Goal: Transaction & Acquisition: Purchase product/service

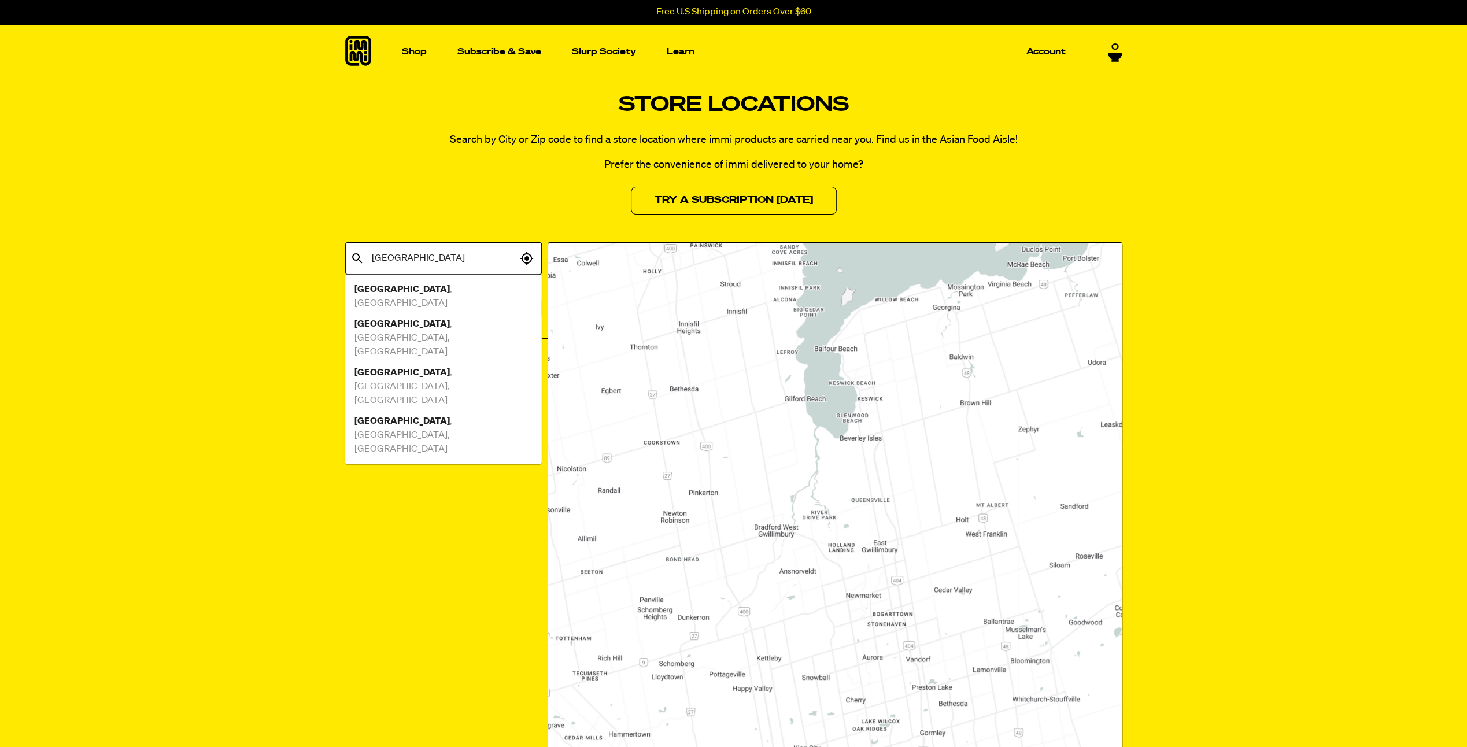
type input "toronto"
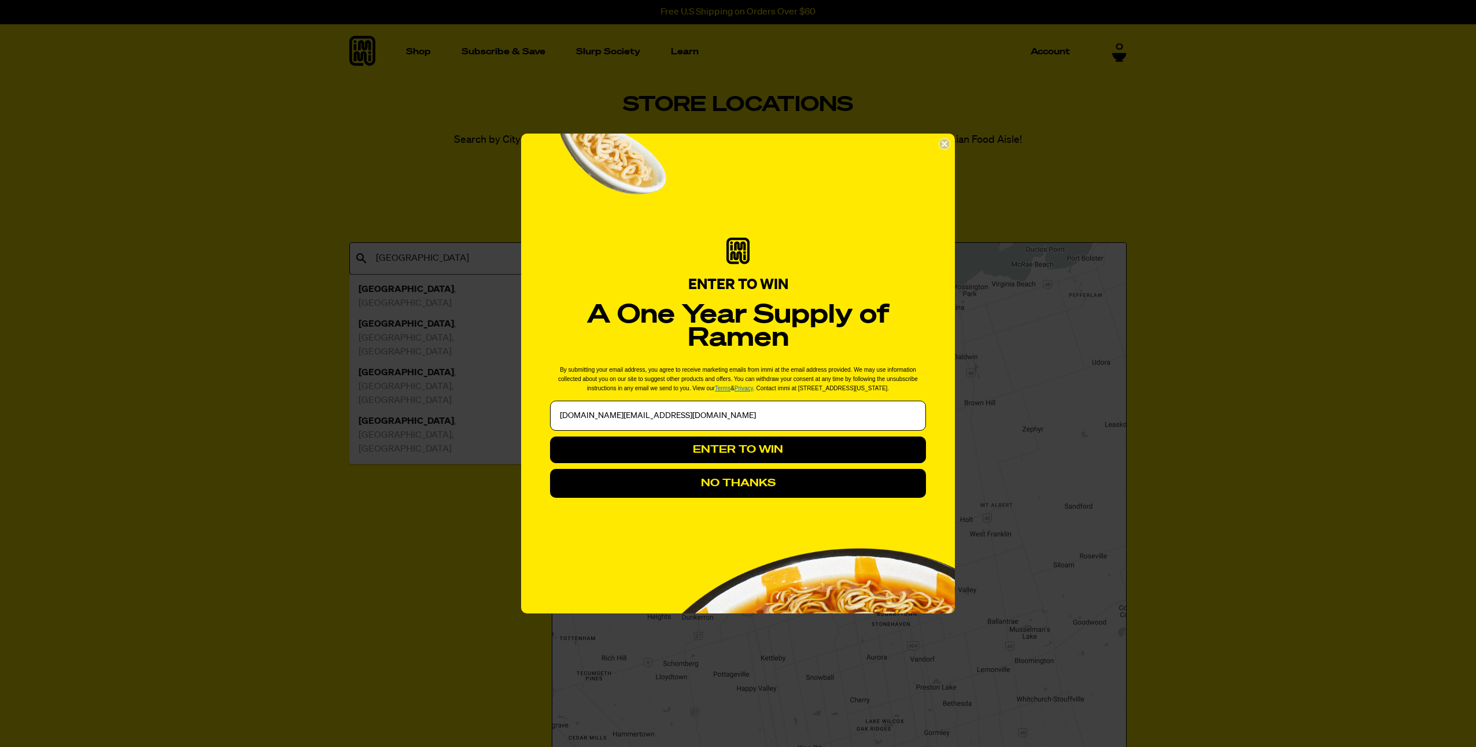
type input "notices.and.ads@gmail.com"
click input "Submit" at bounding box center [0, 0] width 0 height 0
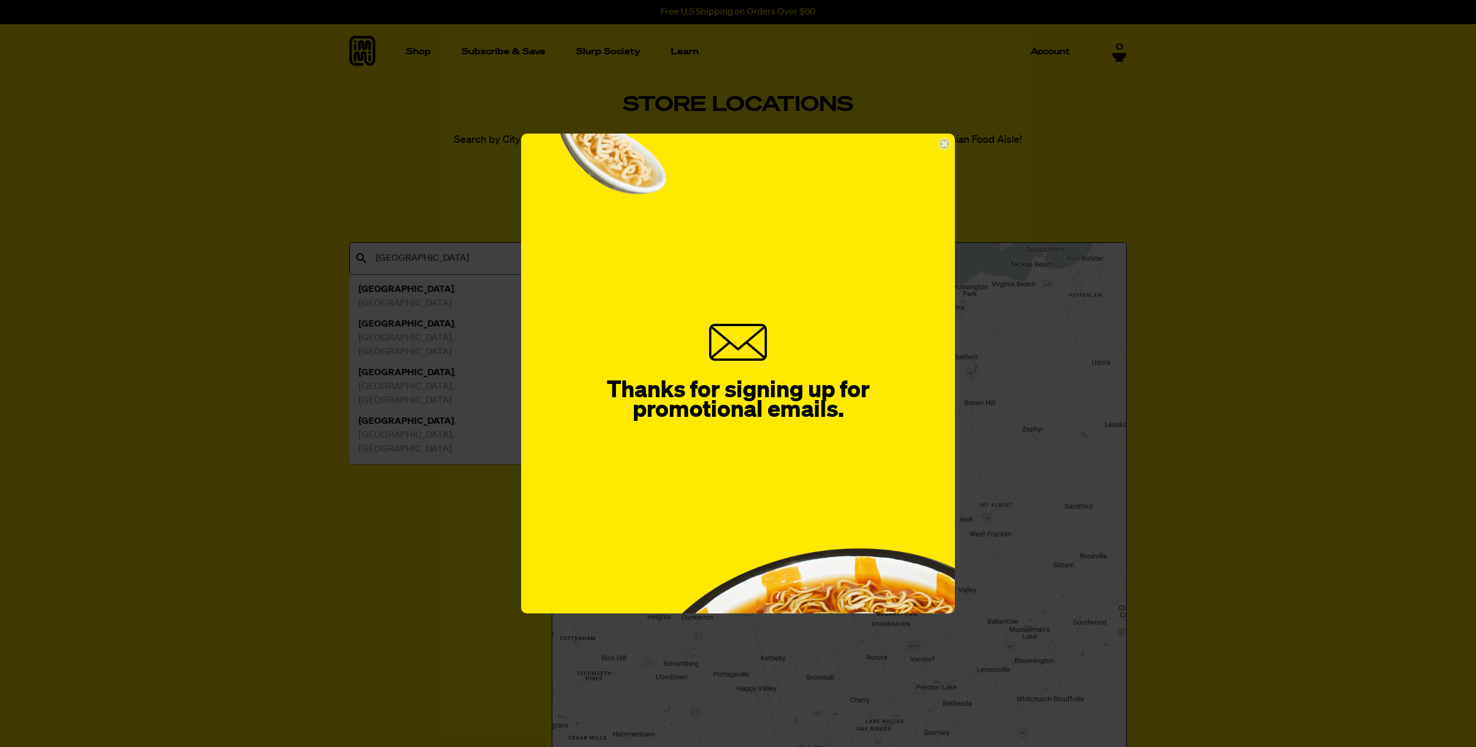
click at [944, 146] on circle "Close dialog" at bounding box center [944, 144] width 11 height 11
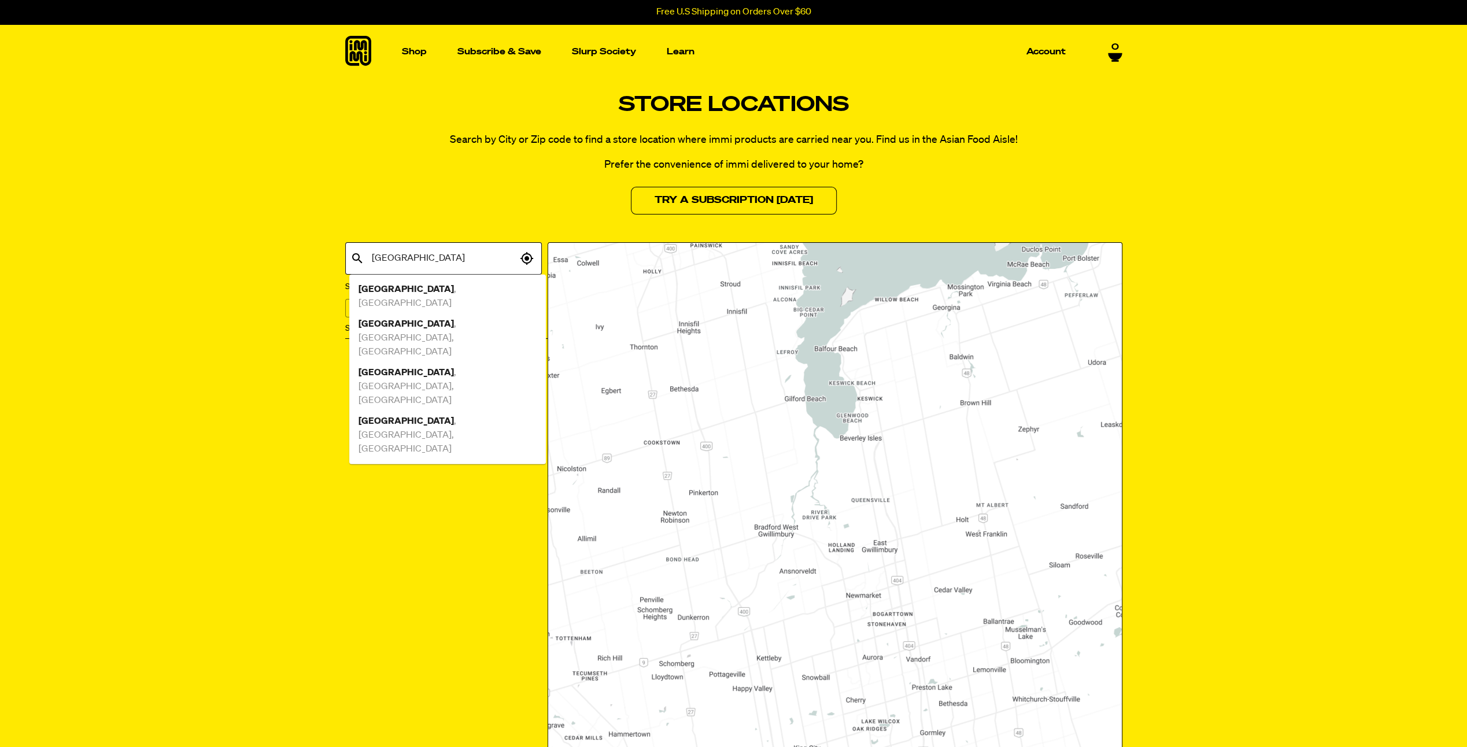
click at [374, 280] on li "Toronto , ON" at bounding box center [447, 296] width 197 height 35
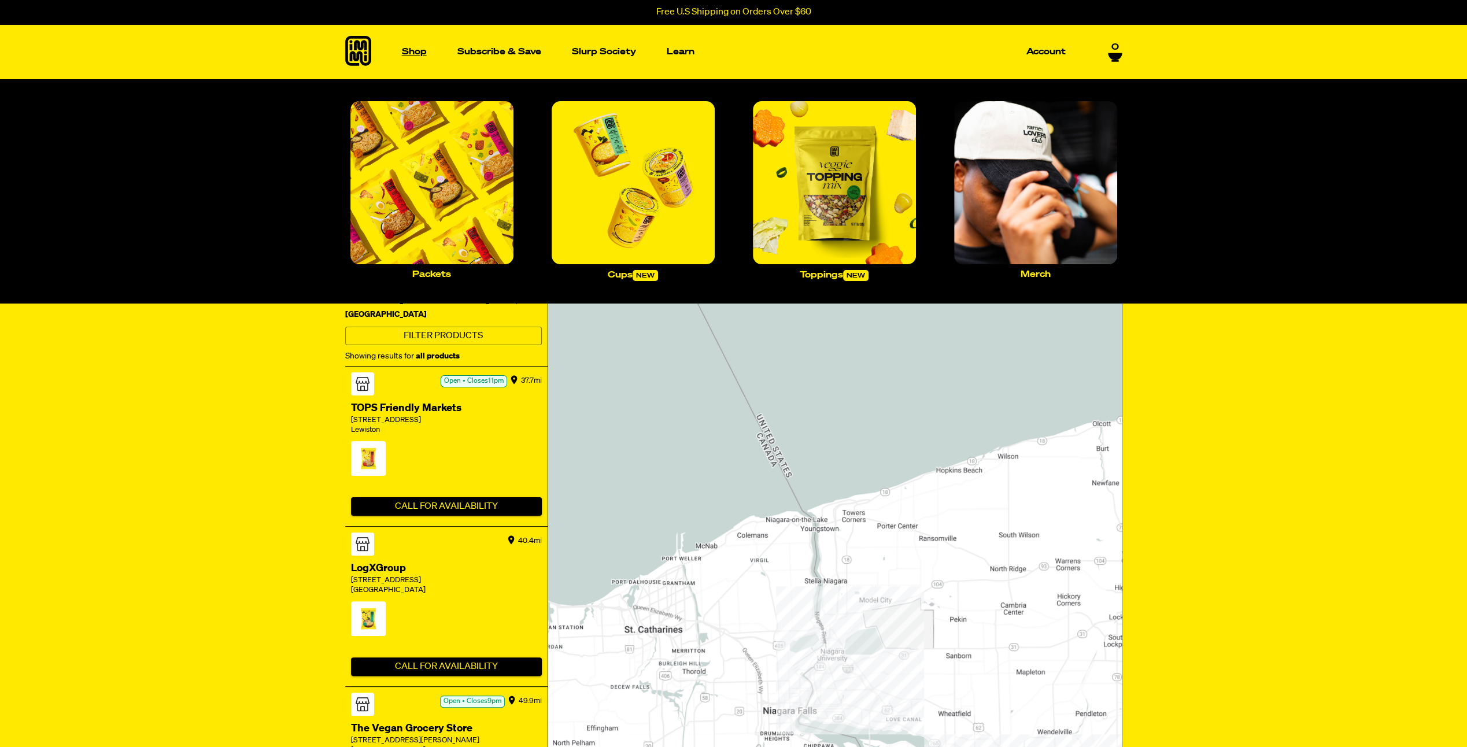
click at [410, 55] on p "Shop" at bounding box center [414, 51] width 25 height 9
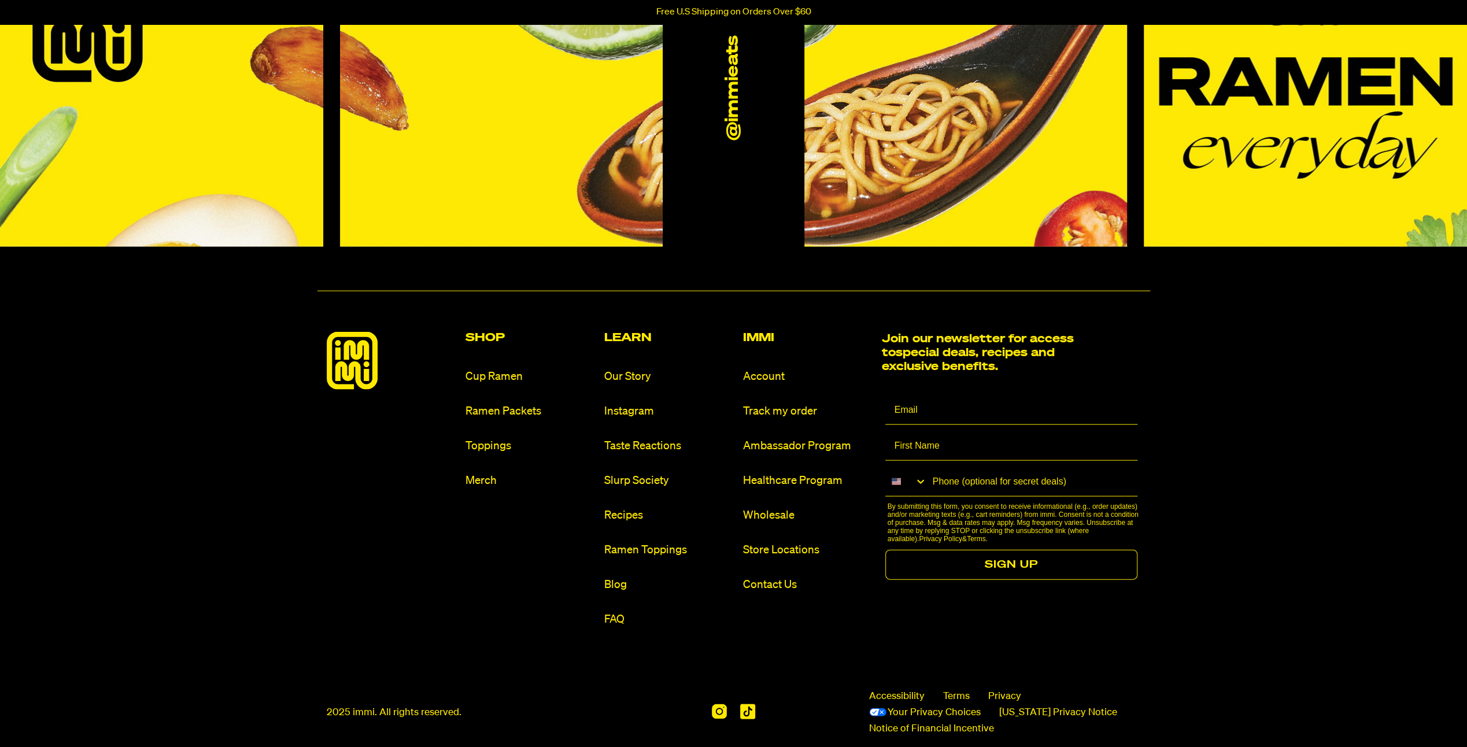
scroll to position [2294, 0]
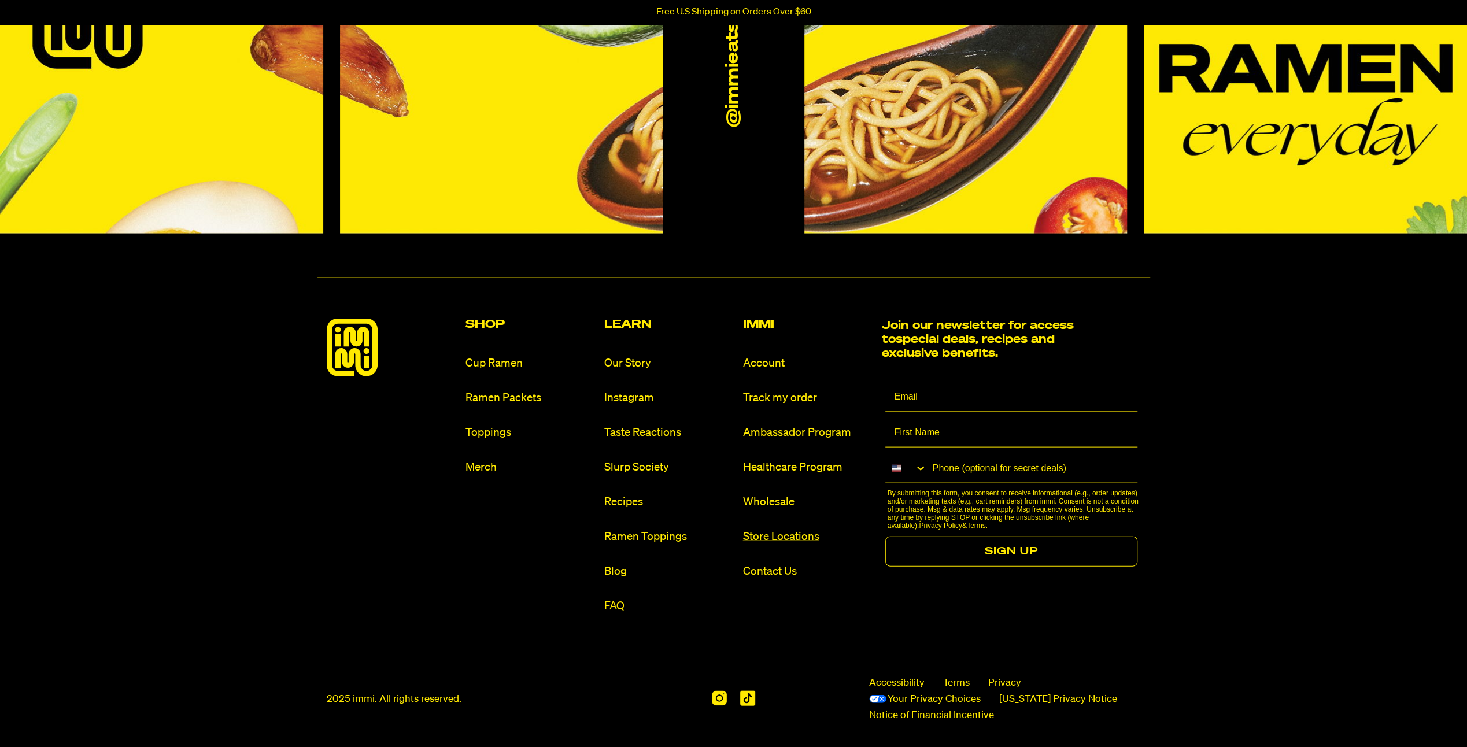
click at [769, 534] on link "Store Locations" at bounding box center [808, 537] width 130 height 16
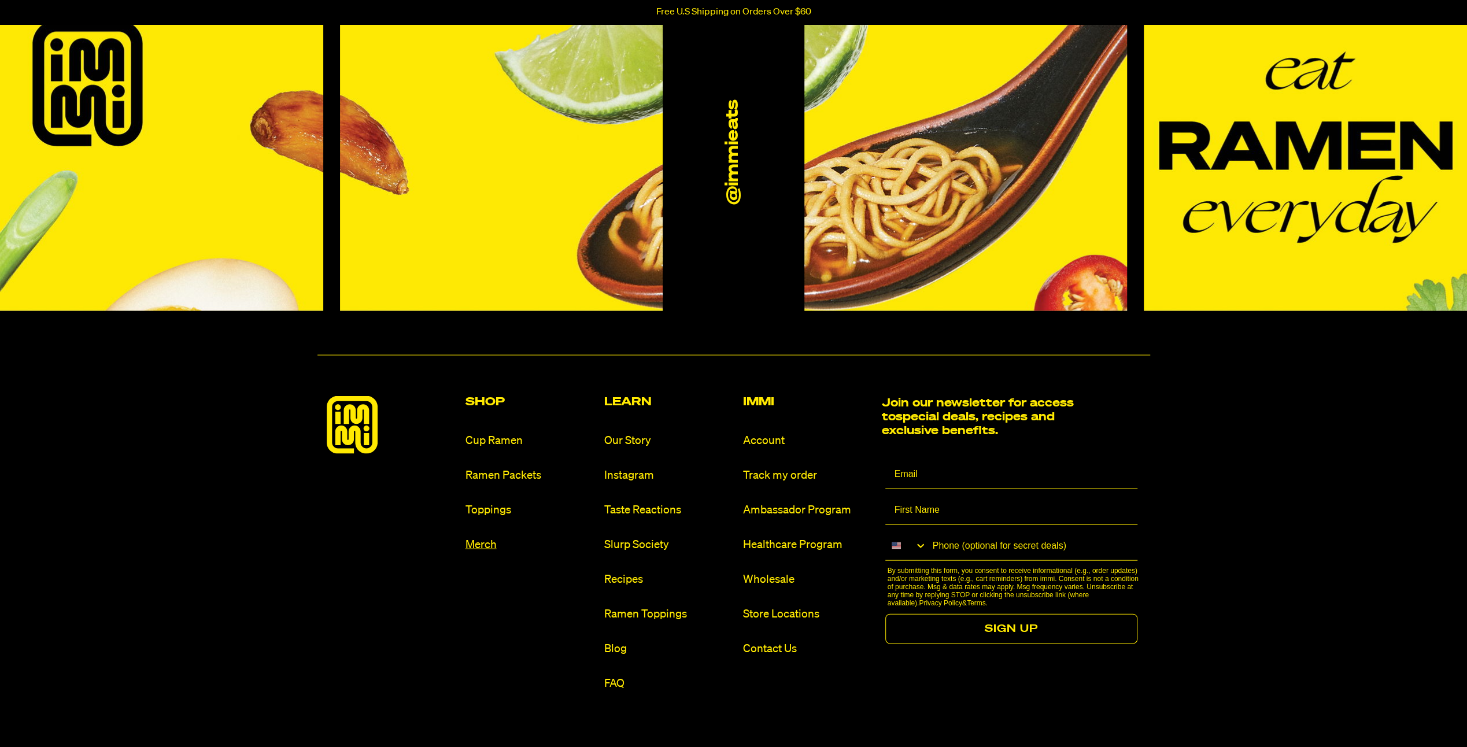
scroll to position [2306, 0]
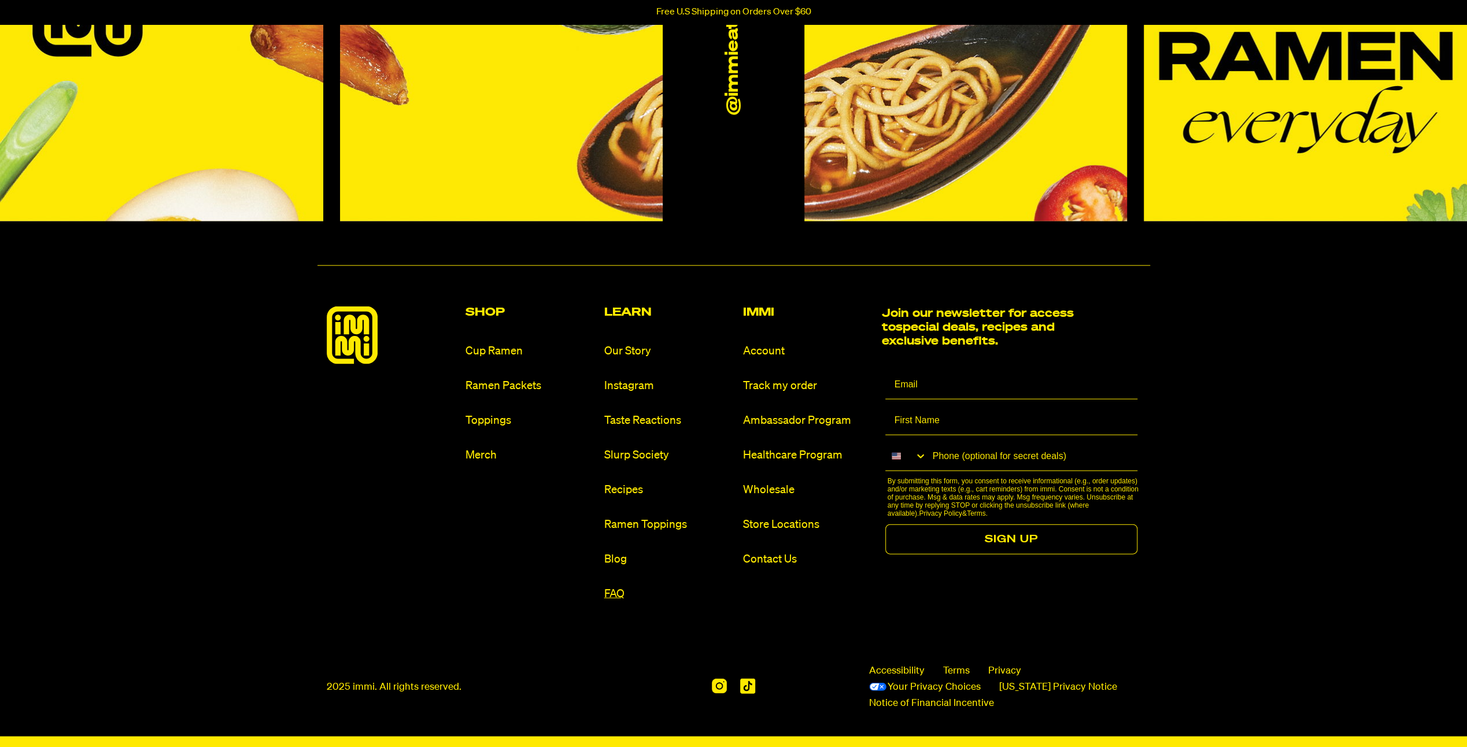
click at [610, 596] on link "FAQ" at bounding box center [669, 594] width 130 height 16
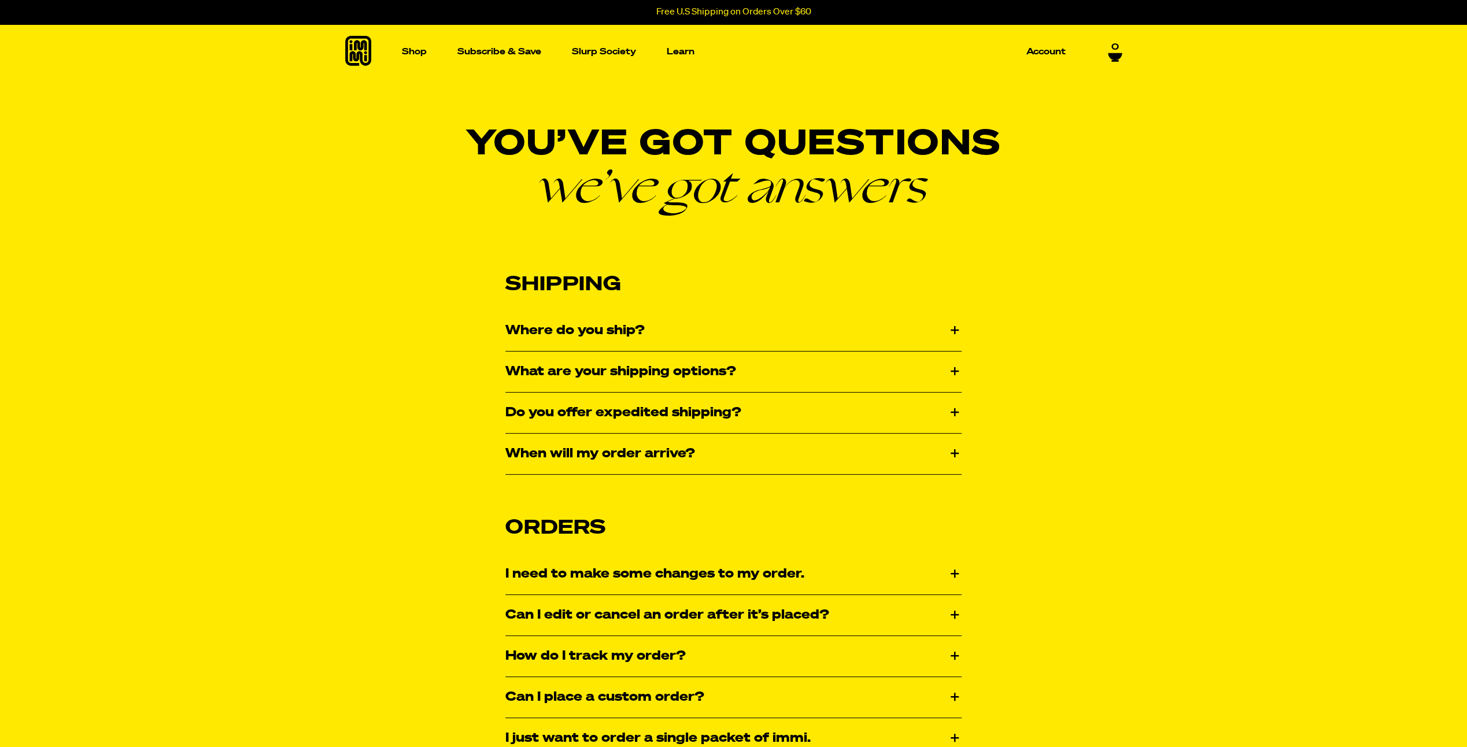
click at [637, 329] on div "Where do you ship?" at bounding box center [734, 331] width 456 height 40
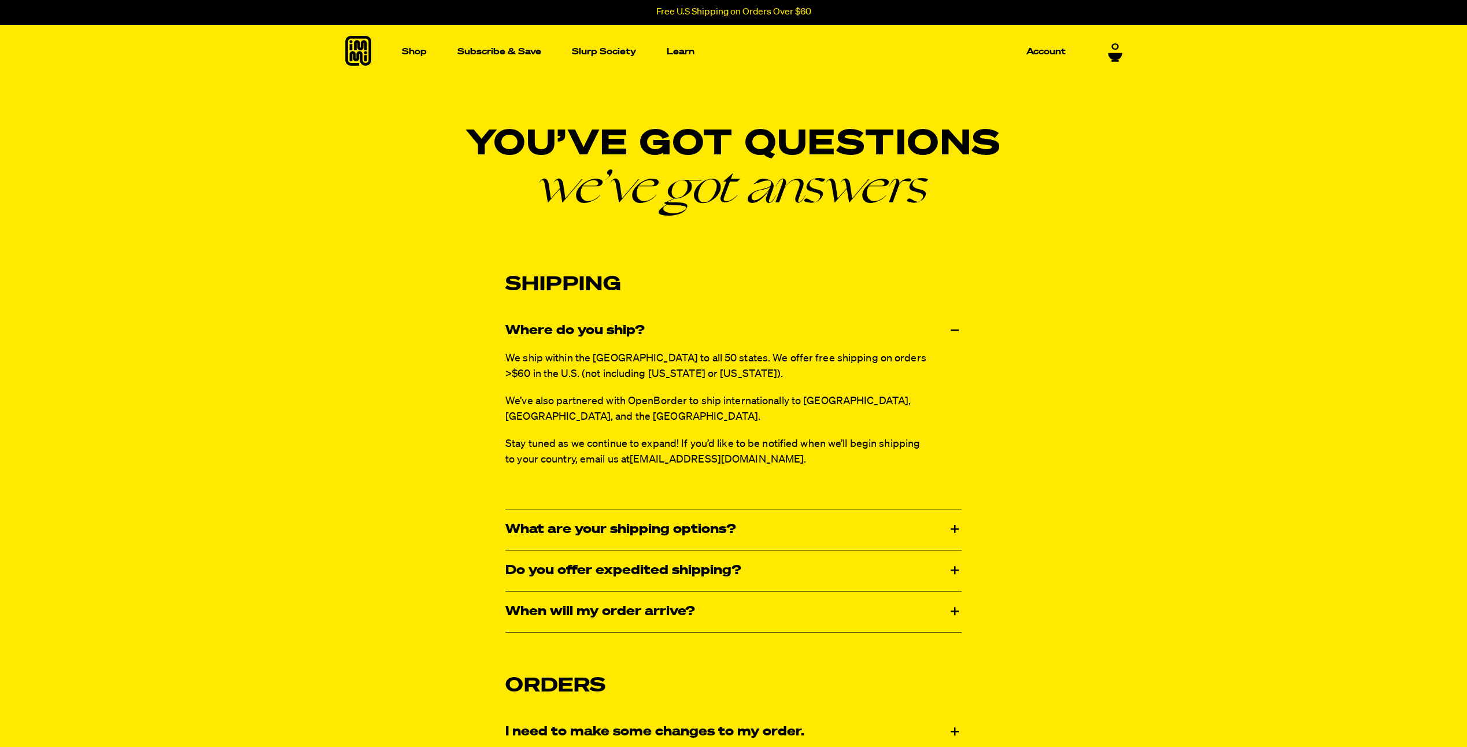
click at [746, 516] on div "What are your shipping options?" at bounding box center [734, 530] width 456 height 40
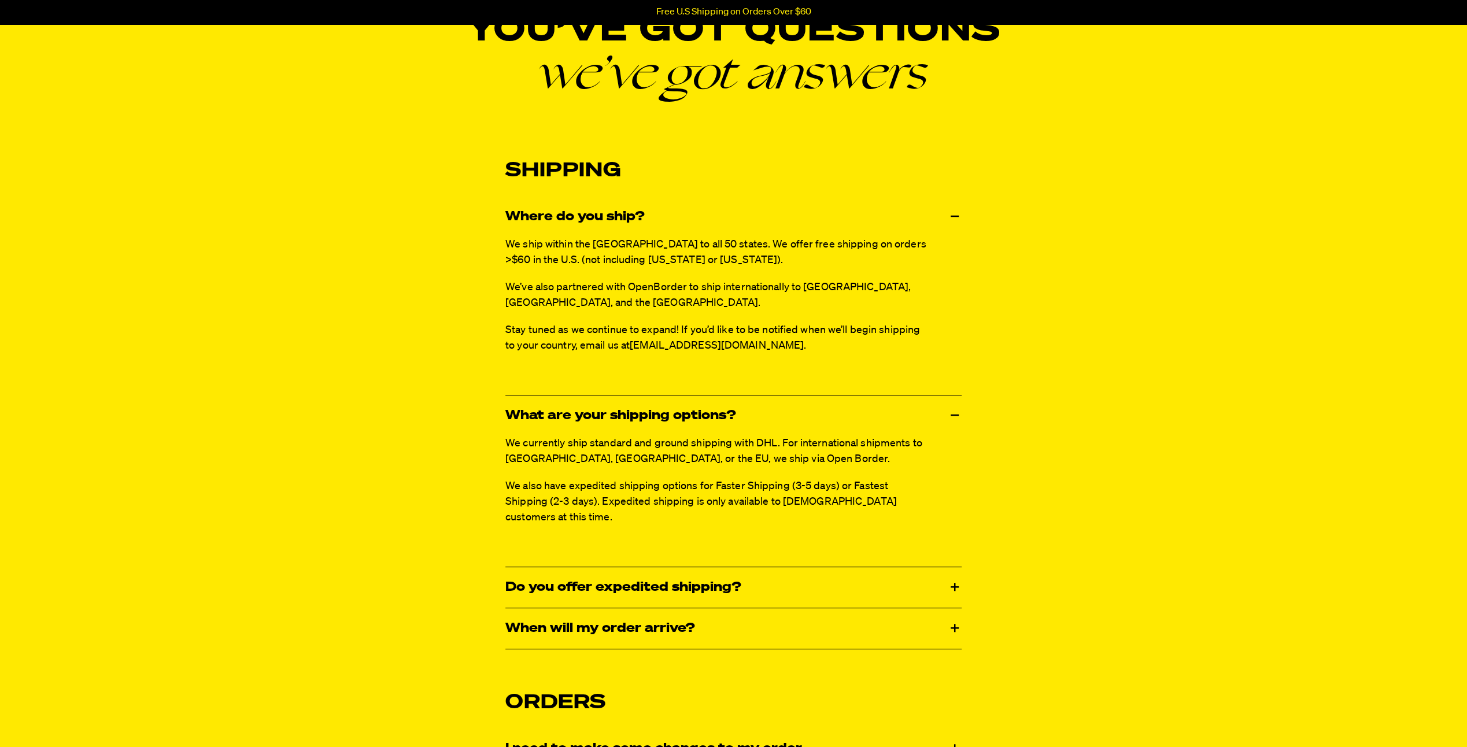
scroll to position [116, 0]
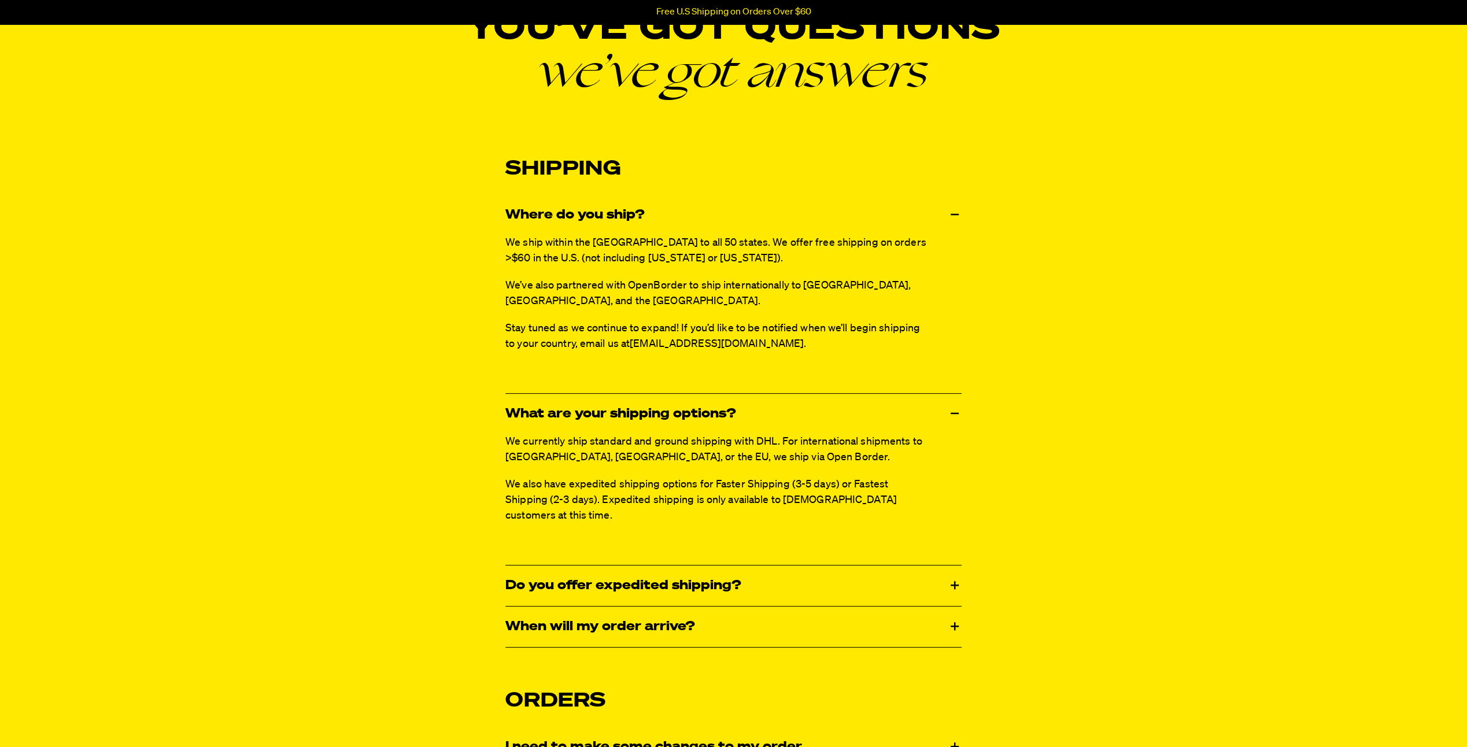
click at [797, 607] on div "When will my order arrive?" at bounding box center [734, 627] width 456 height 40
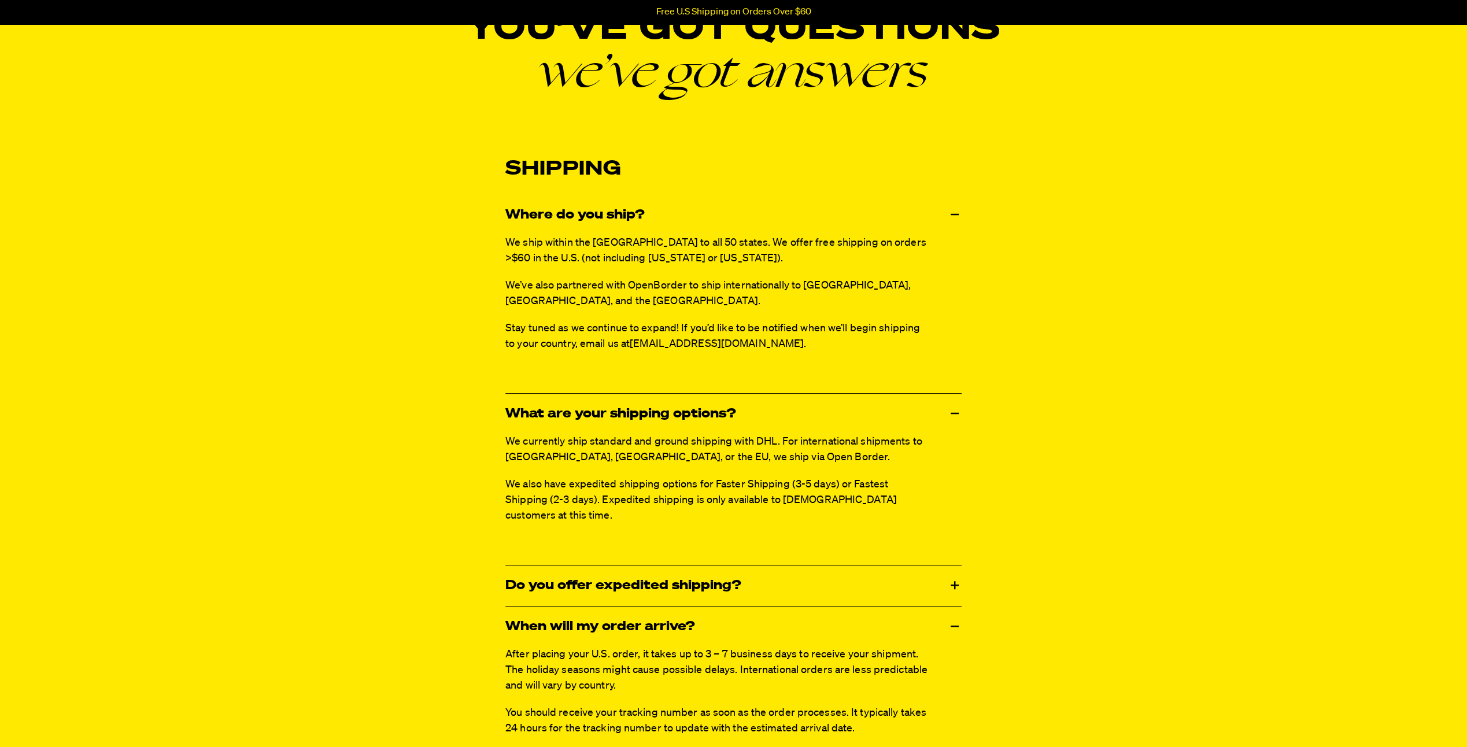
click at [797, 607] on div "When will my order arrive?" at bounding box center [734, 627] width 456 height 40
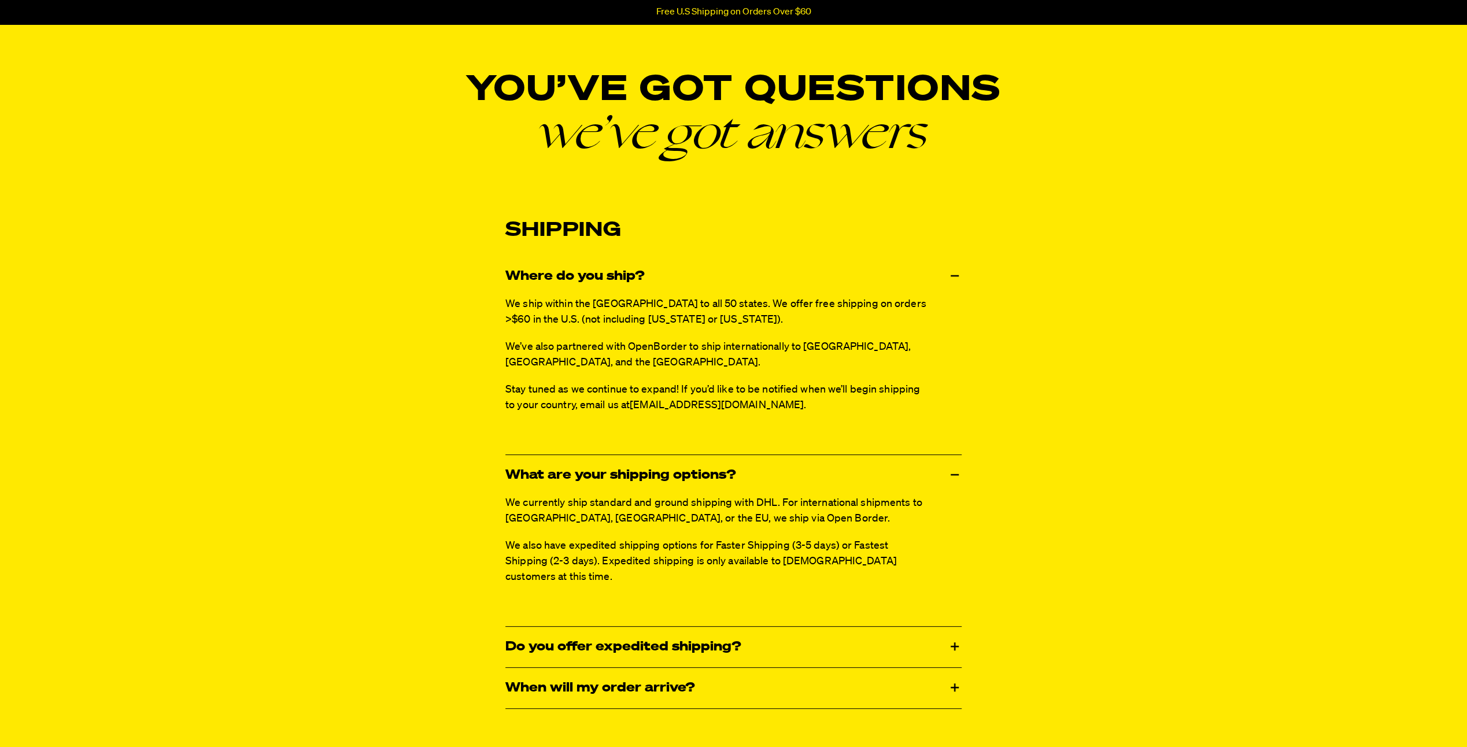
scroll to position [0, 0]
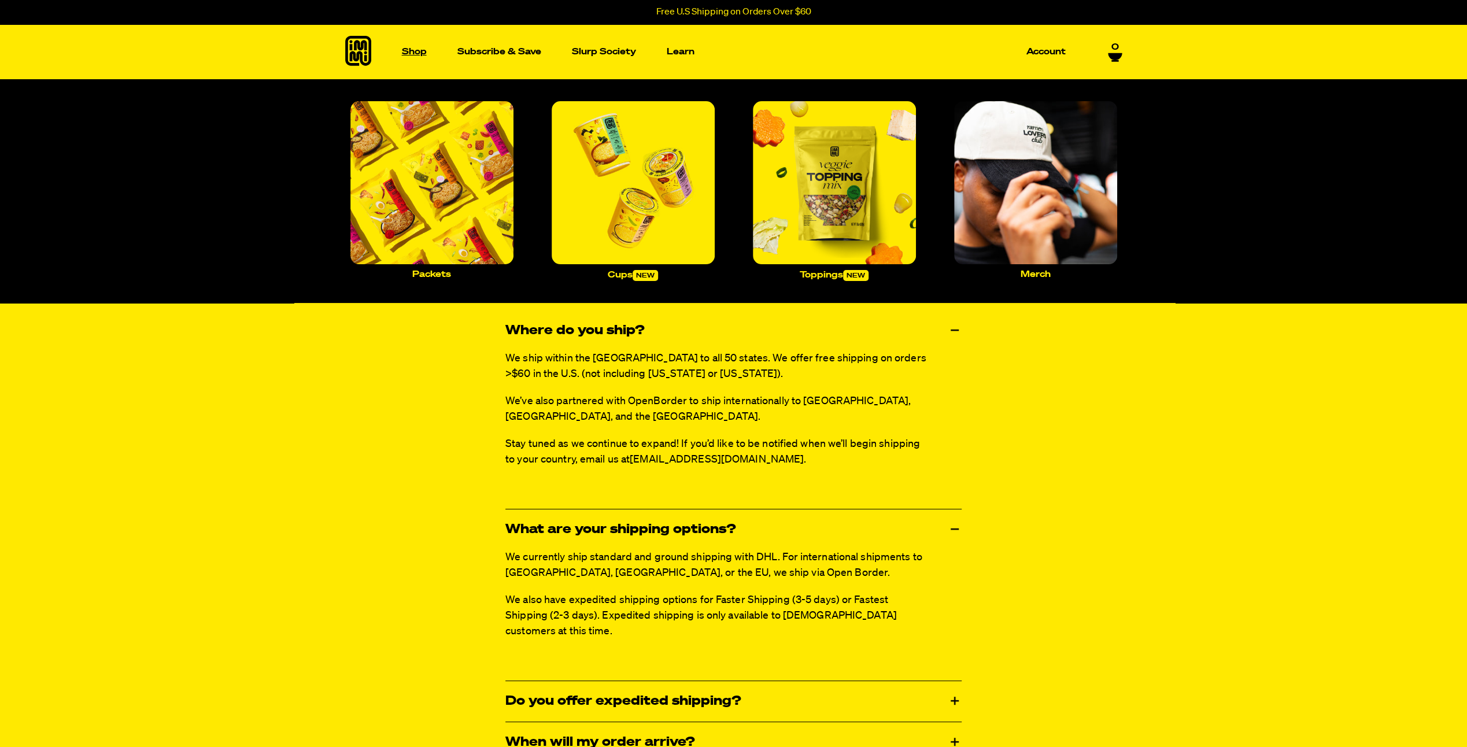
click at [419, 54] on p "Shop" at bounding box center [414, 51] width 25 height 9
click at [433, 224] on img "Main navigation" at bounding box center [432, 182] width 163 height 163
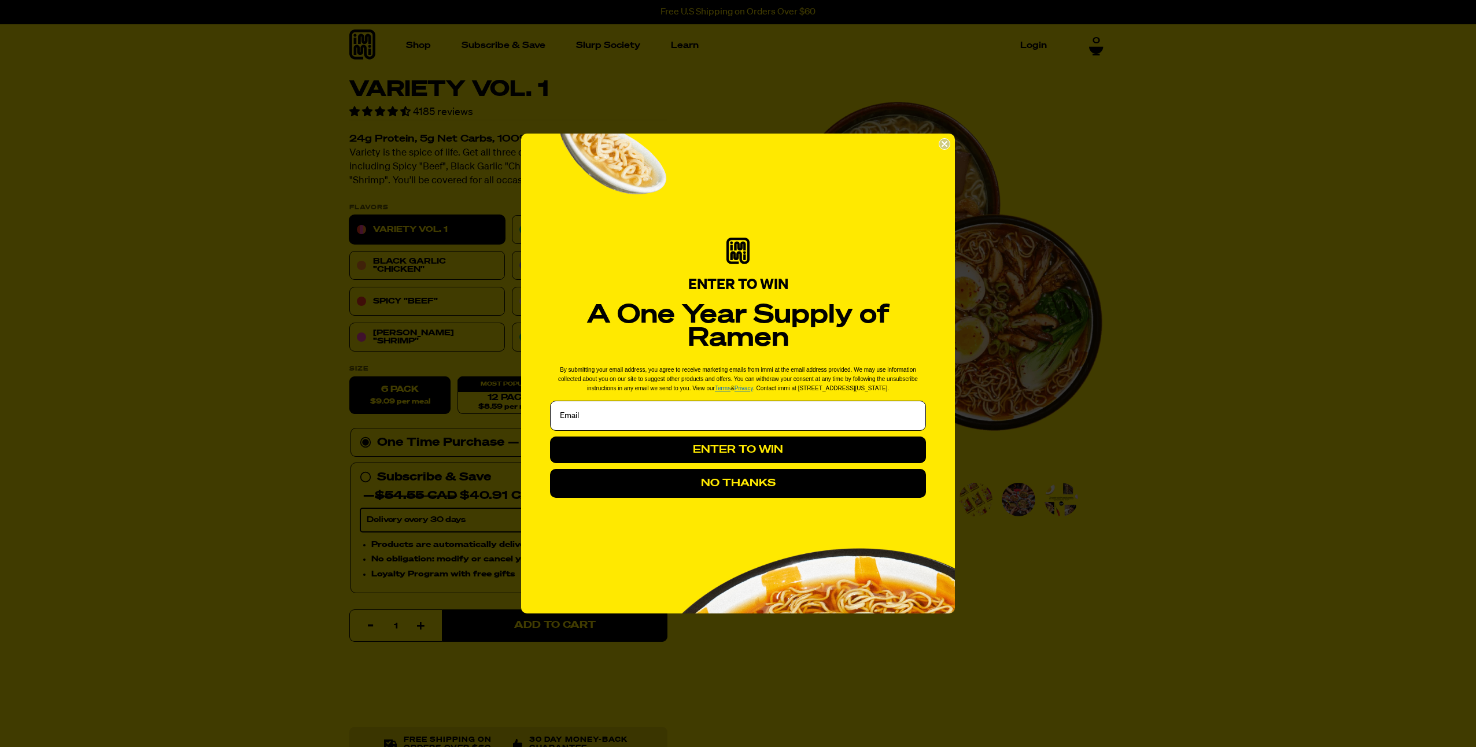
click at [947, 145] on circle "Close dialog" at bounding box center [944, 144] width 11 height 11
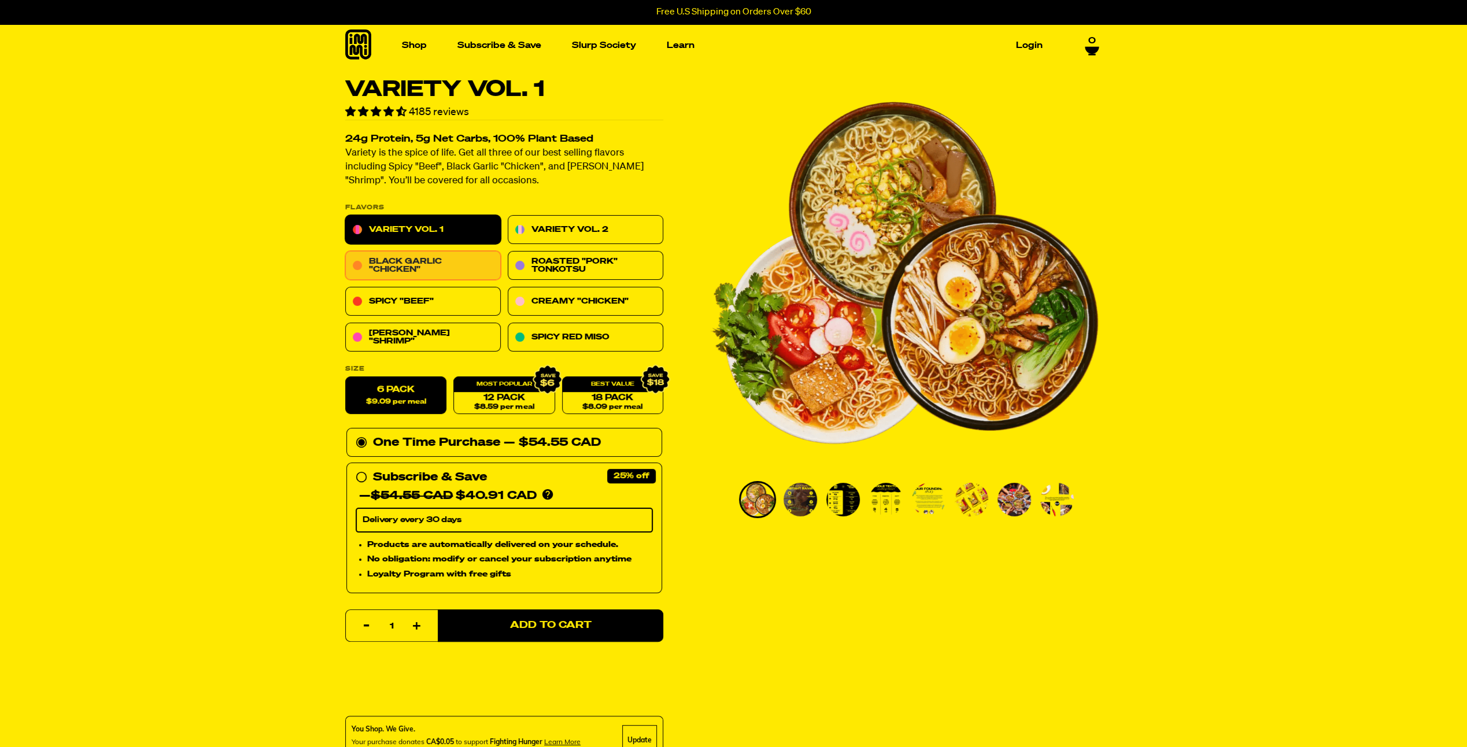
click at [462, 257] on link "Black Garlic "Chicken"" at bounding box center [423, 266] width 156 height 29
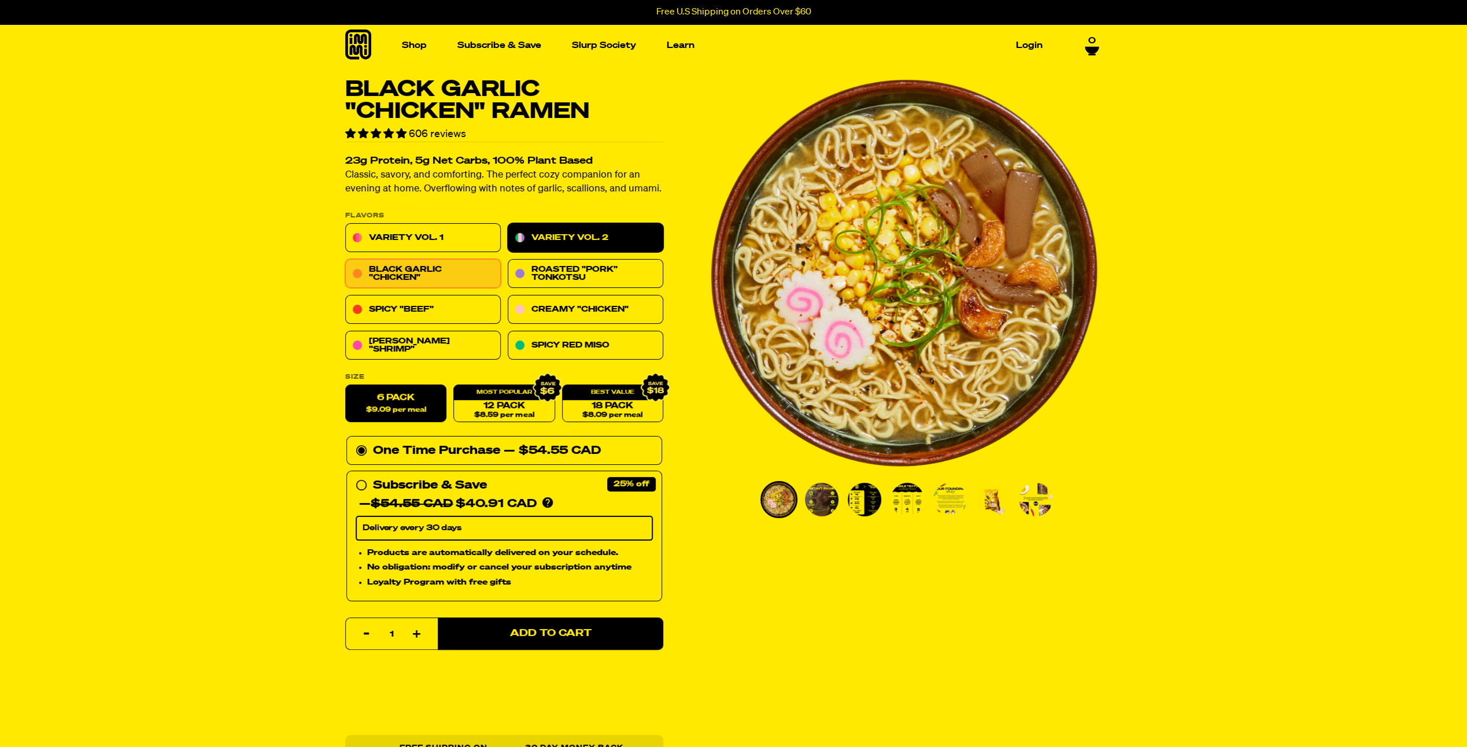
click at [597, 234] on link "Variety Vol. 2" at bounding box center [586, 238] width 156 height 29
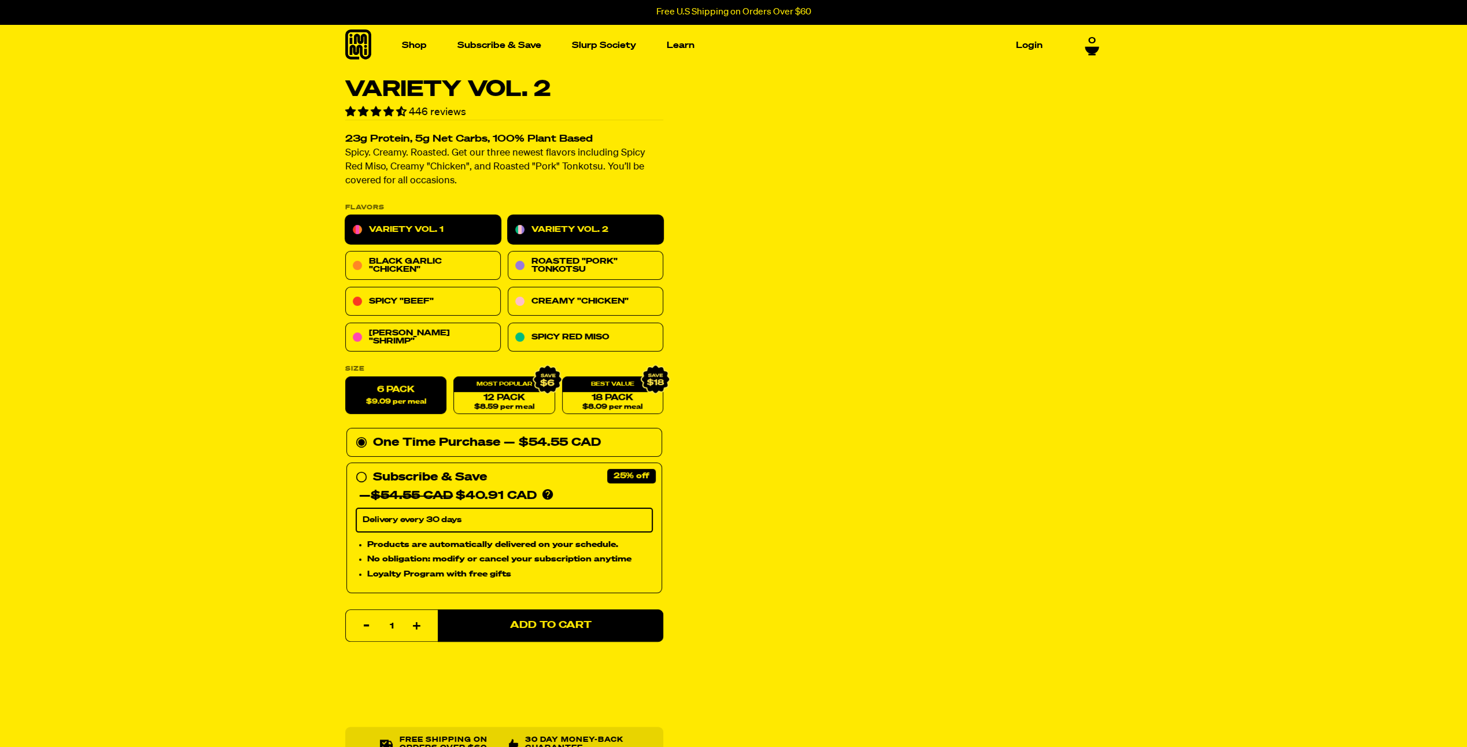
click at [453, 230] on link "Variety Vol. 1" at bounding box center [423, 230] width 156 height 29
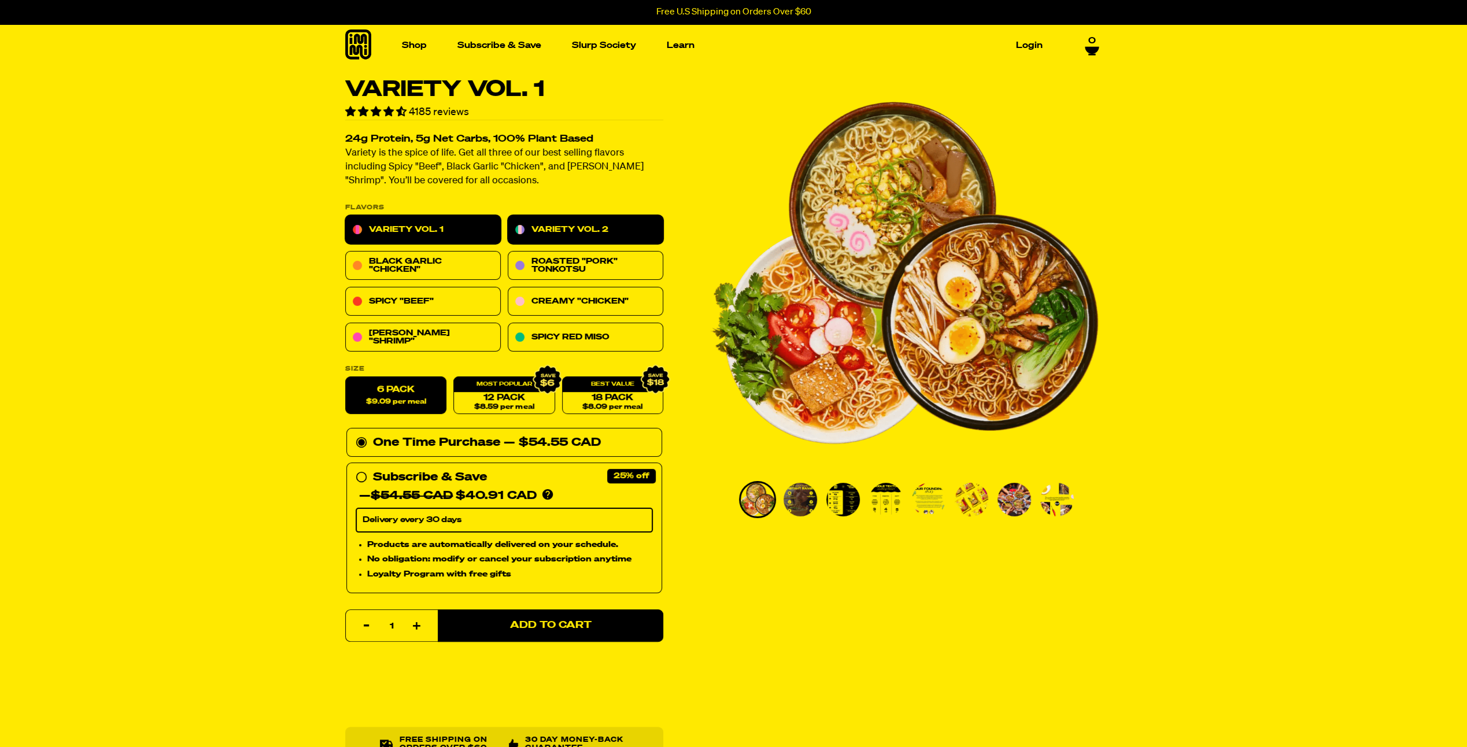
click at [603, 233] on link "Variety Vol. 2" at bounding box center [586, 230] width 156 height 29
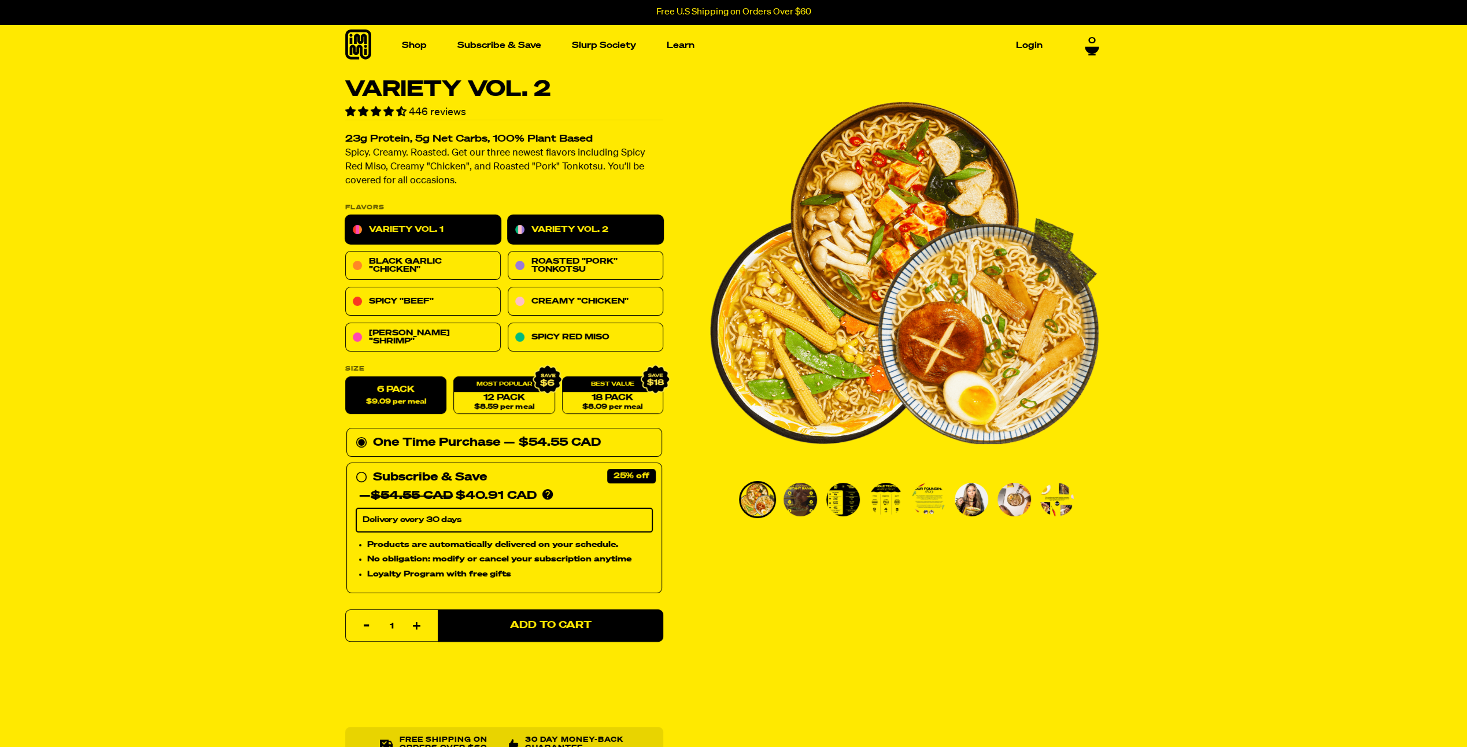
click at [456, 226] on link "Variety Vol. 1" at bounding box center [423, 230] width 156 height 29
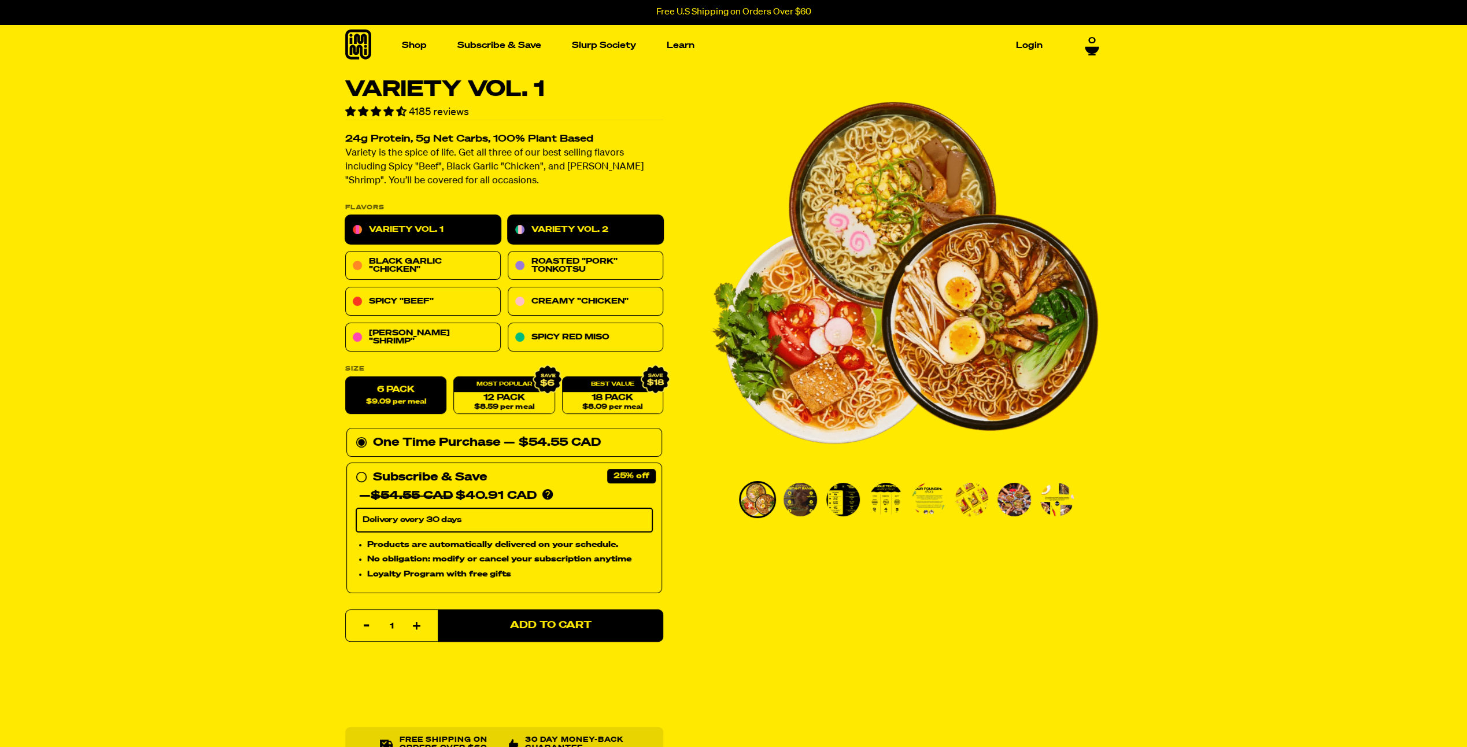
click at [560, 235] on link "Variety Vol. 2" at bounding box center [586, 230] width 156 height 29
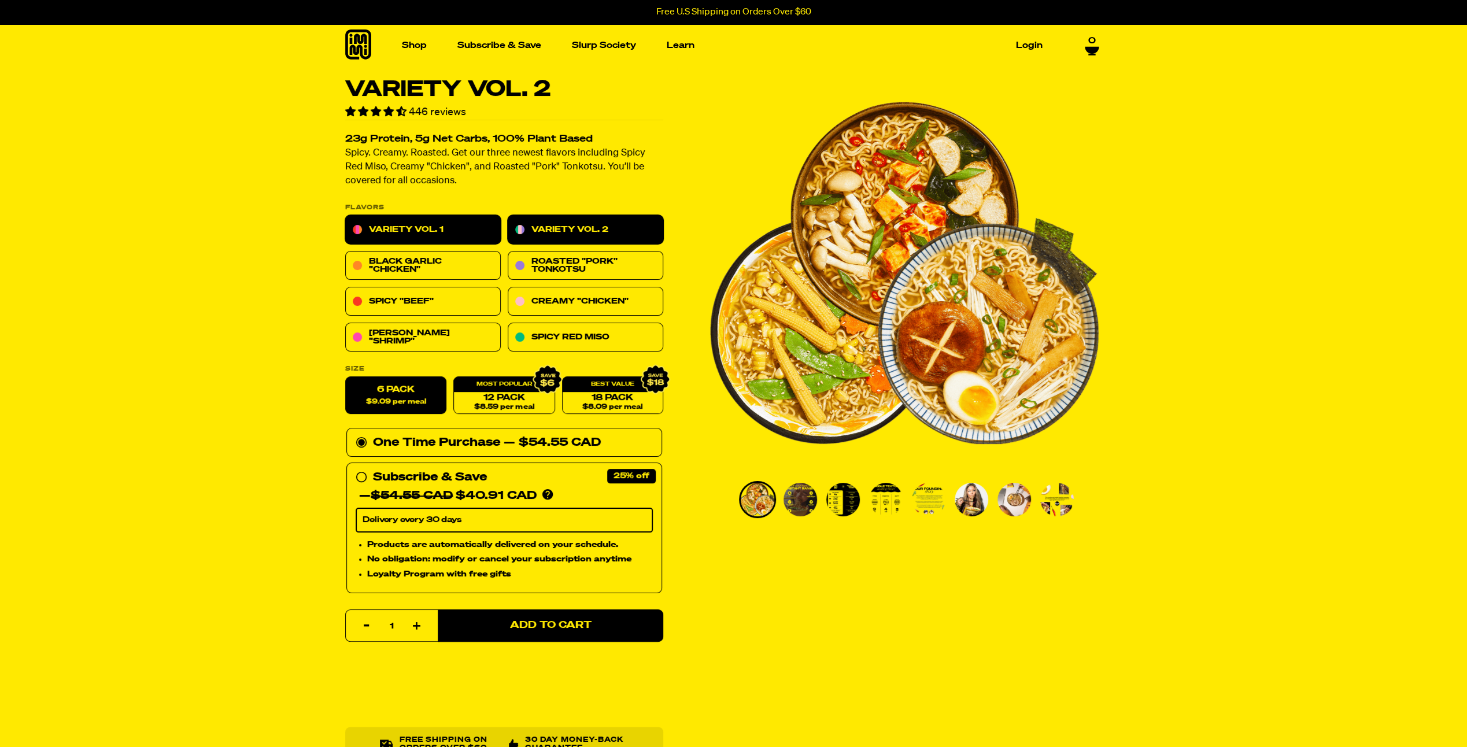
click at [448, 226] on link "Variety Vol. 1" at bounding box center [423, 230] width 156 height 29
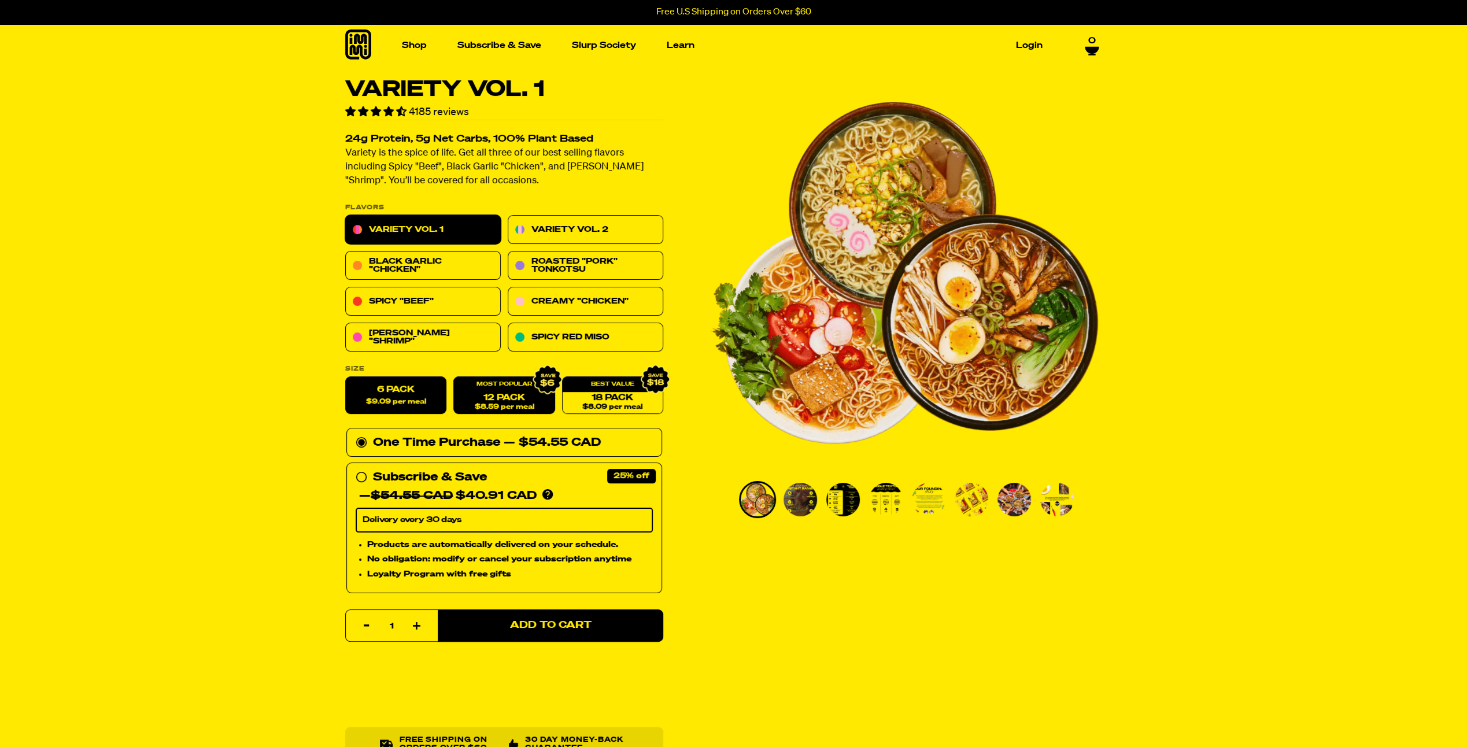
click at [490, 403] on link "12 Pack $8.59 per meal" at bounding box center [503, 396] width 101 height 38
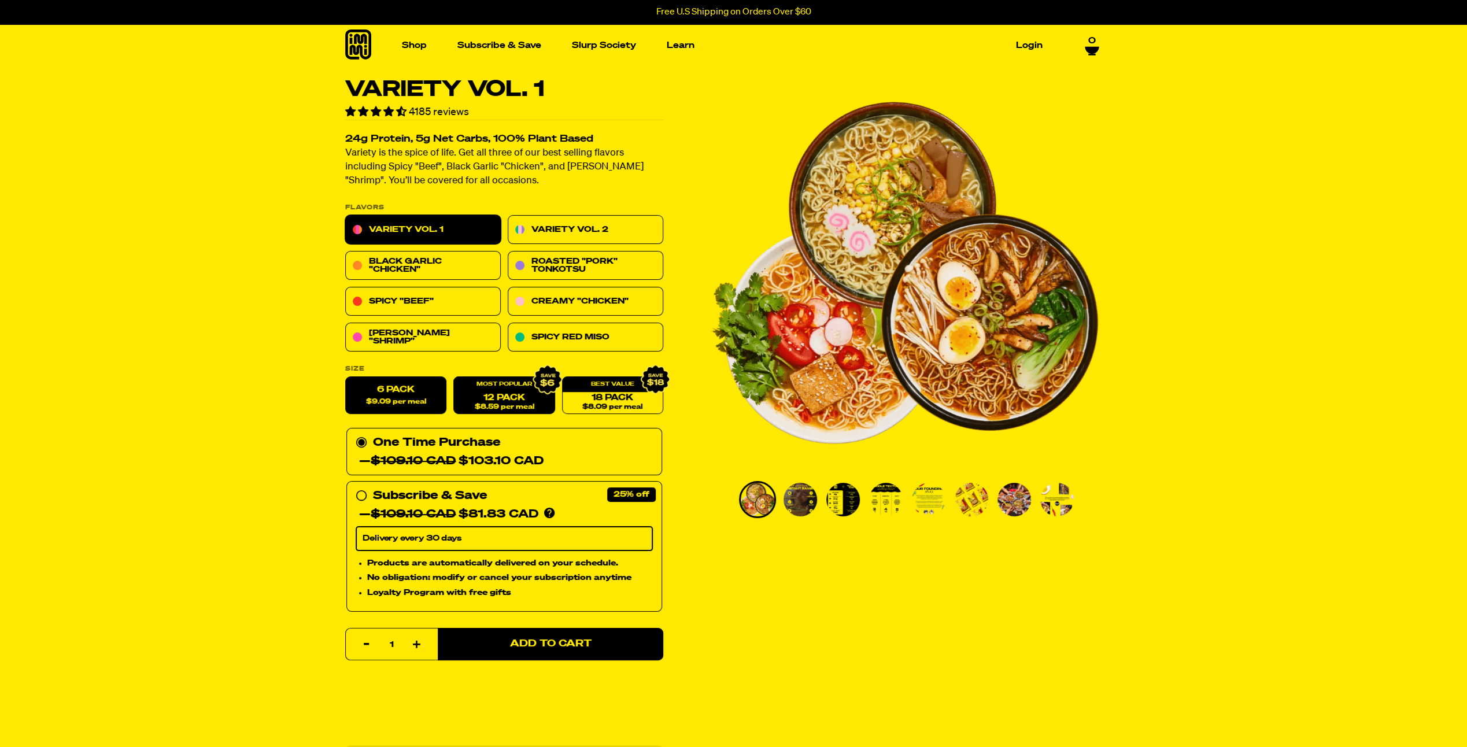
click at [423, 399] on span "$9.09 per meal" at bounding box center [396, 403] width 60 height 8
click at [346, 378] on input "6 Pack $9.09 per meal" at bounding box center [345, 377] width 1 height 1
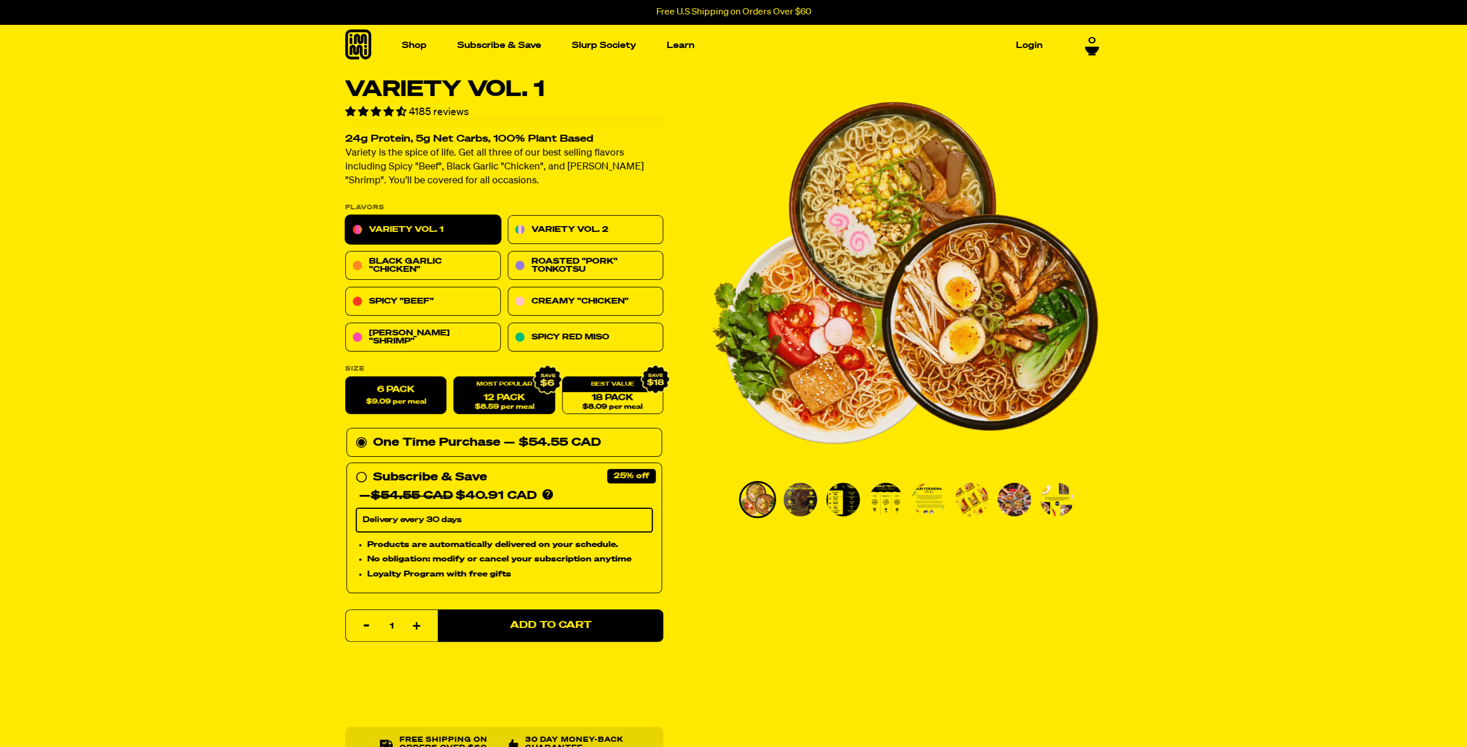
click at [514, 394] on link "12 Pack $8.59 per meal" at bounding box center [503, 396] width 101 height 38
radio input "false"
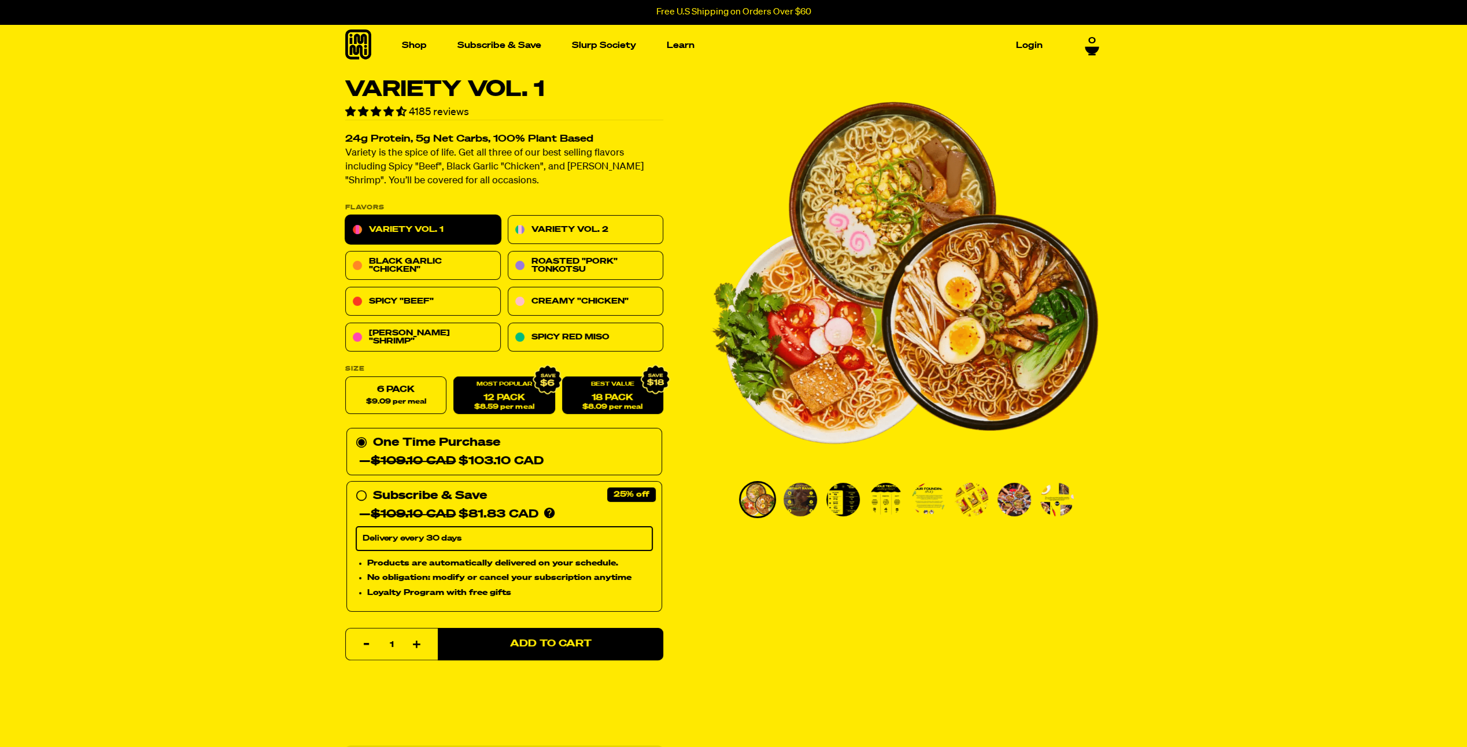
click at [577, 396] on link "18 Pack $8.09 per meal" at bounding box center [612, 396] width 101 height 38
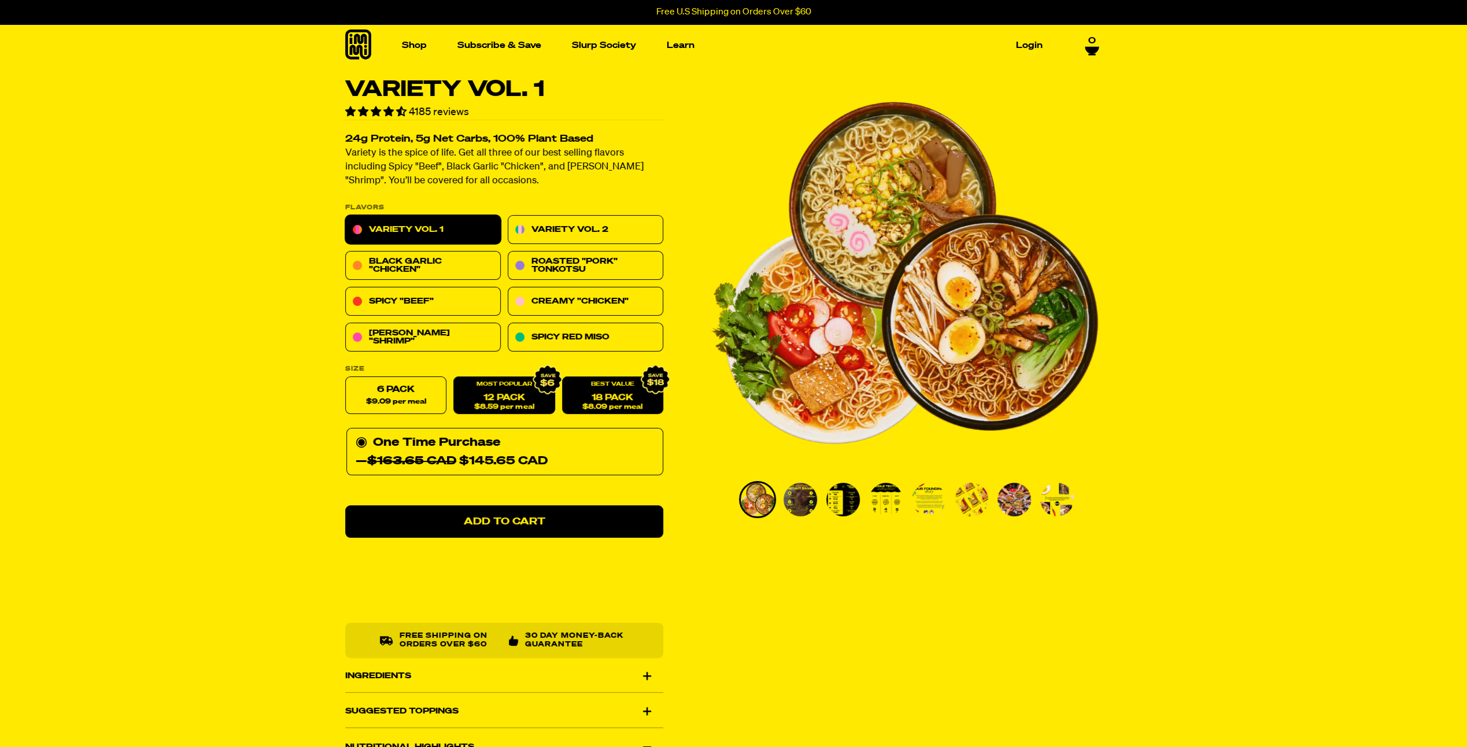
click at [496, 399] on link "12 Pack $8.59 per meal" at bounding box center [503, 396] width 101 height 38
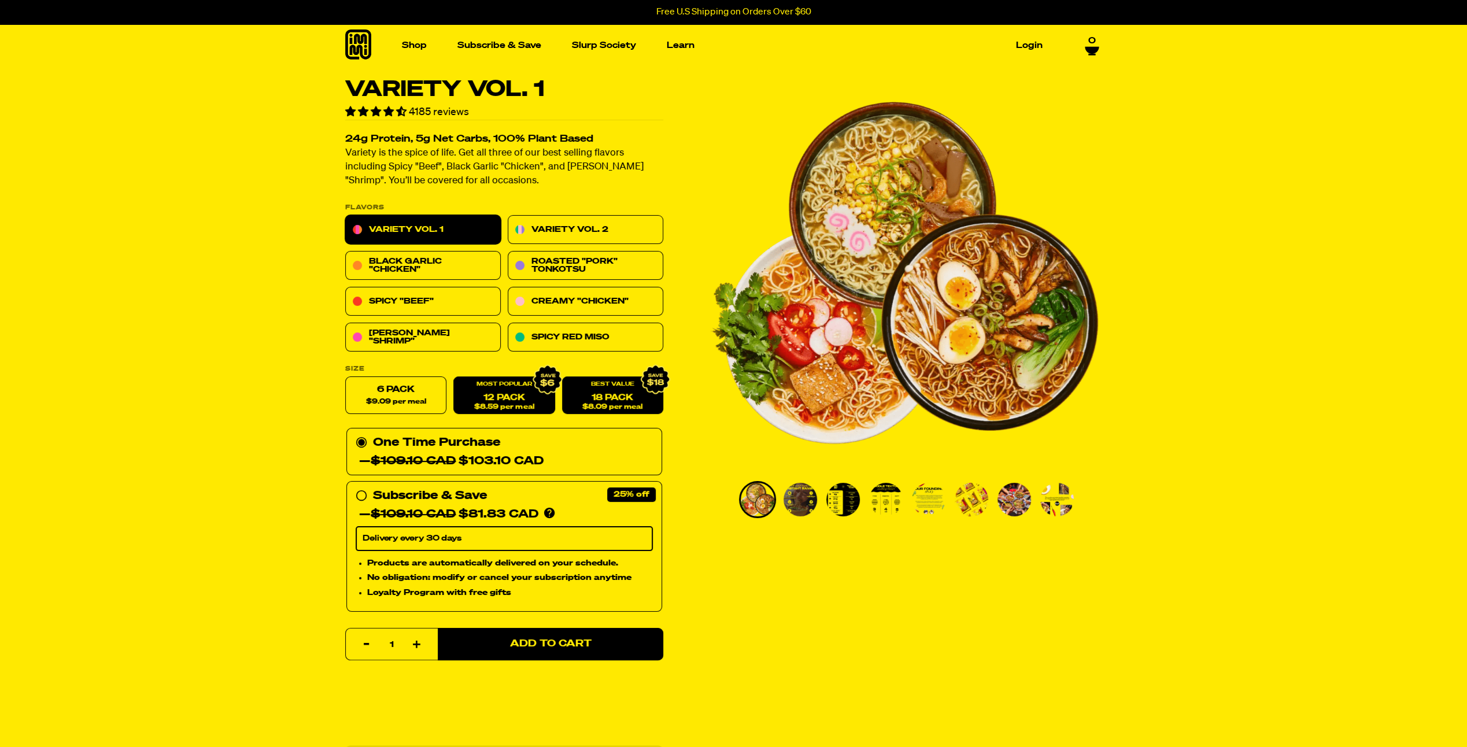
click at [602, 398] on link "18 Pack $8.09 per meal" at bounding box center [612, 396] width 101 height 38
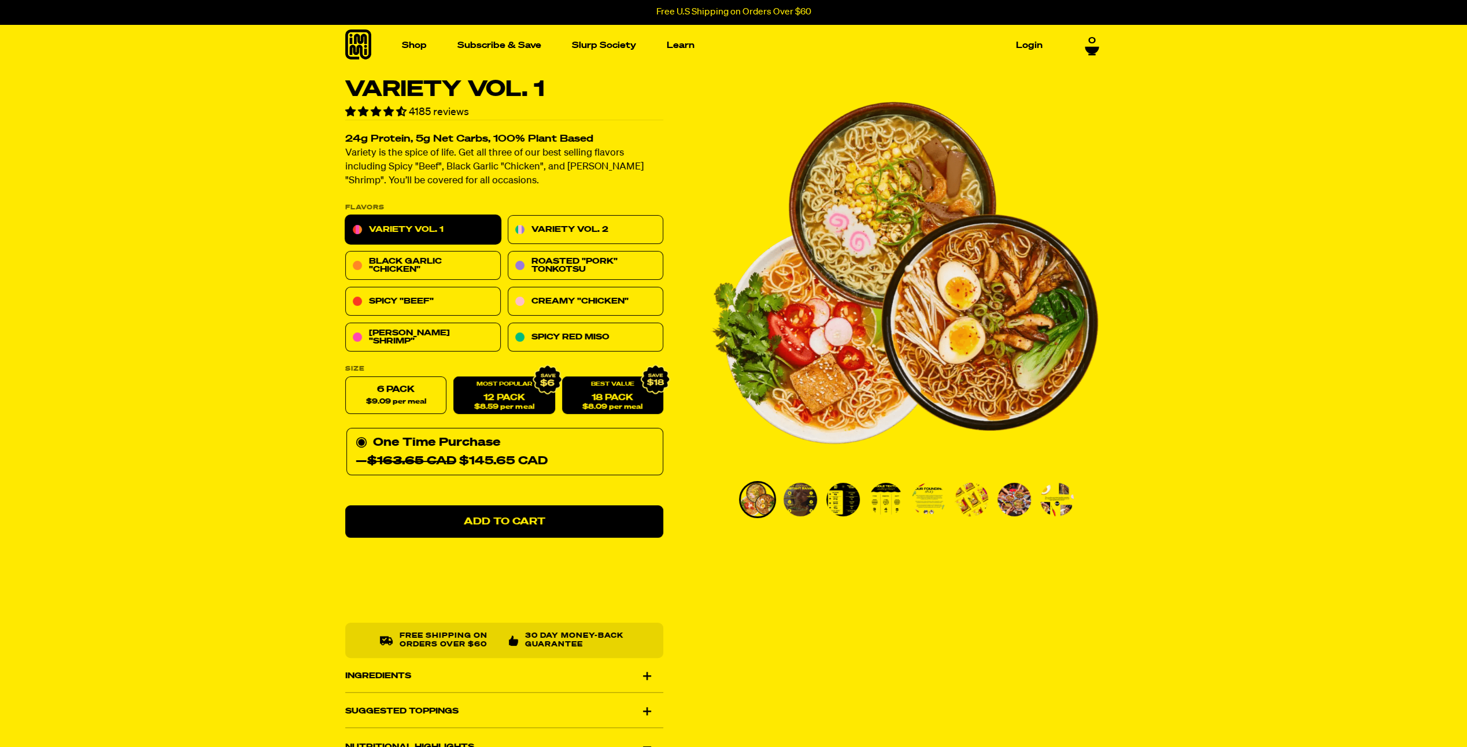
click at [479, 399] on link "12 Pack $8.59 per meal" at bounding box center [503, 396] width 101 height 38
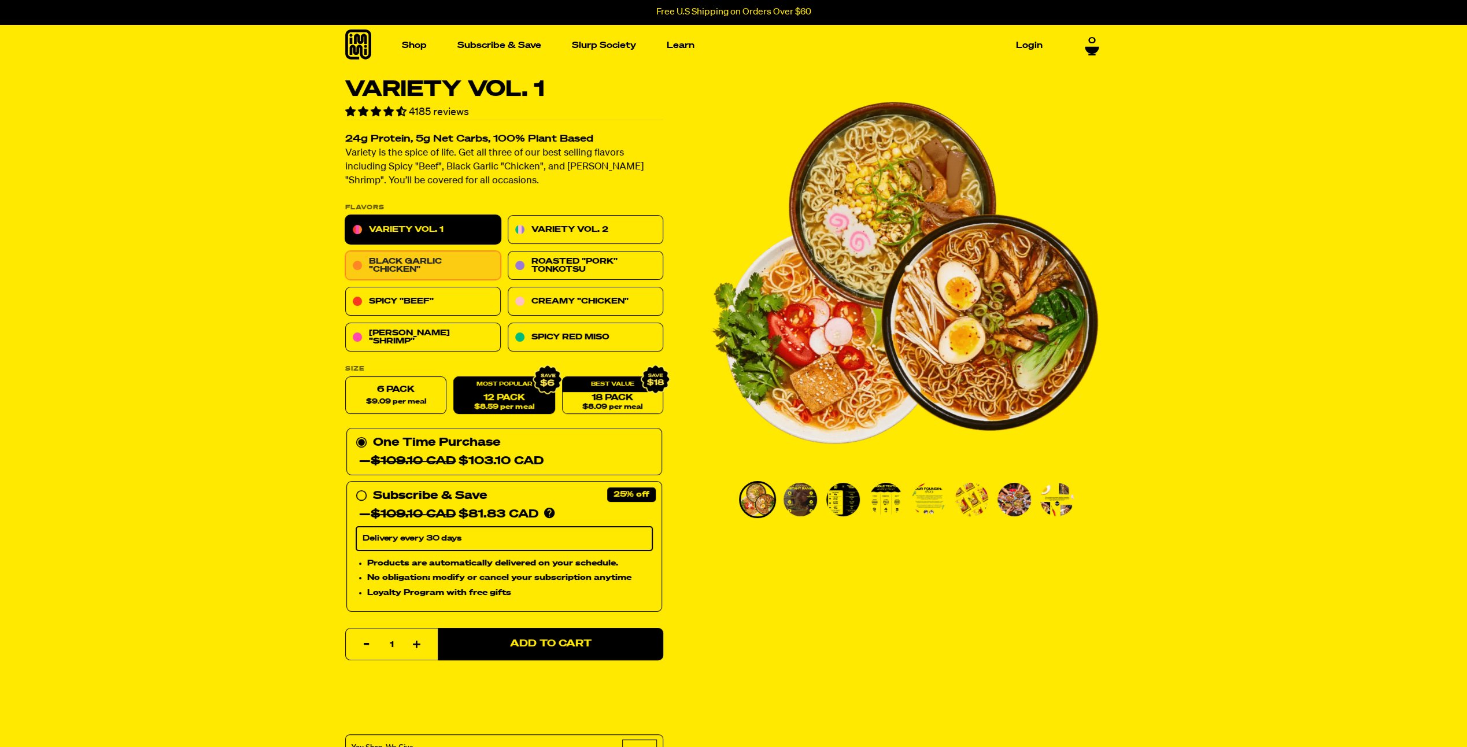
click at [451, 253] on link "Black Garlic "Chicken"" at bounding box center [423, 266] width 156 height 29
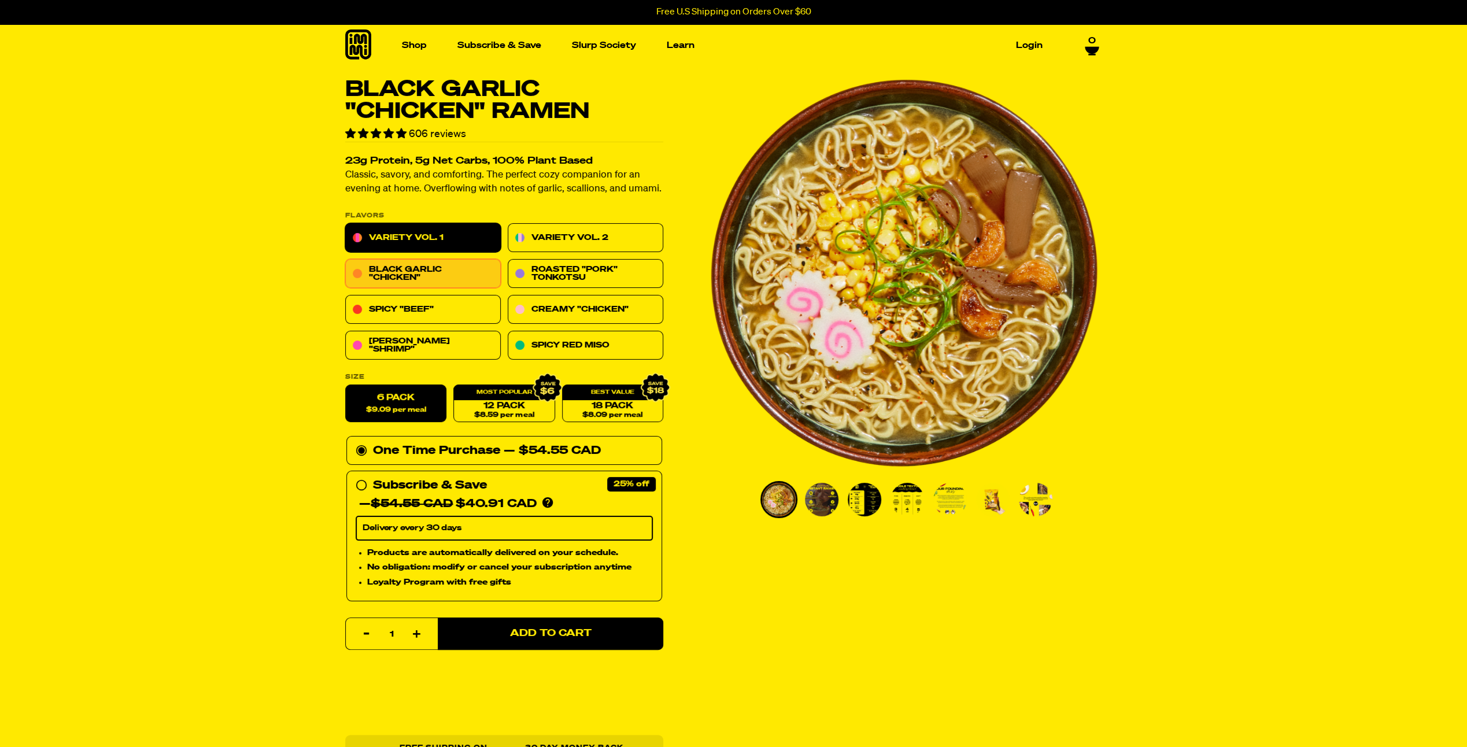
click at [458, 244] on link "Variety Vol. 1" at bounding box center [423, 238] width 156 height 29
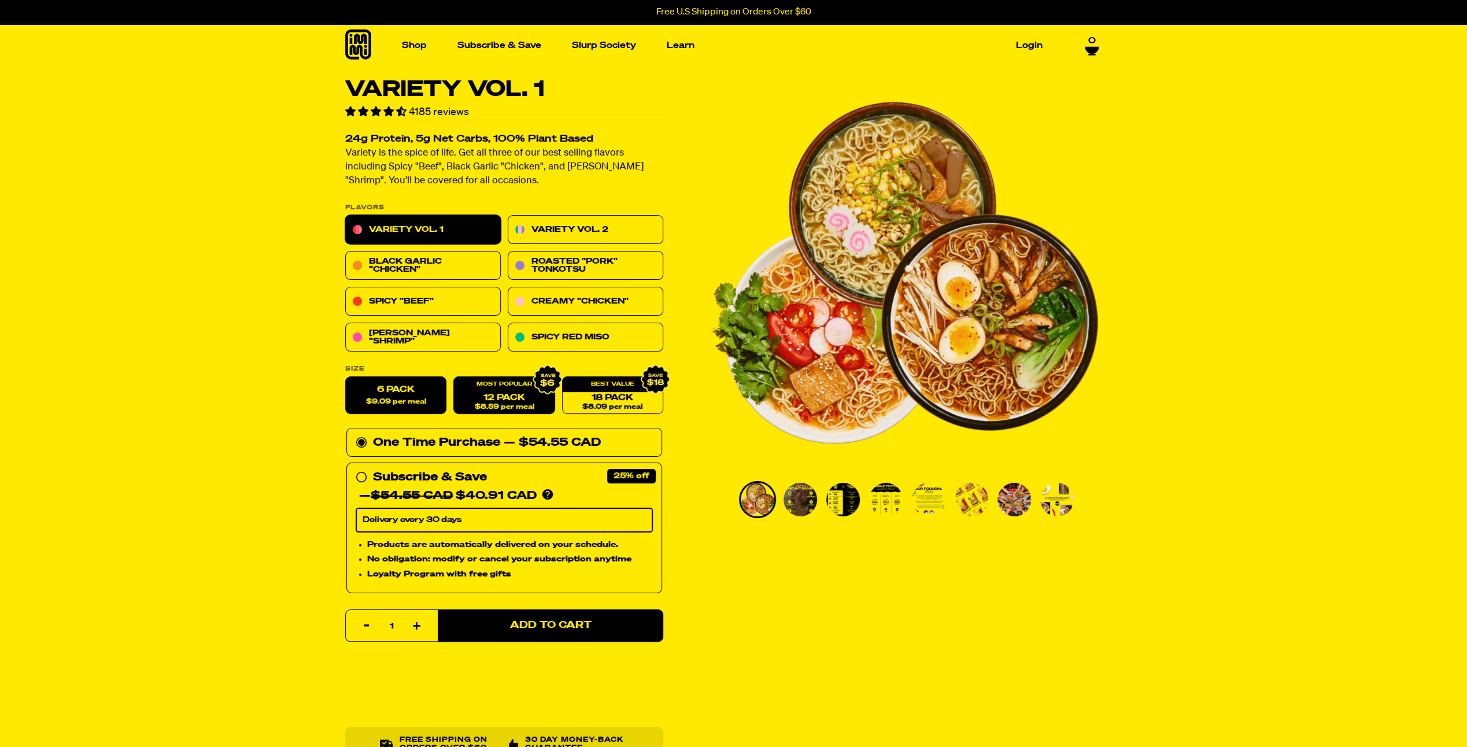
click at [507, 401] on link "12 Pack $8.59 per meal" at bounding box center [503, 396] width 101 height 38
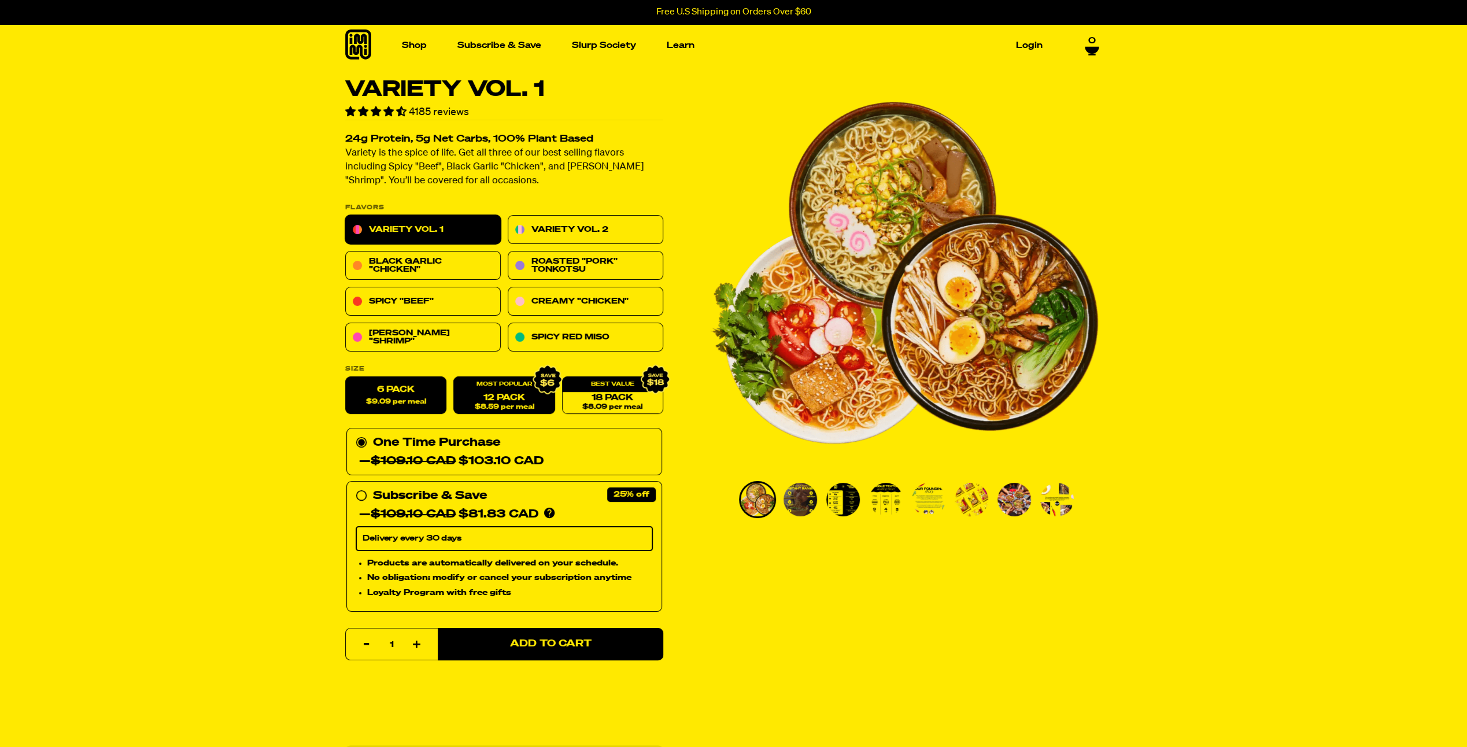
click at [410, 400] on span "$9.09 per meal" at bounding box center [396, 403] width 60 height 8
click at [346, 378] on input "6 Pack $9.09 per meal" at bounding box center [345, 377] width 1 height 1
radio input "true"
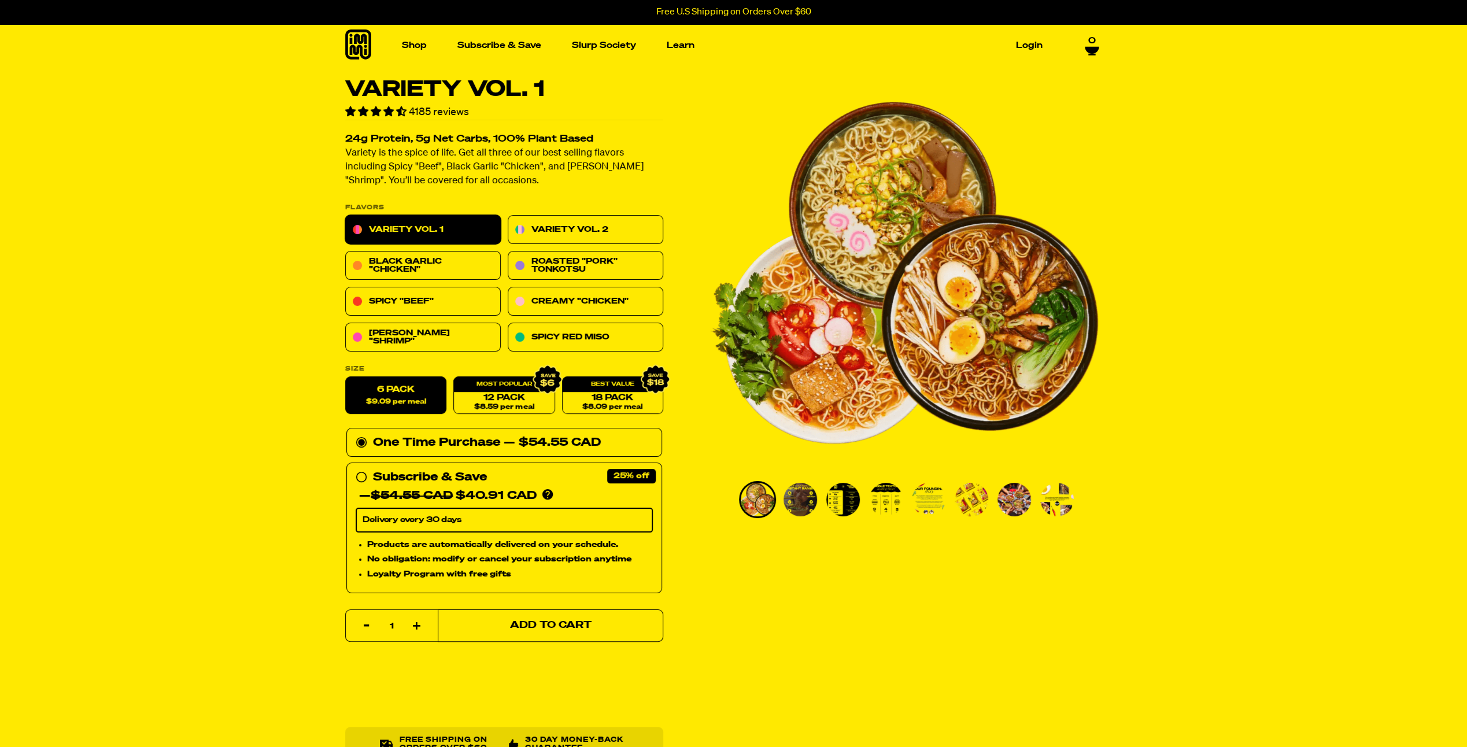
click at [573, 626] on span "Add to Cart" at bounding box center [551, 626] width 82 height 10
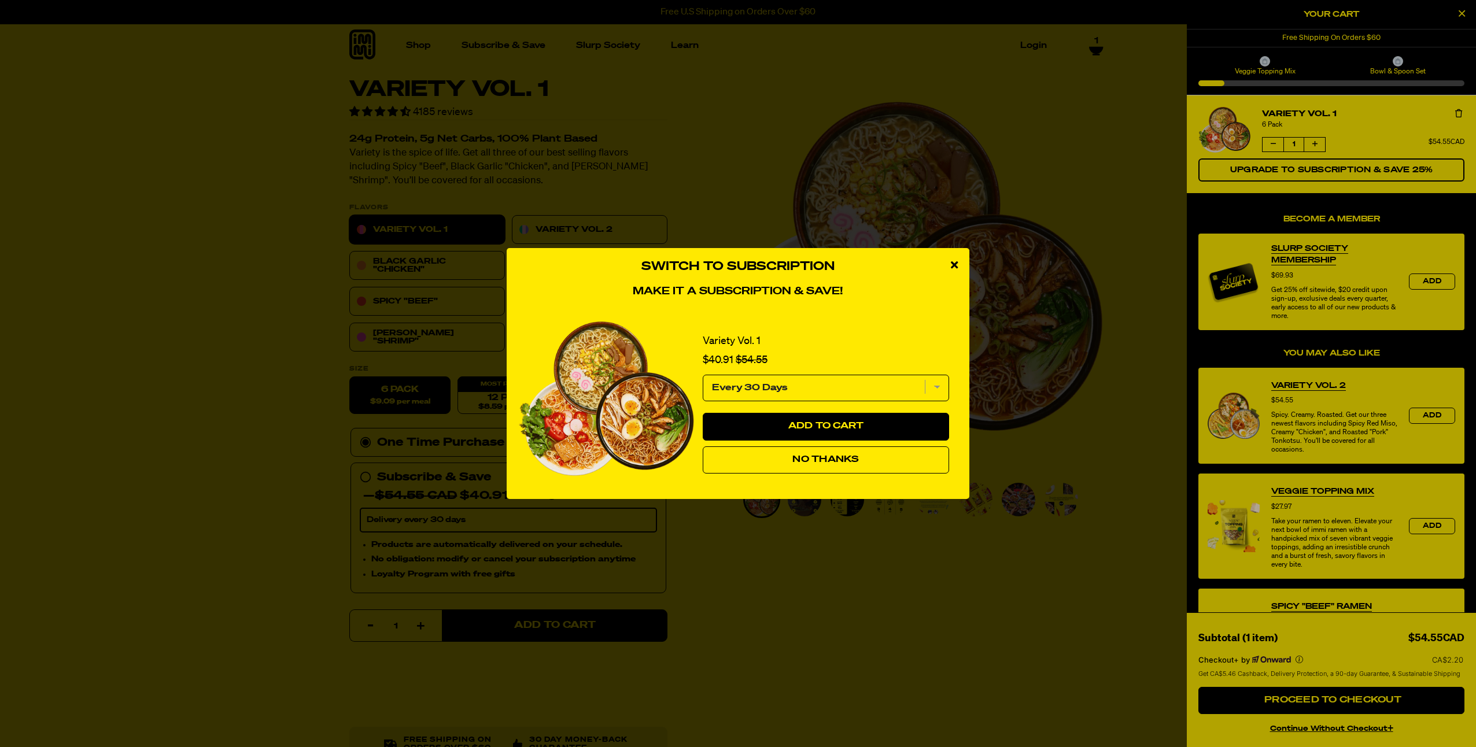
click at [942, 393] on select "Every 30 Days" at bounding box center [826, 388] width 246 height 27
click at [875, 458] on button "No Thanks" at bounding box center [826, 461] width 246 height 28
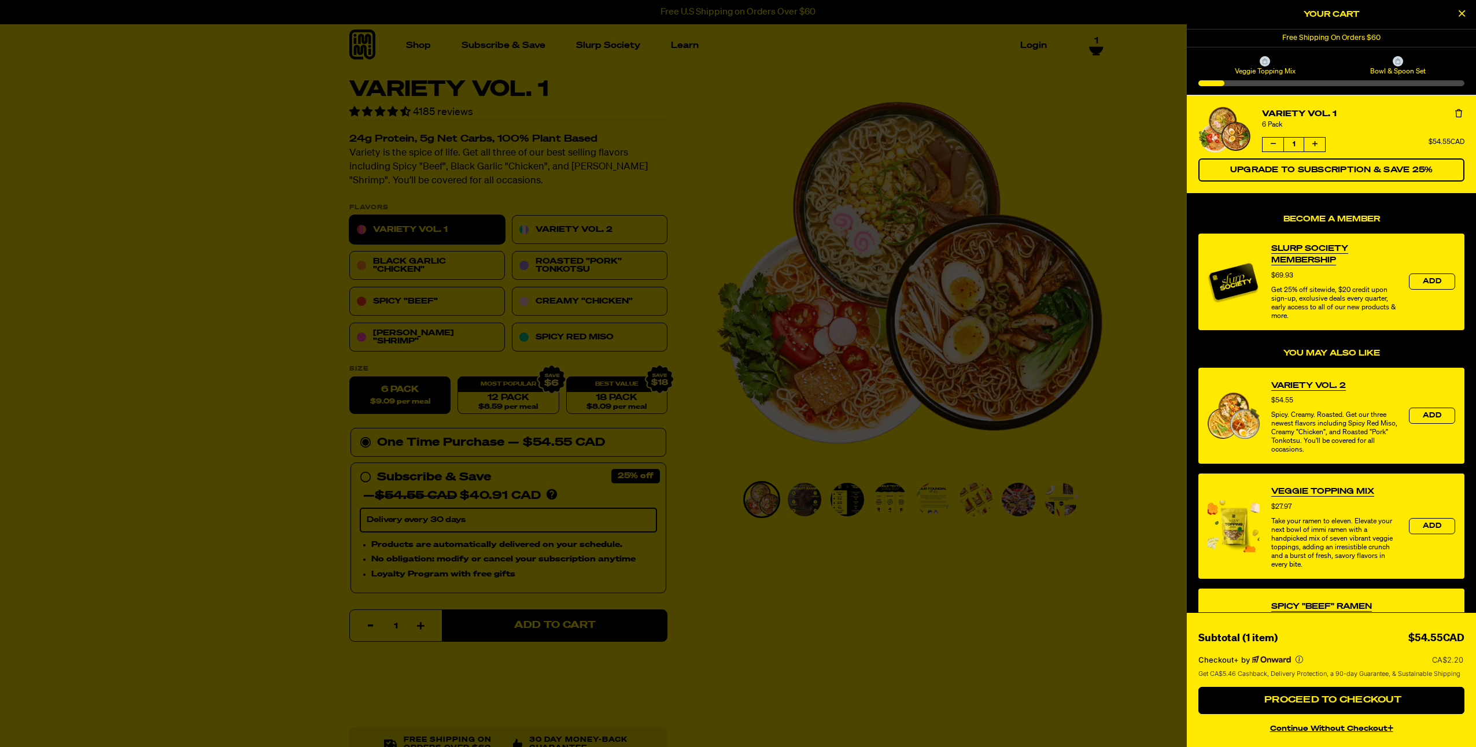
click at [608, 231] on div at bounding box center [738, 373] width 1476 height 747
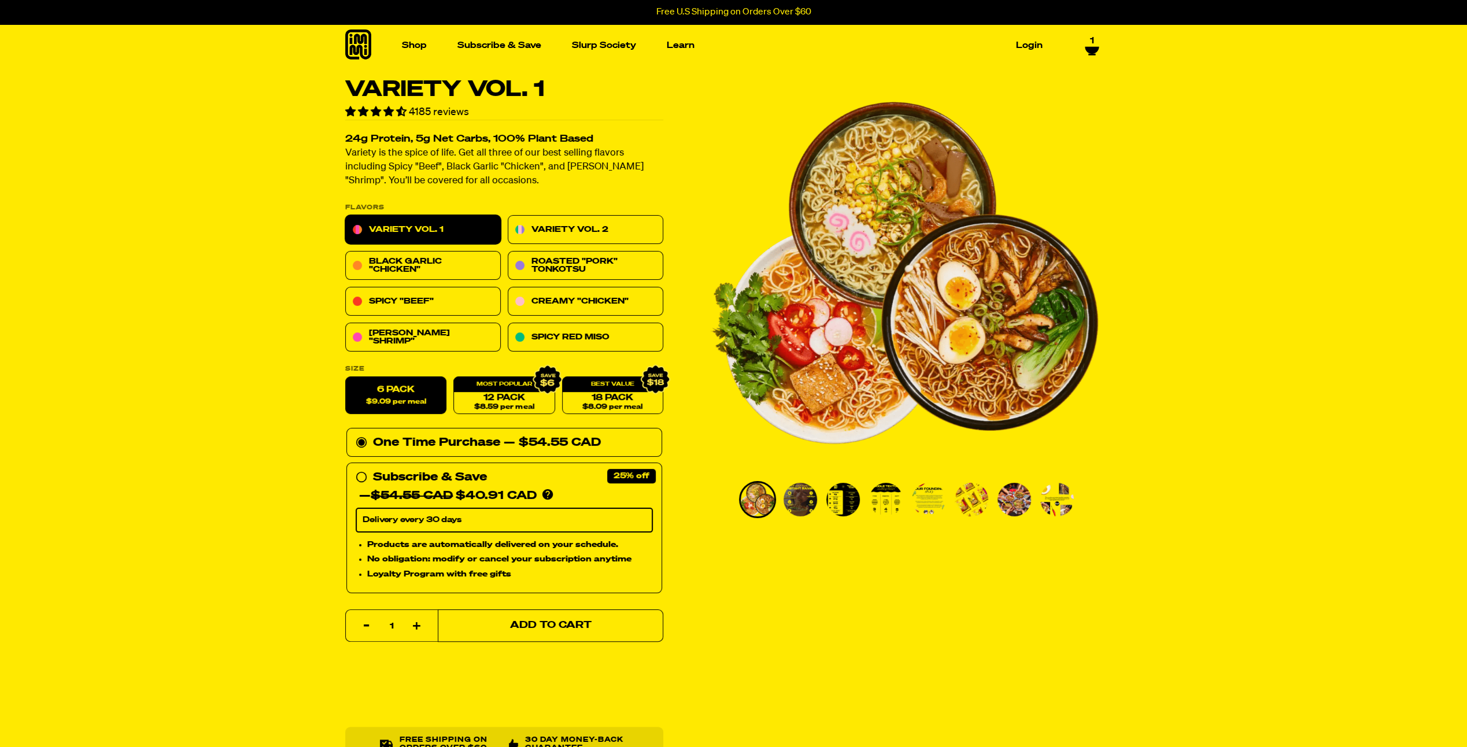
click at [551, 619] on button "Add to Cart" at bounding box center [551, 626] width 226 height 32
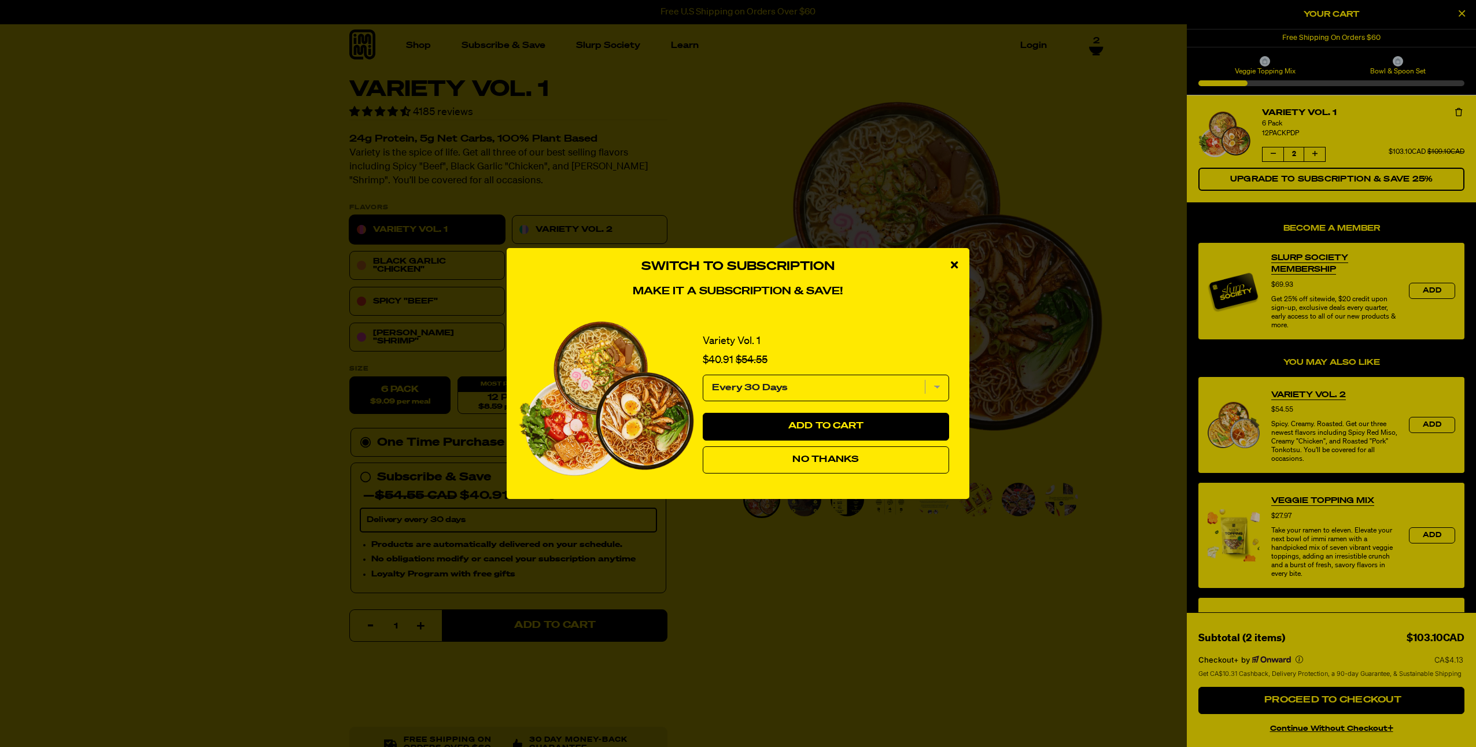
click at [838, 456] on span "No Thanks" at bounding box center [825, 459] width 67 height 9
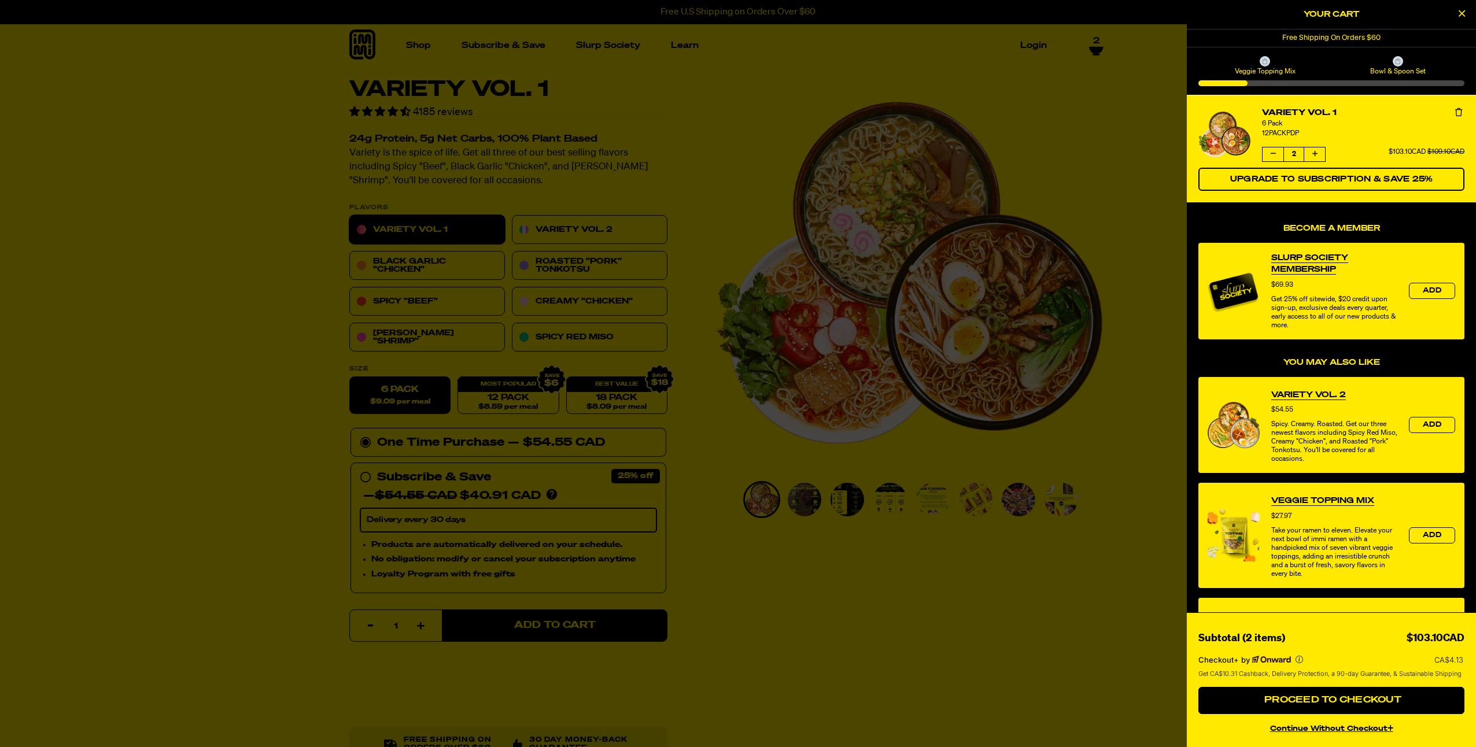
click at [1277, 154] on button "Decrease quantity of Variety Vol. 1" at bounding box center [1273, 154] width 21 height 14
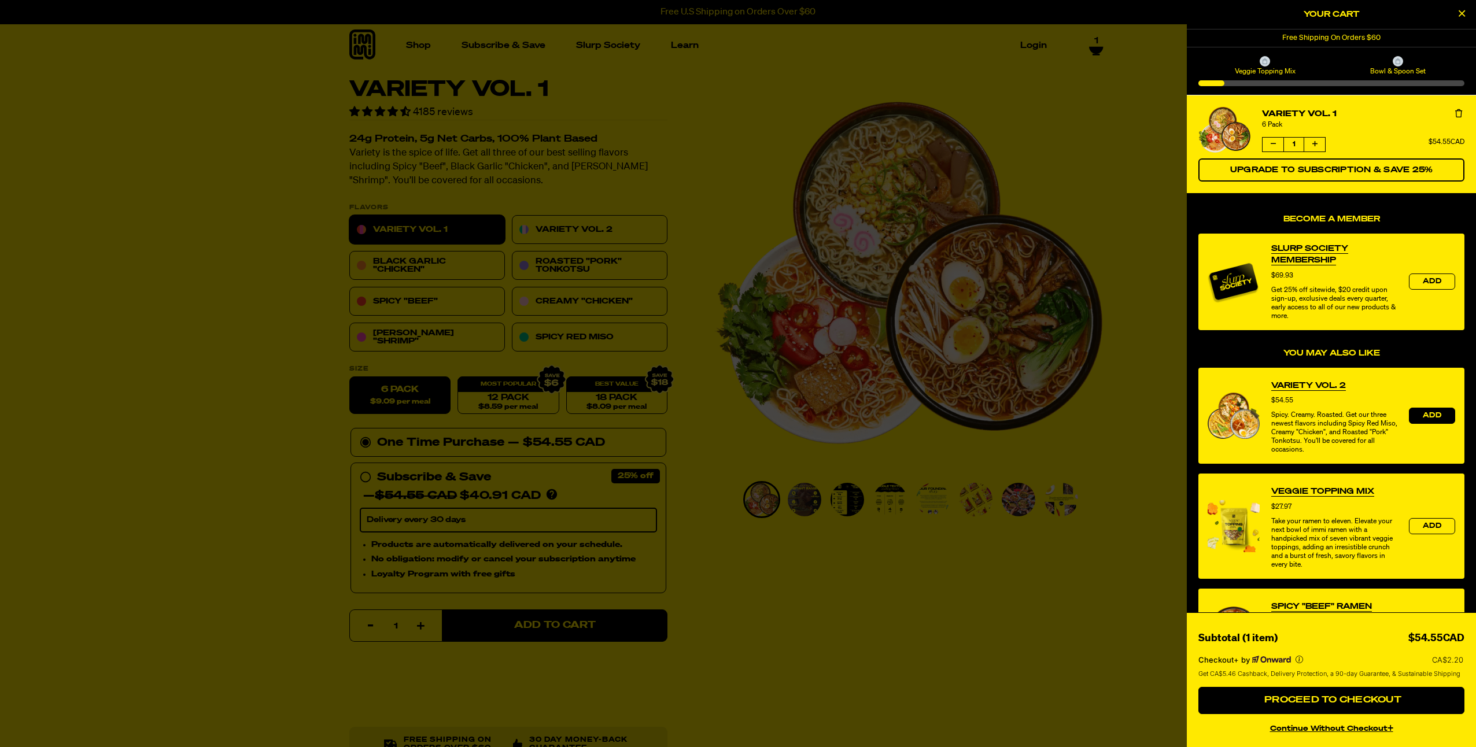
click at [1419, 411] on button "Add" at bounding box center [1432, 416] width 46 height 16
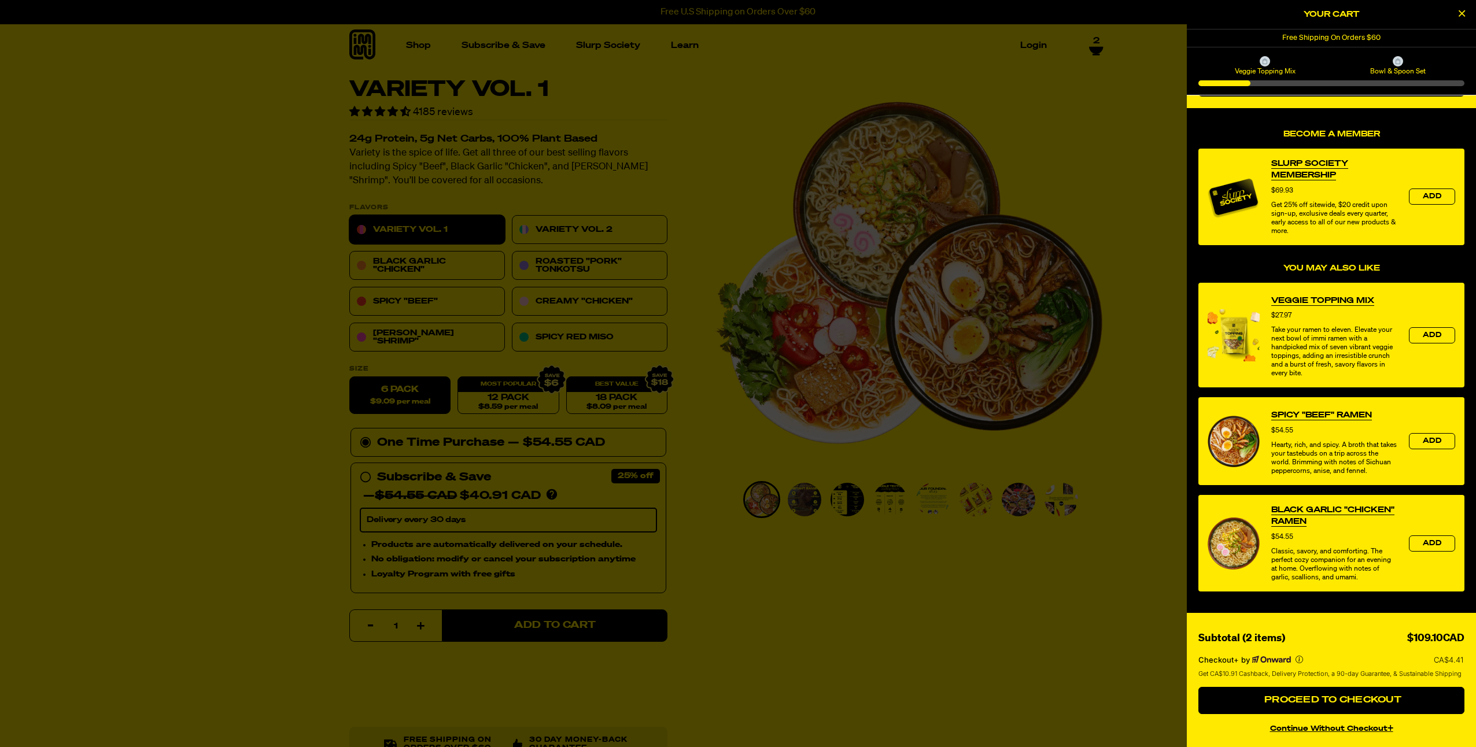
scroll to position [202, 0]
click at [1341, 695] on button "Proceed to Checkout" at bounding box center [1331, 701] width 266 height 28
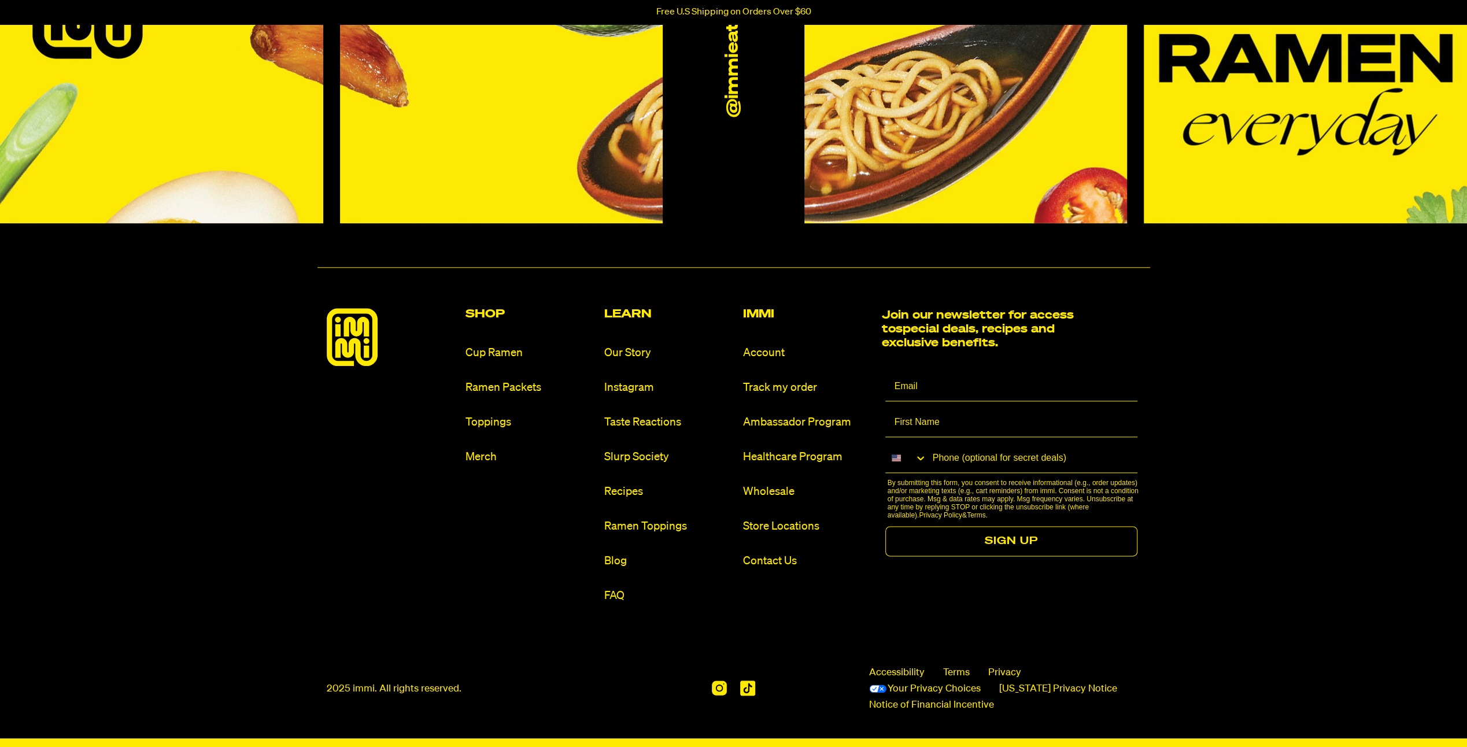
scroll to position [5558, 0]
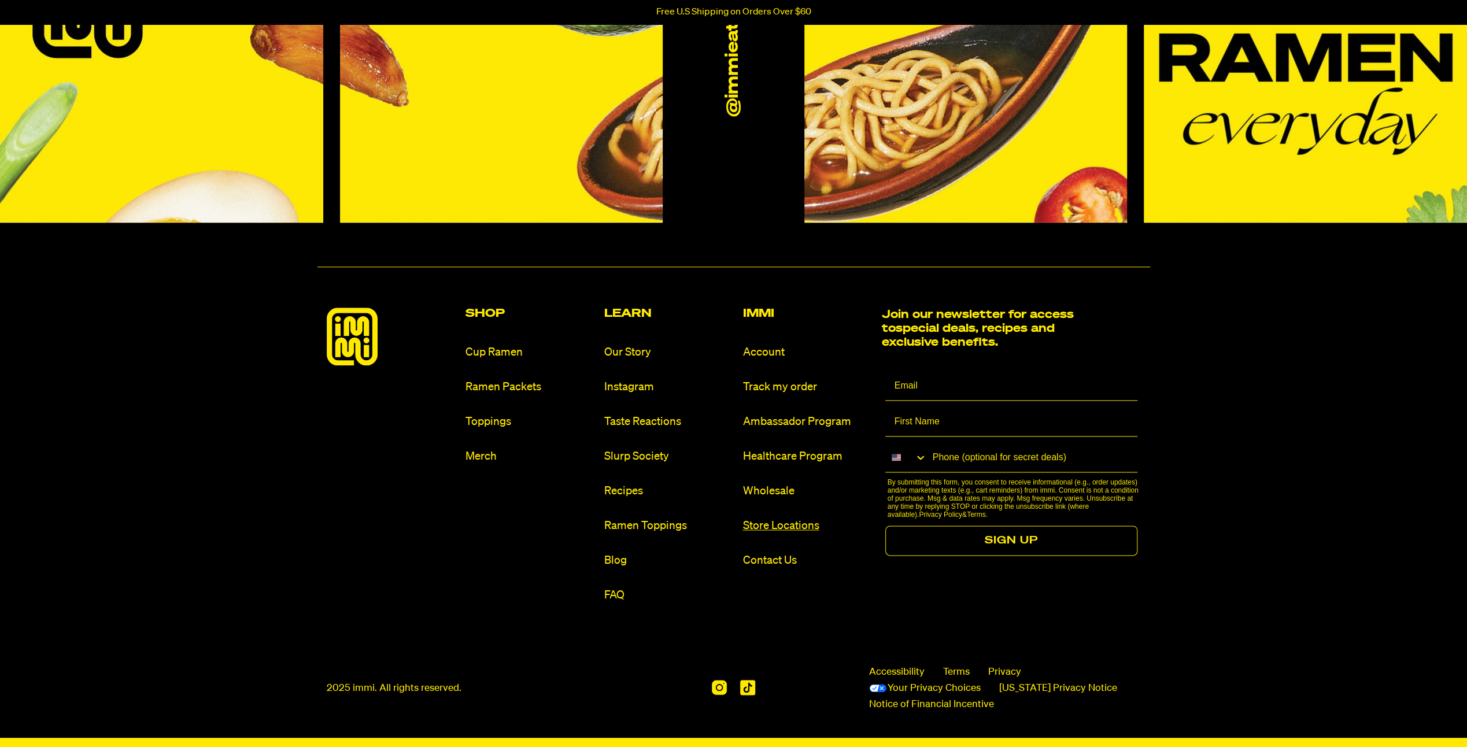
click at [785, 523] on link "Store Locations" at bounding box center [808, 526] width 130 height 16
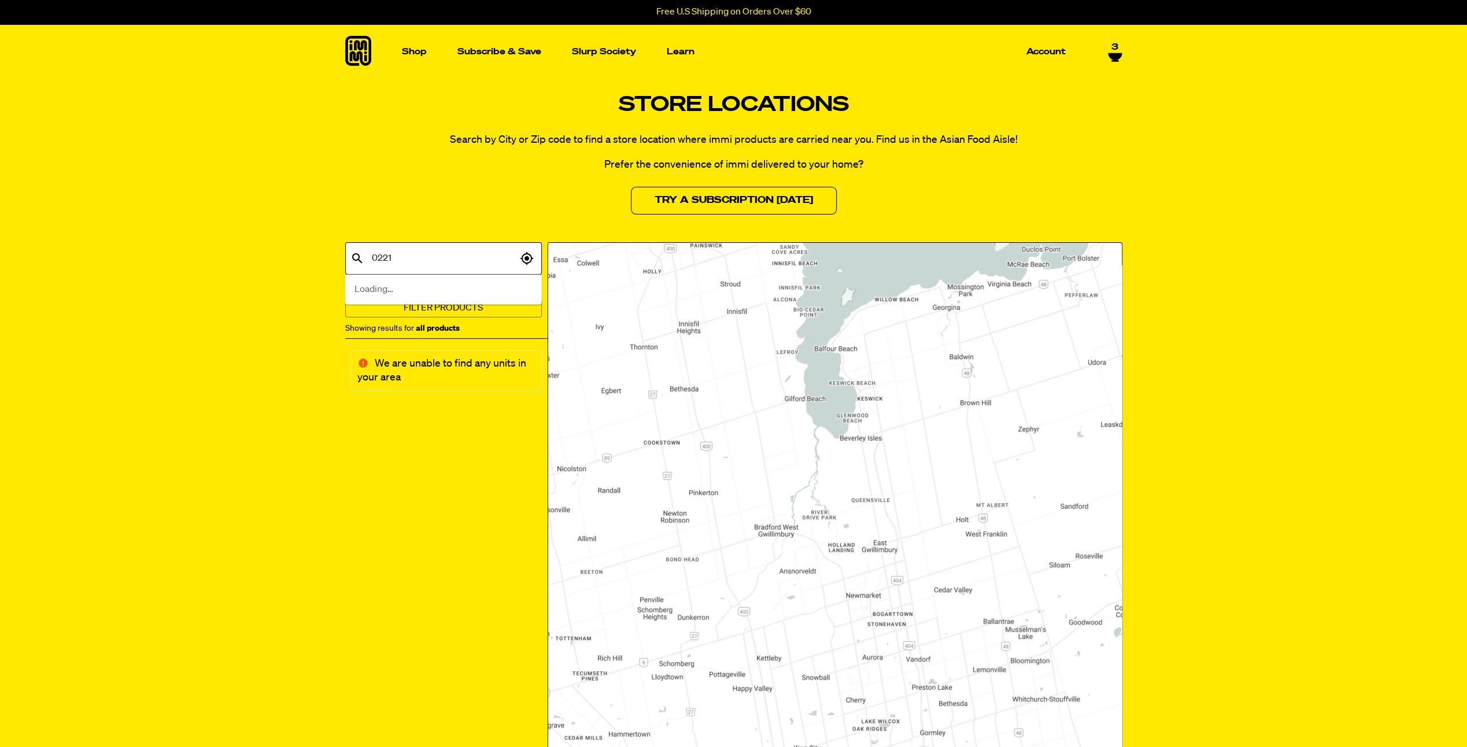
type input "02215"
click at [364, 291] on span "Boston, MA, USA" at bounding box center [444, 304] width 178 height 42
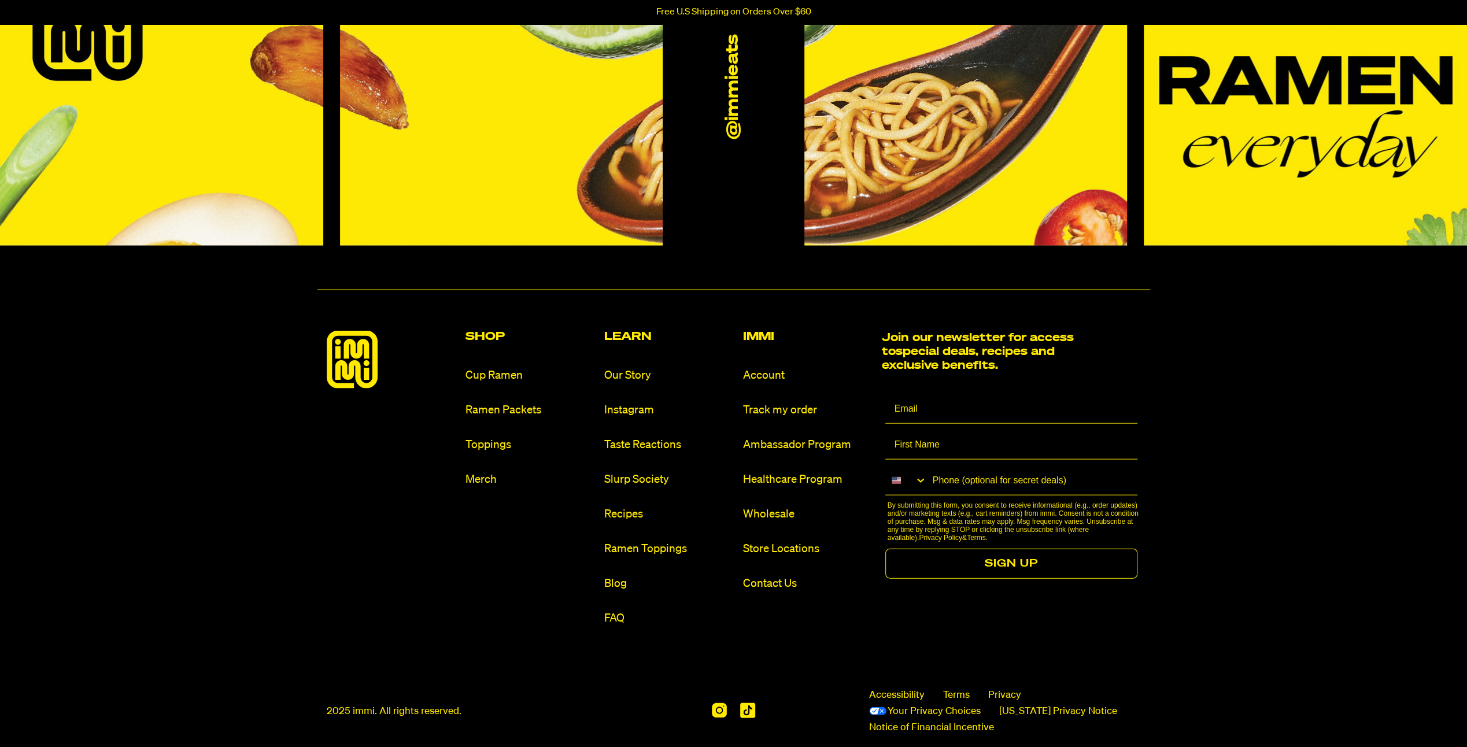
scroll to position [2306, 0]
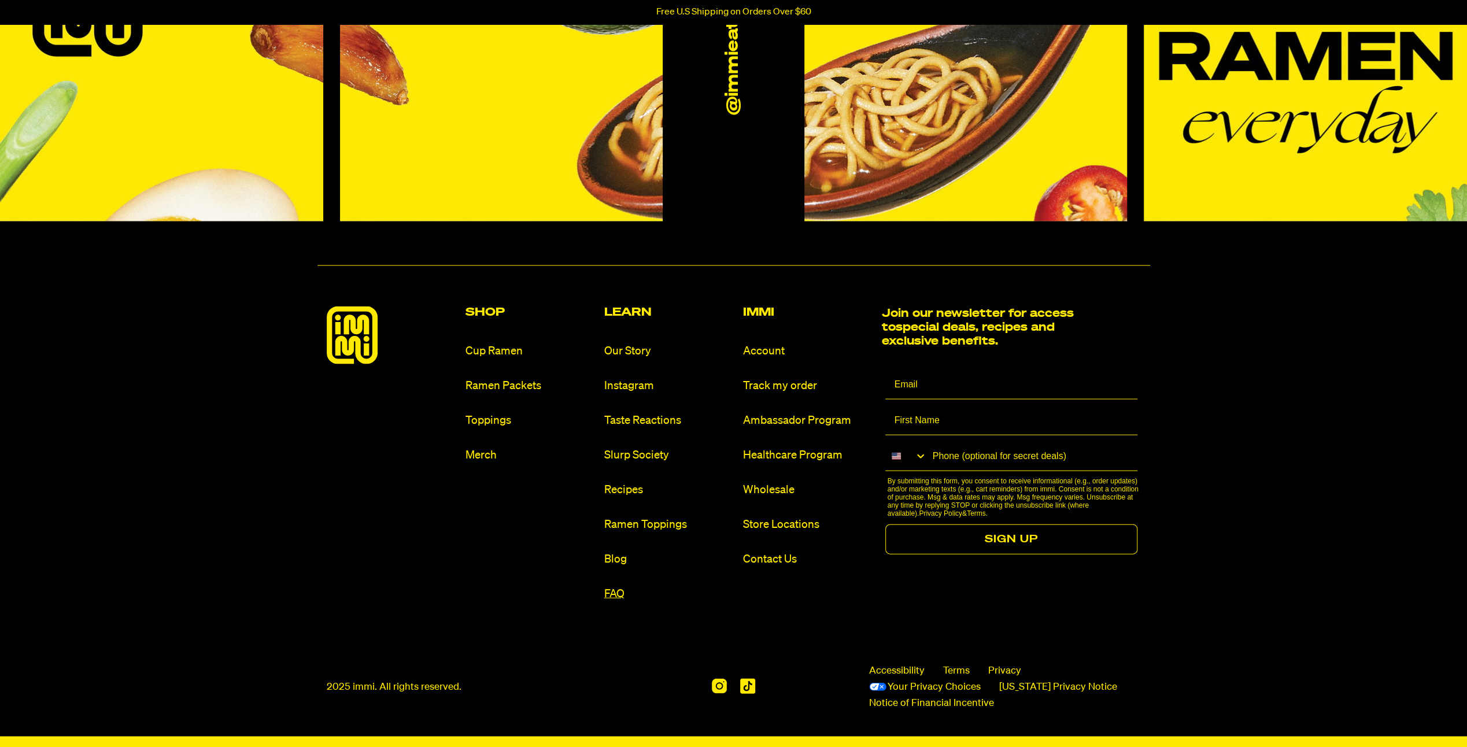
click at [605, 594] on link "FAQ" at bounding box center [669, 594] width 130 height 16
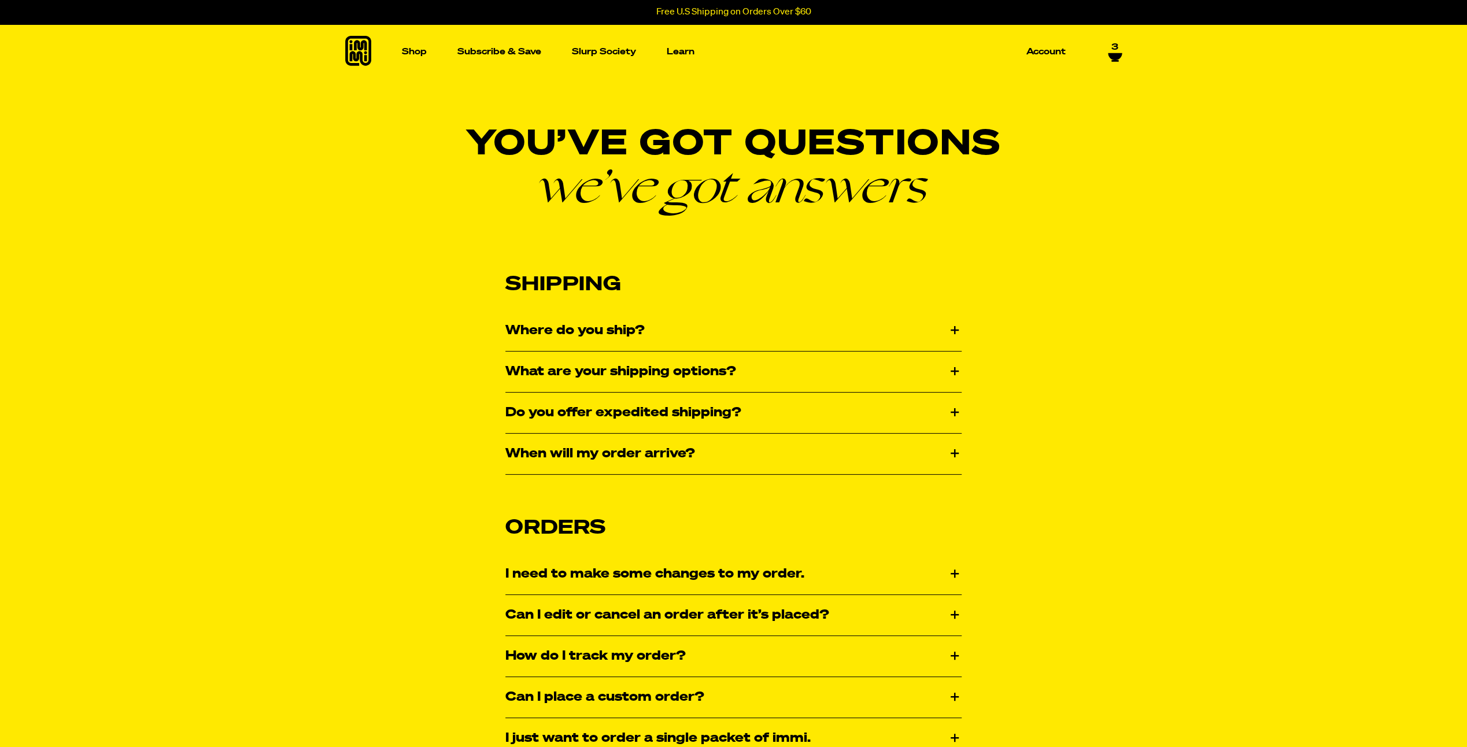
click at [651, 377] on div "What are your shipping options?" at bounding box center [734, 372] width 456 height 40
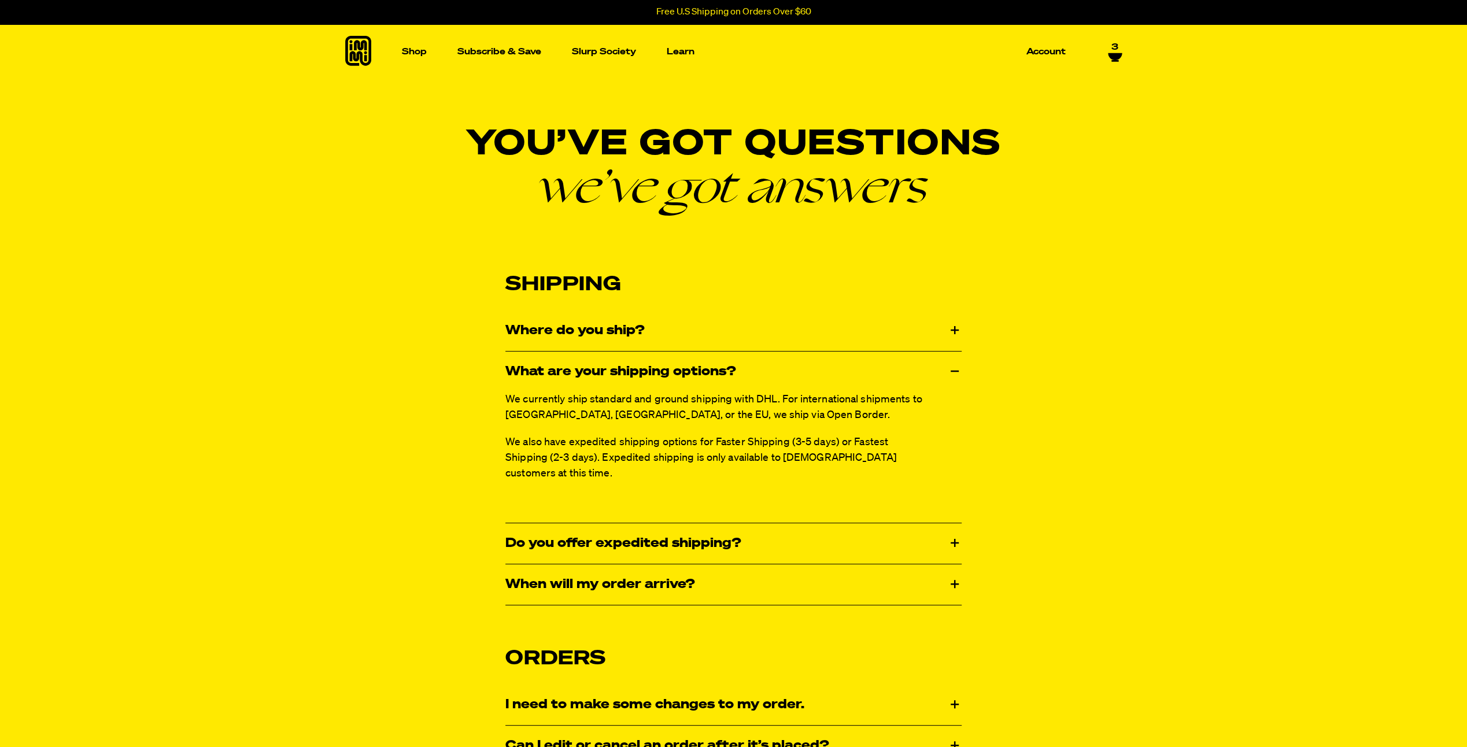
click at [638, 323] on div "Where do you ship?" at bounding box center [734, 331] width 456 height 40
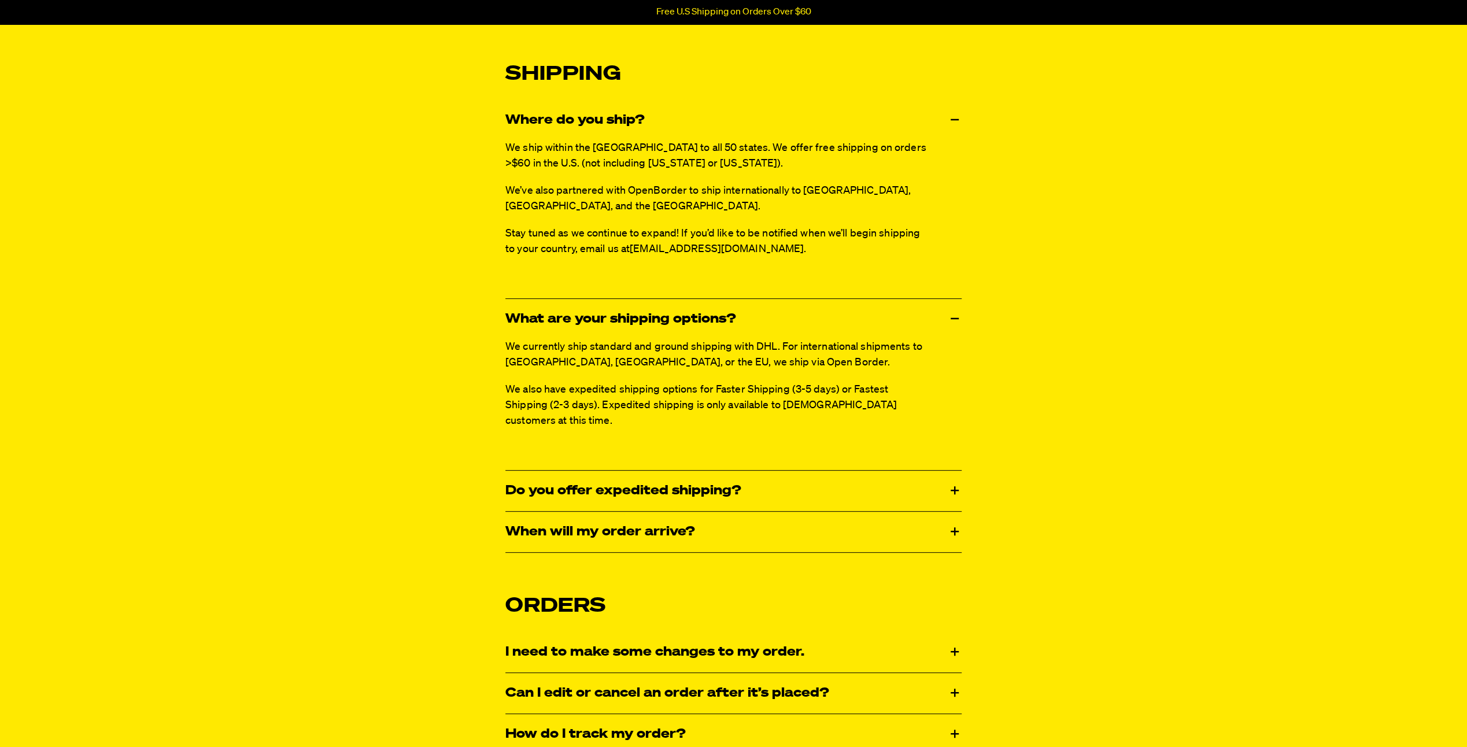
scroll to position [231, 0]
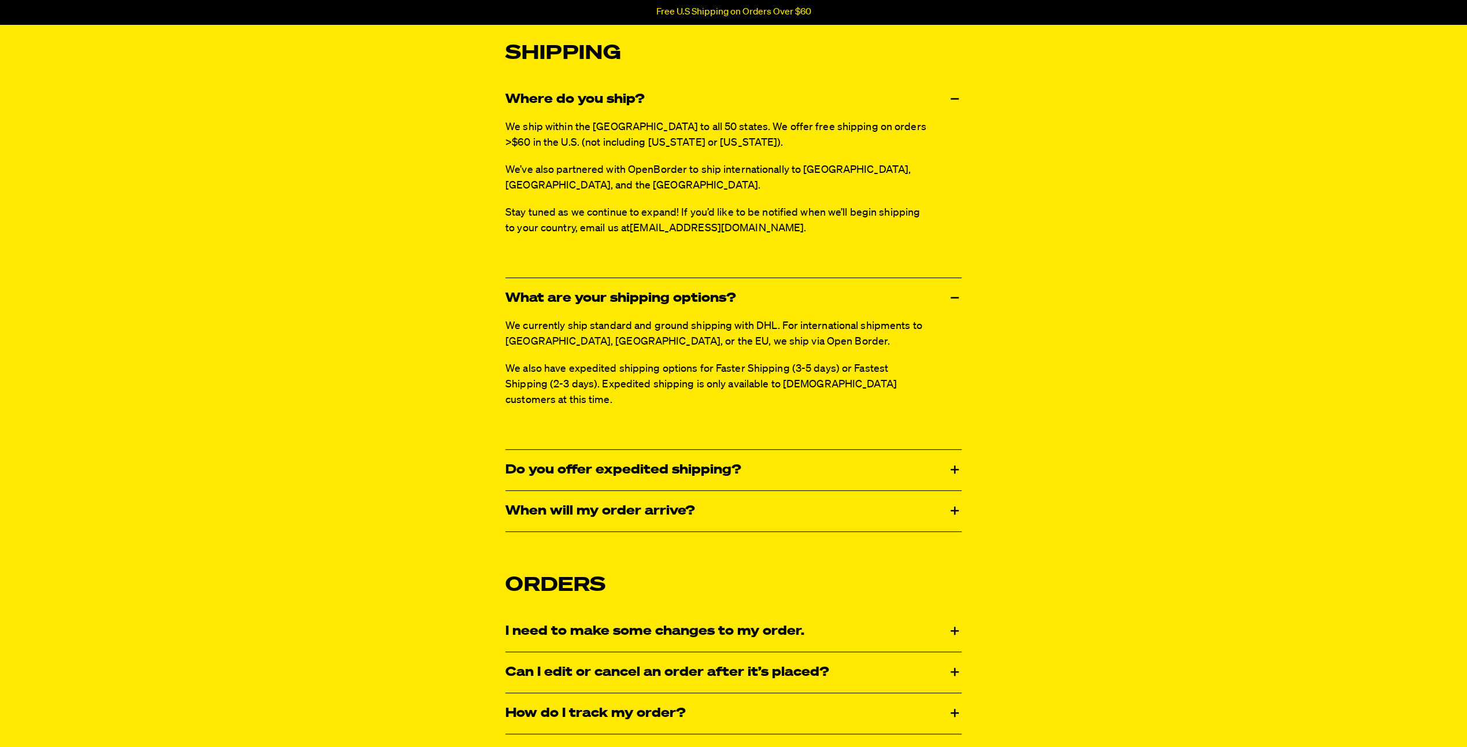
click at [698, 491] on div "When will my order arrive?" at bounding box center [734, 511] width 456 height 40
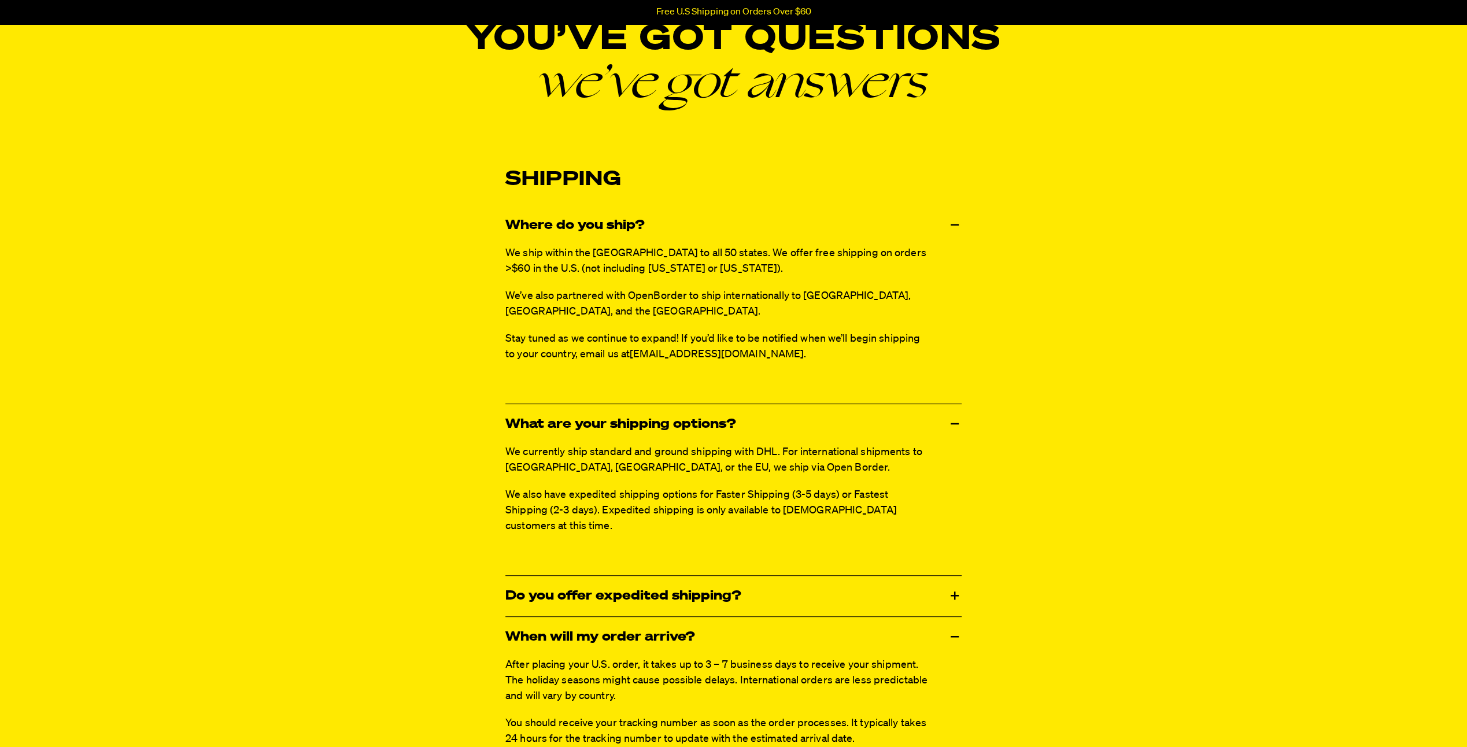
scroll to position [0, 0]
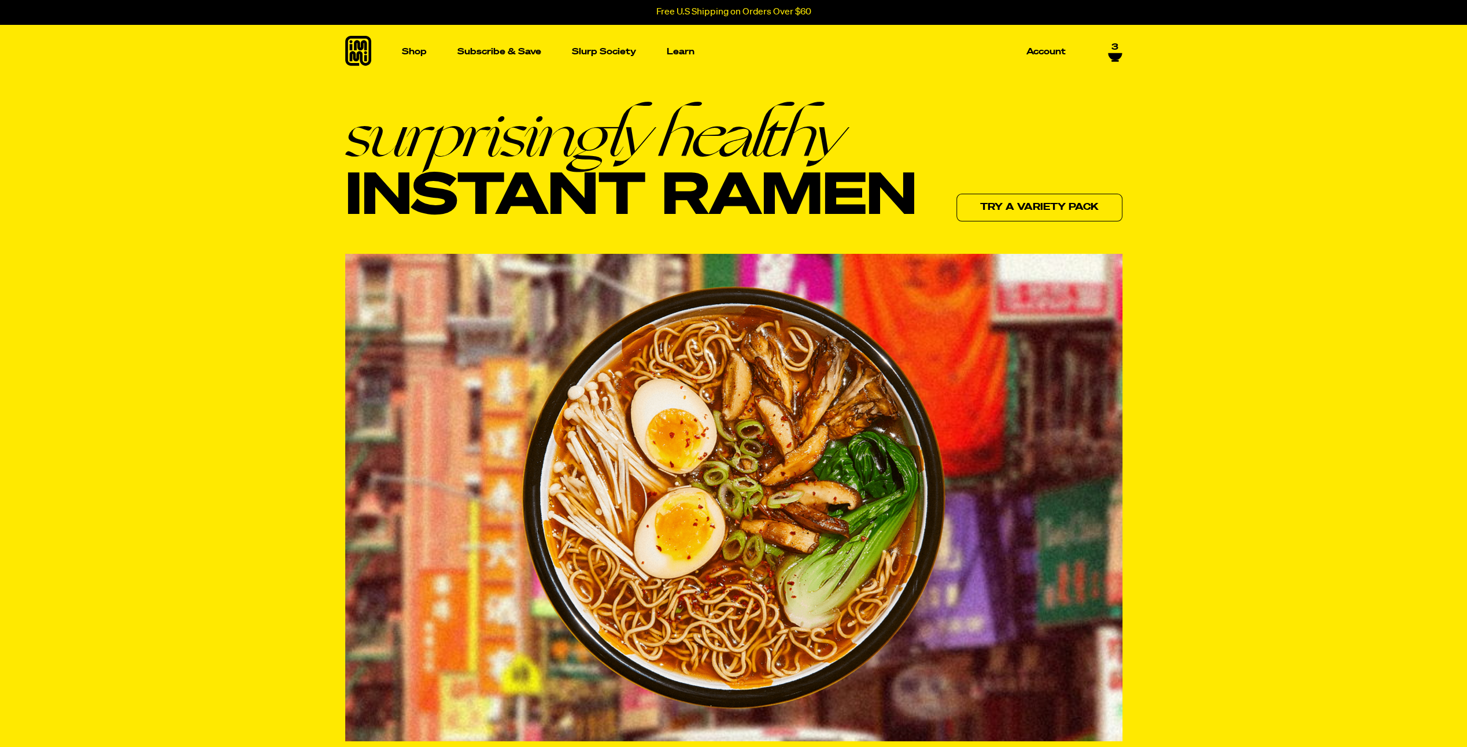
scroll to position [5371, 0]
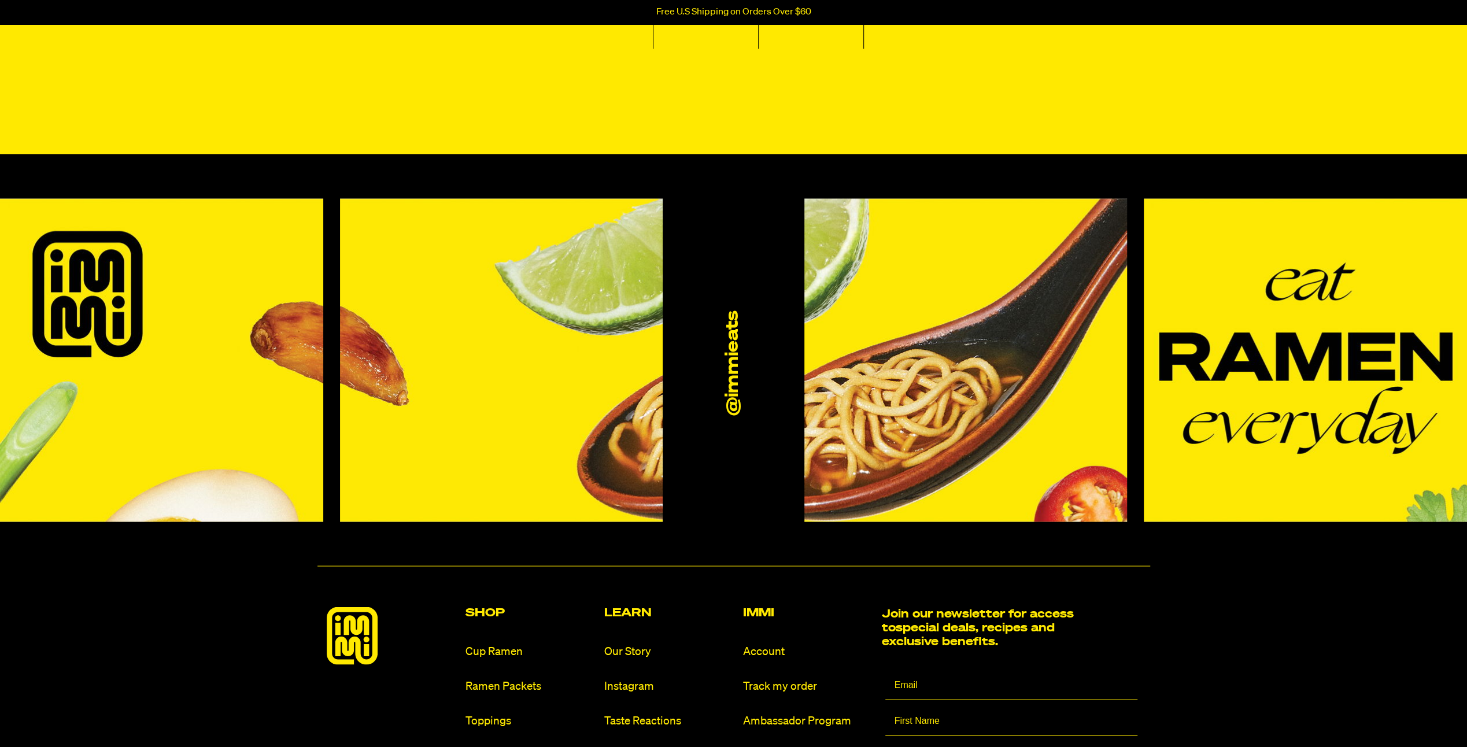
scroll to position [2153, 0]
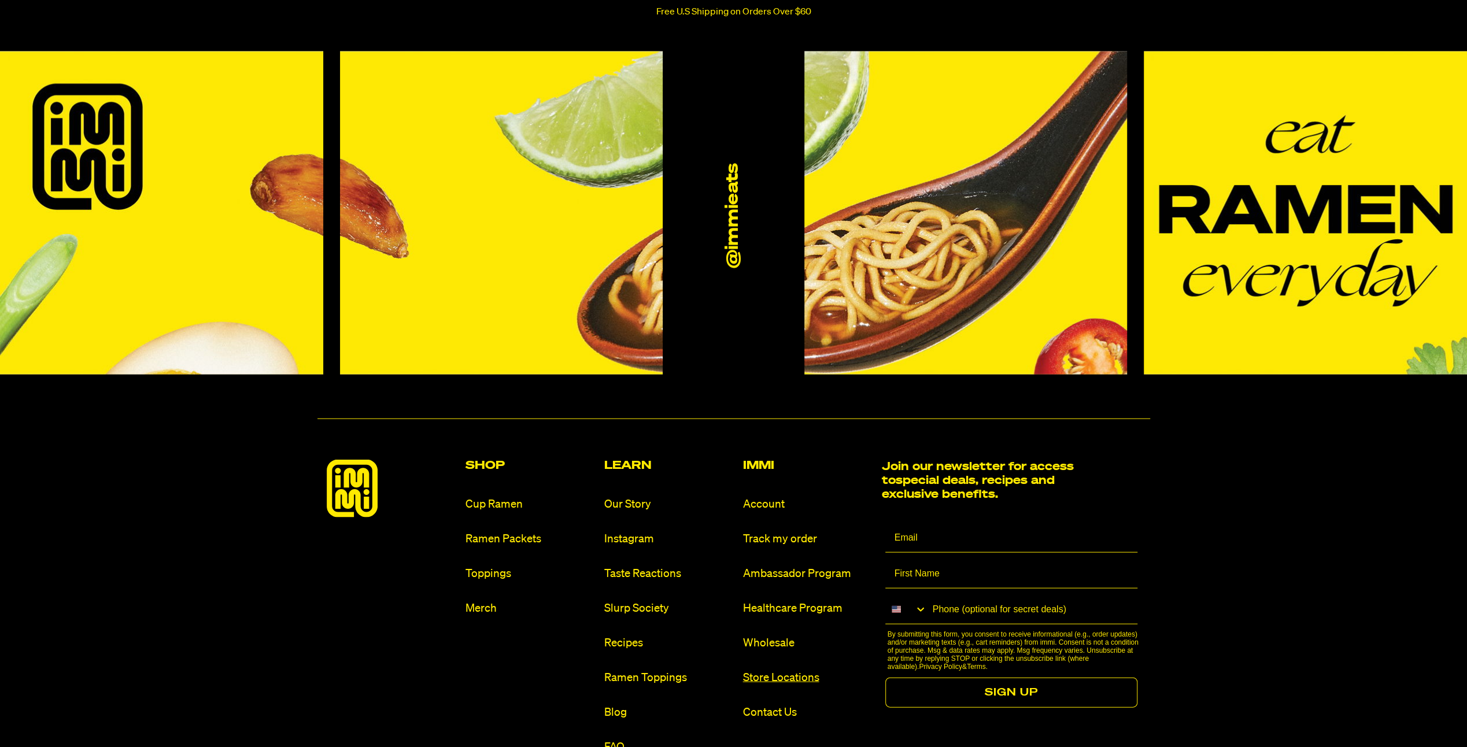
click at [790, 670] on link "Store Locations" at bounding box center [808, 678] width 130 height 16
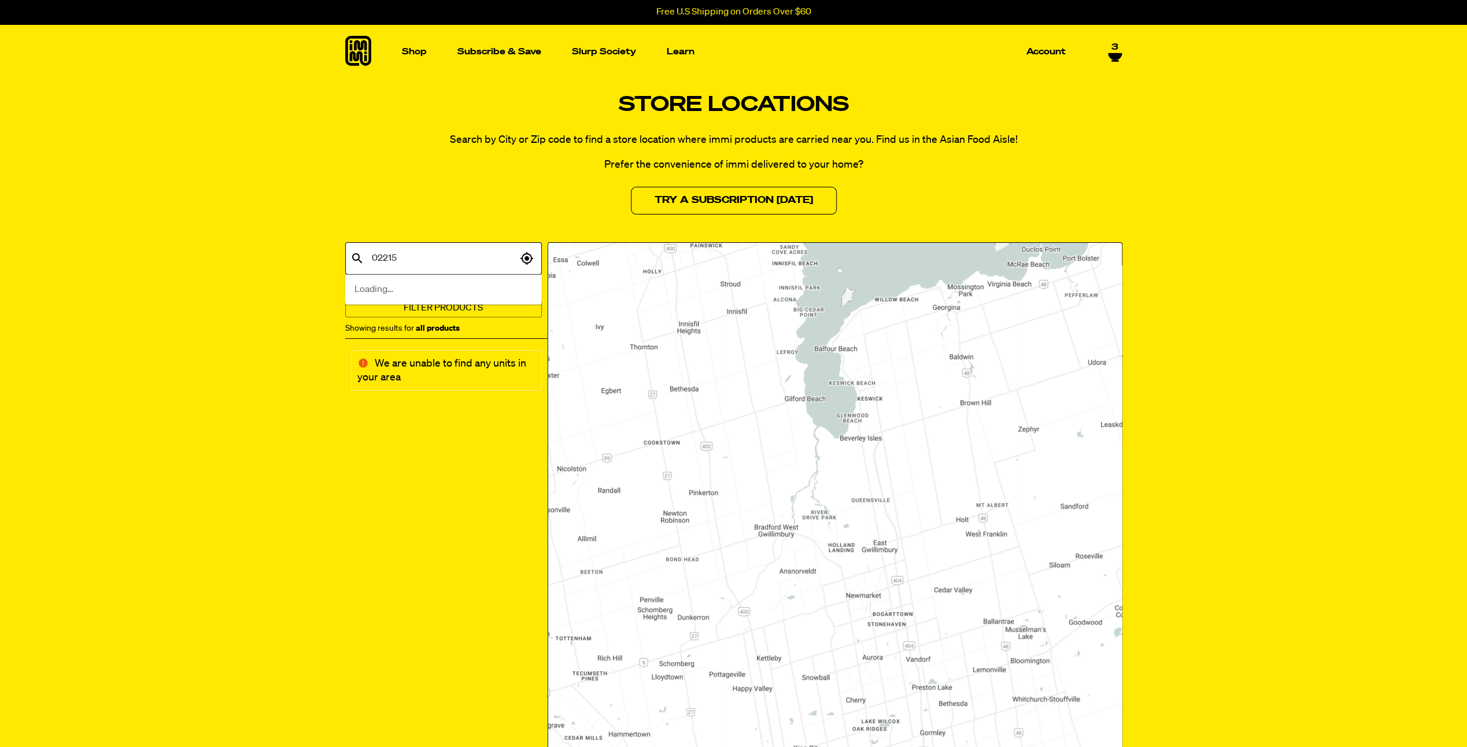
type input "02215"
click at [418, 285] on span "[GEOGRAPHIC_DATA], [GEOGRAPHIC_DATA], [GEOGRAPHIC_DATA]" at bounding box center [444, 304] width 178 height 42
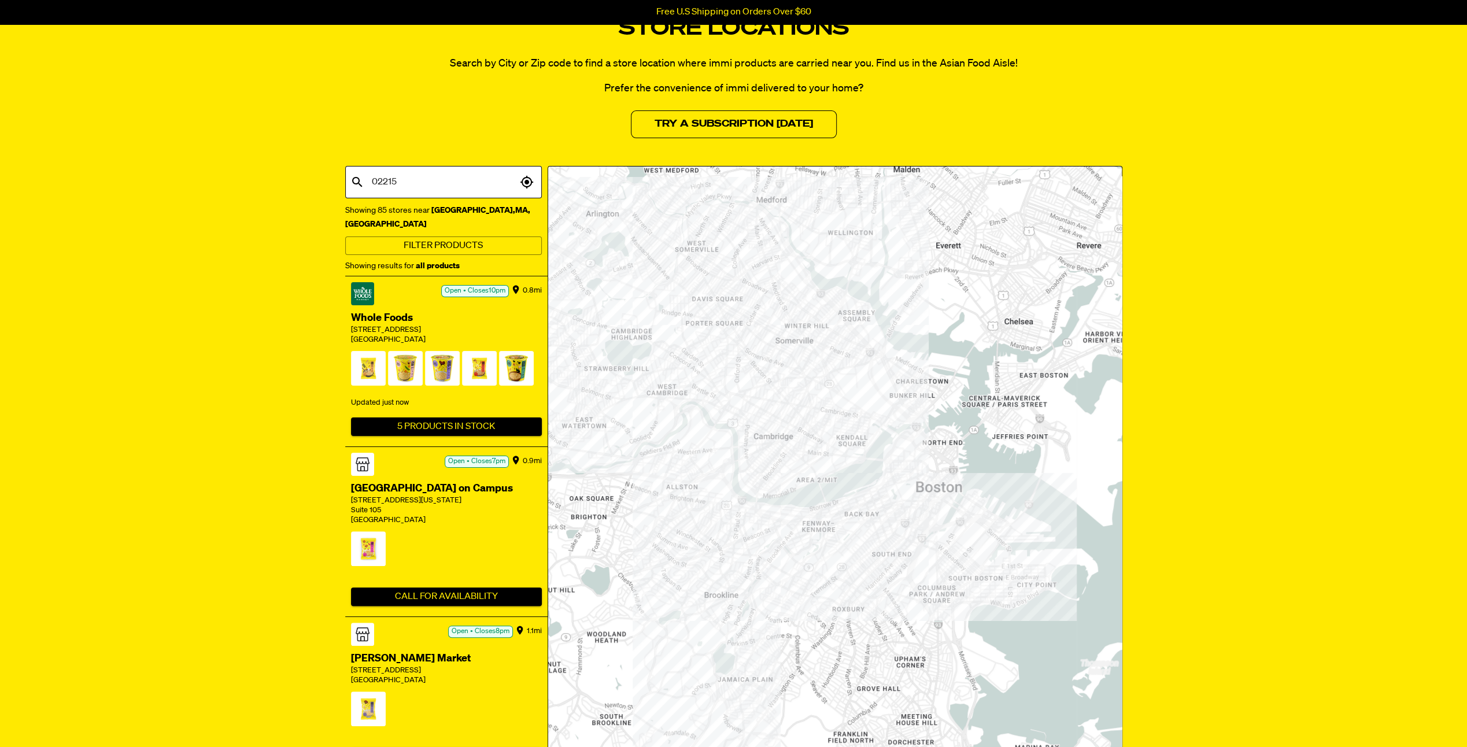
scroll to position [116, 0]
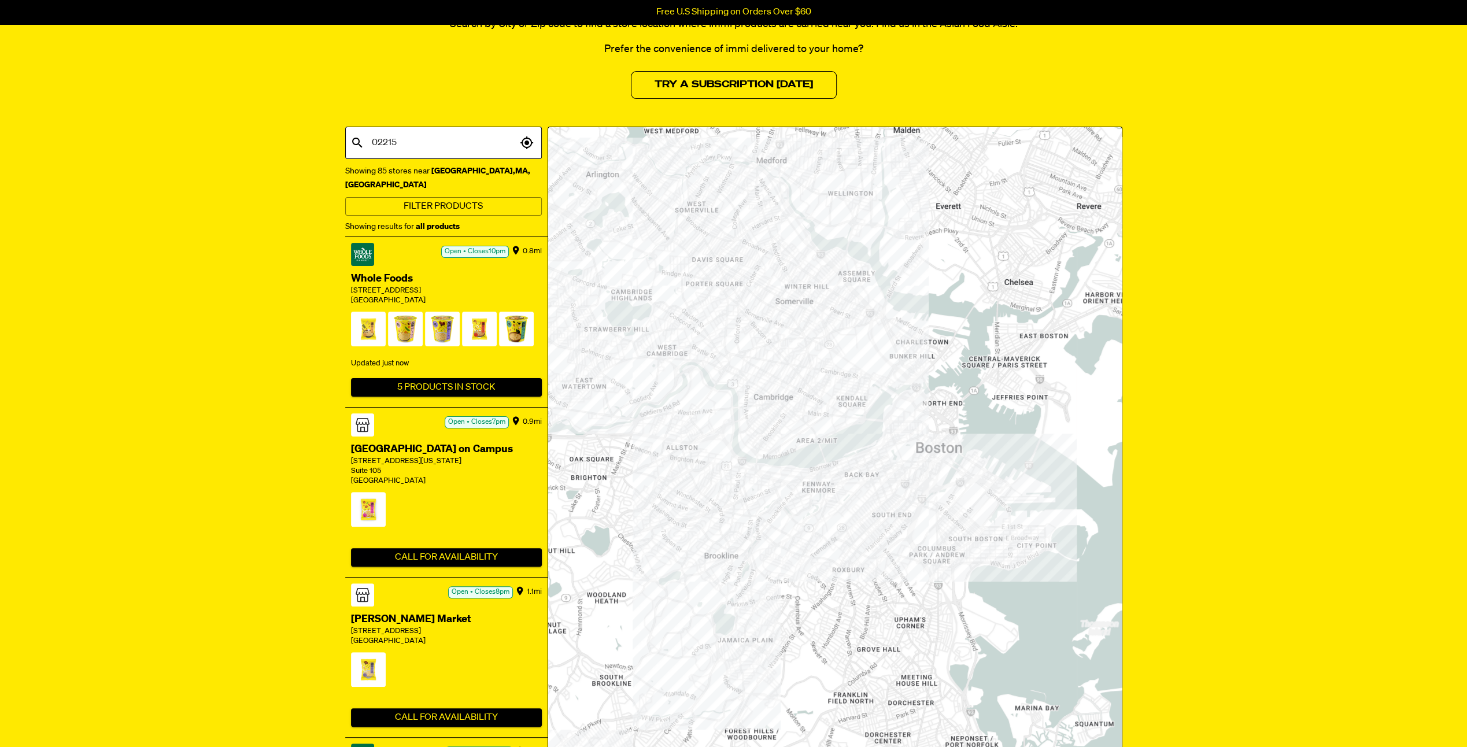
click at [372, 324] on span at bounding box center [368, 332] width 35 height 40
click at [474, 320] on span at bounding box center [479, 332] width 35 height 40
click at [462, 397] on button "5 Products In Stock" at bounding box center [446, 387] width 191 height 19
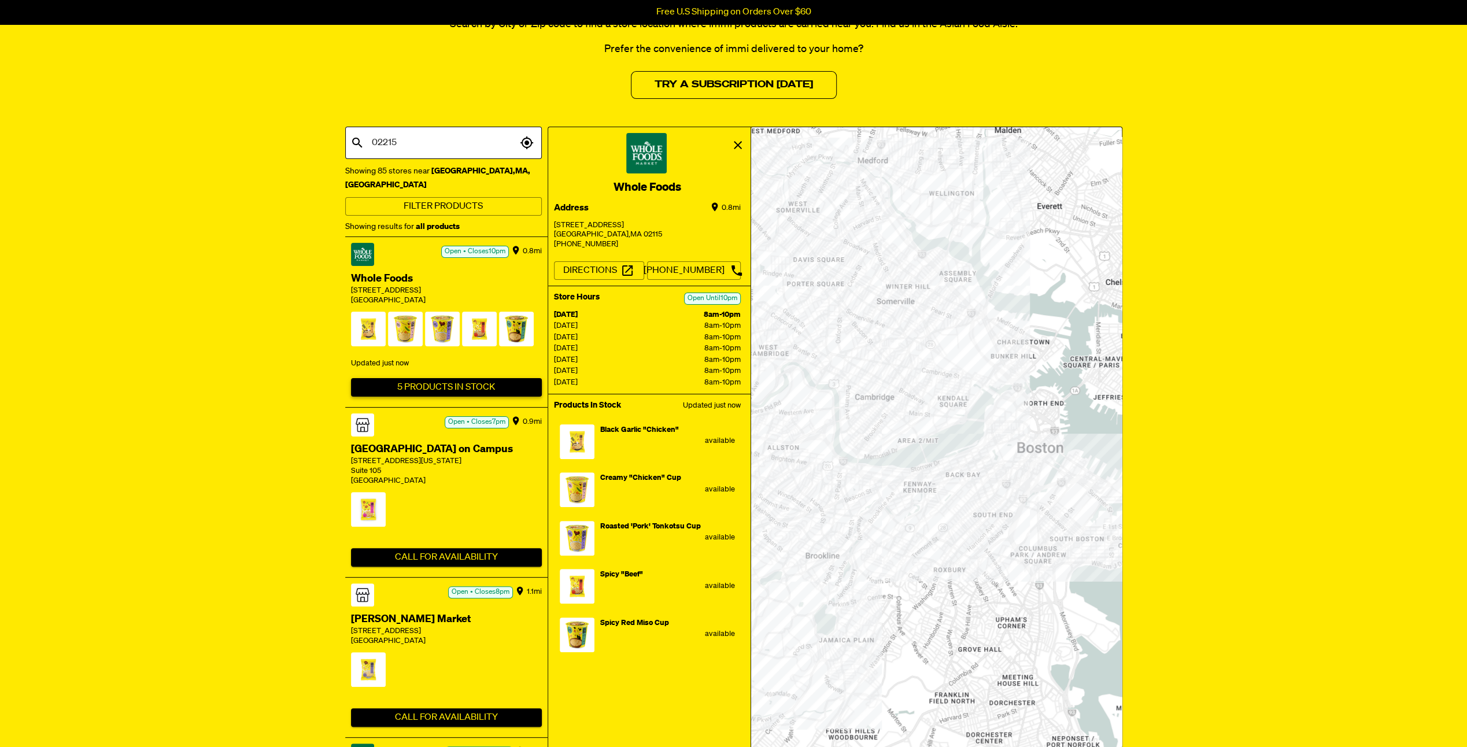
click at [462, 397] on button "5 Products In Stock" at bounding box center [446, 387] width 191 height 19
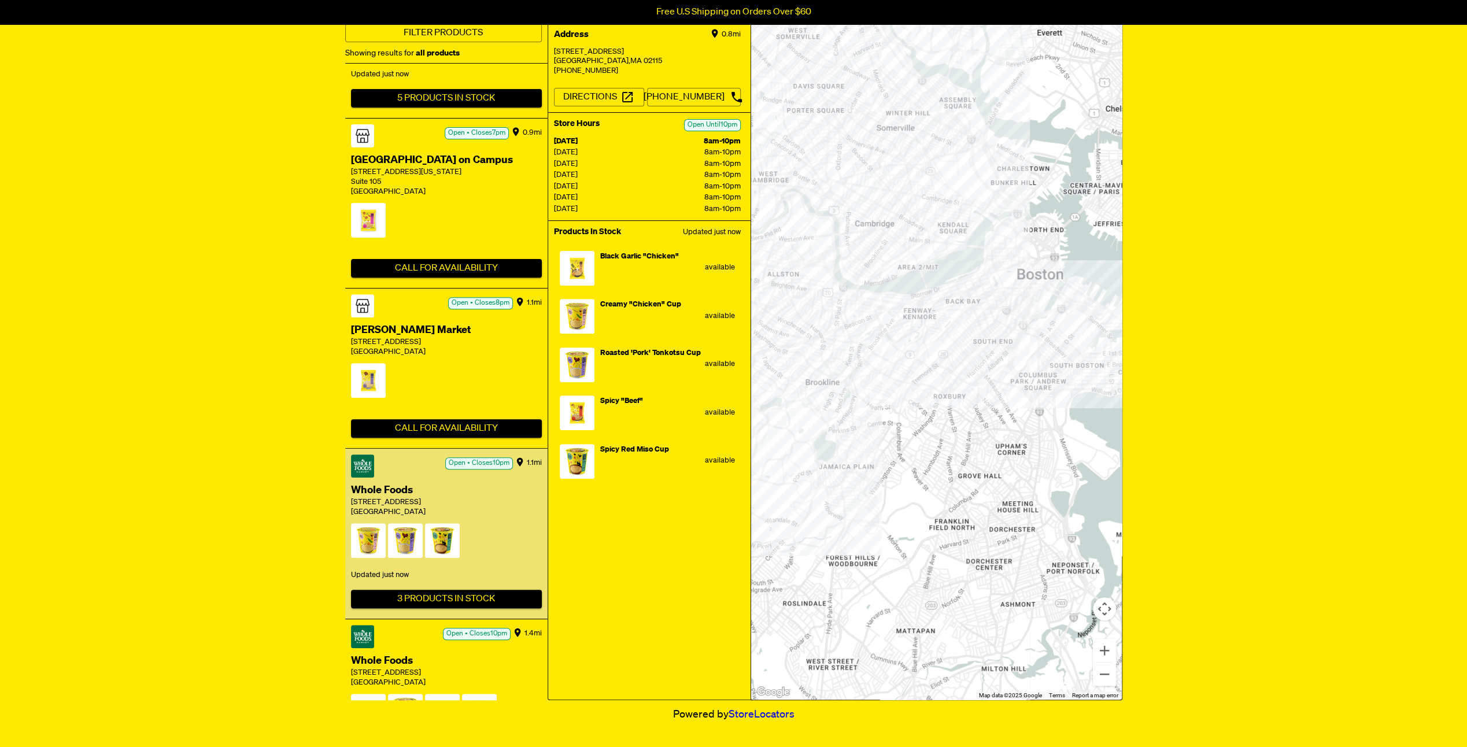
scroll to position [212, 0]
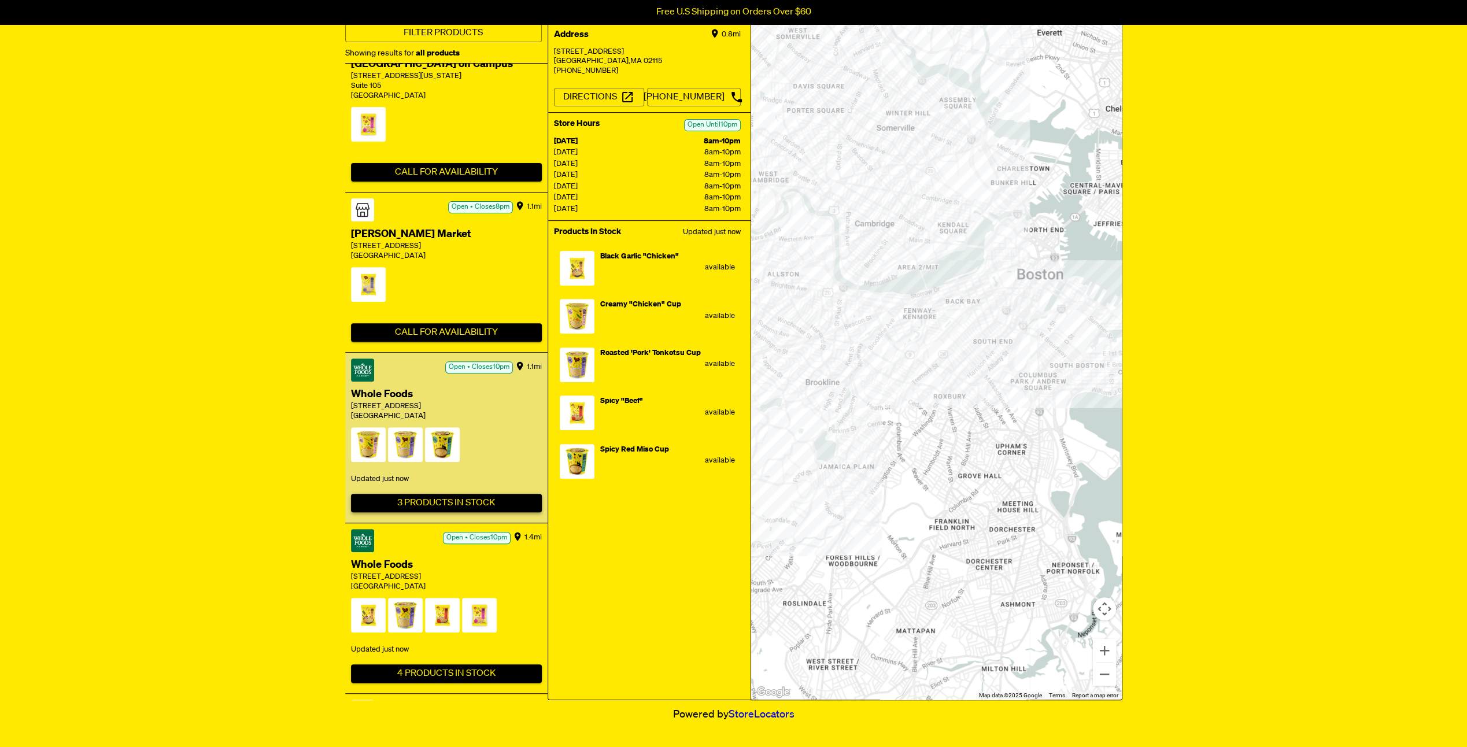
click at [477, 512] on button "3 Products In Stock" at bounding box center [446, 503] width 191 height 19
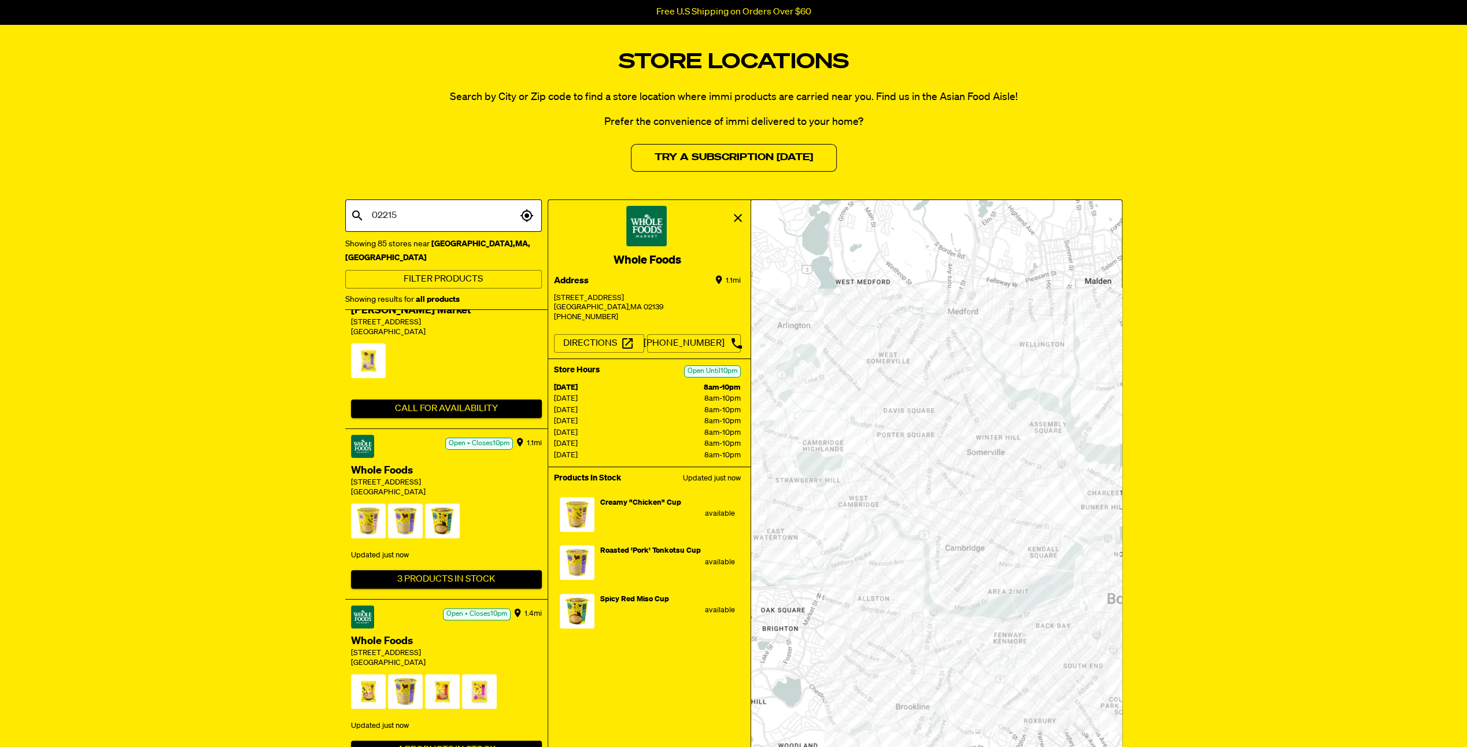
scroll to position [0, 0]
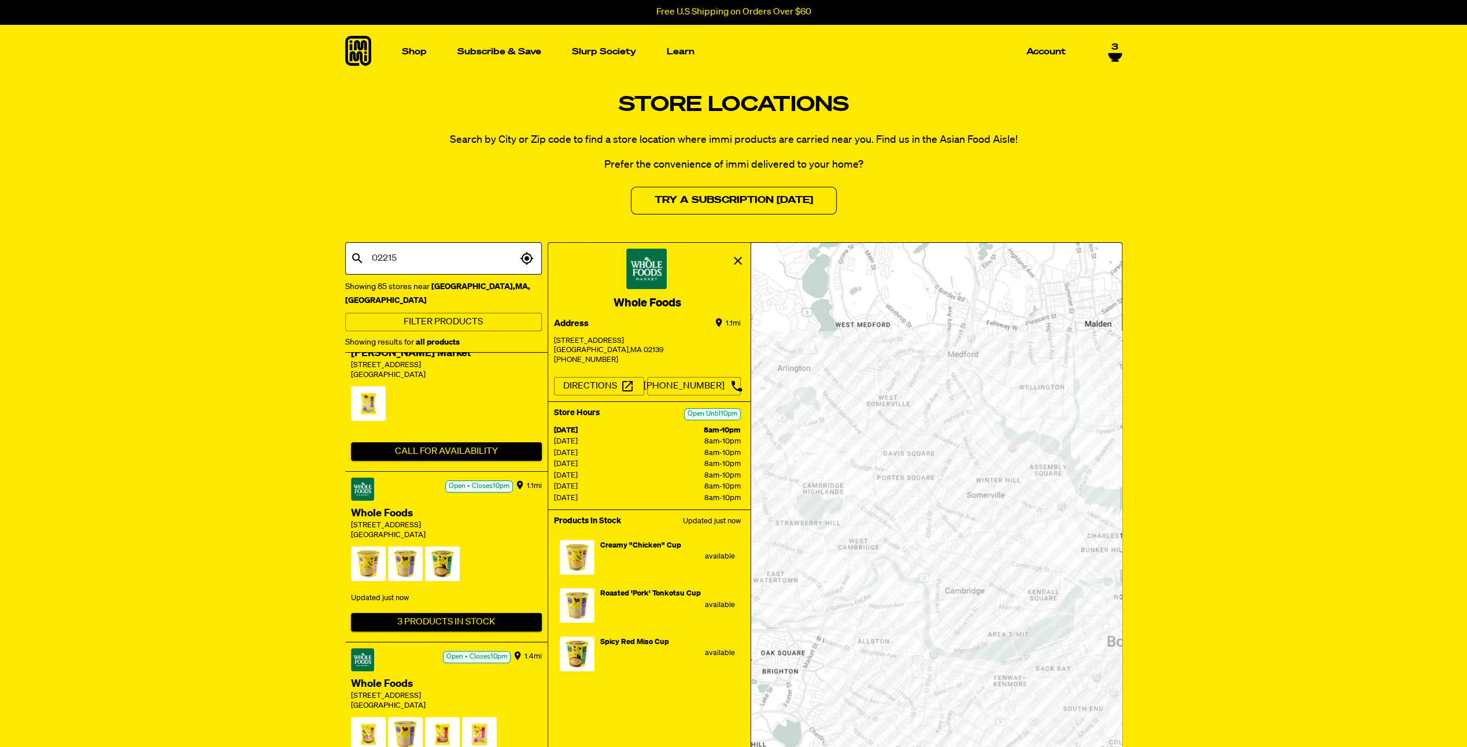
click at [739, 259] on icon "view" at bounding box center [738, 261] width 8 height 8
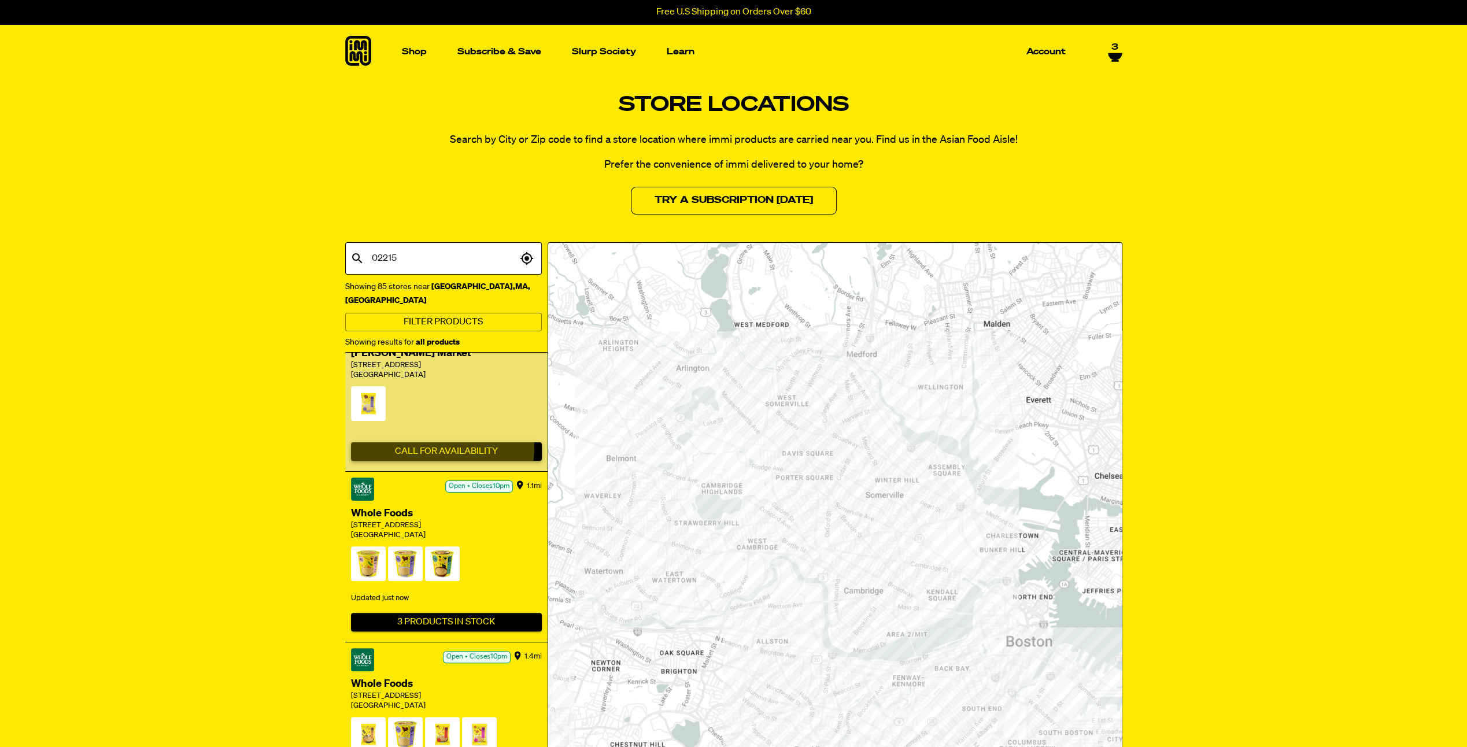
click at [398, 461] on button "Call For Availability" at bounding box center [446, 451] width 191 height 19
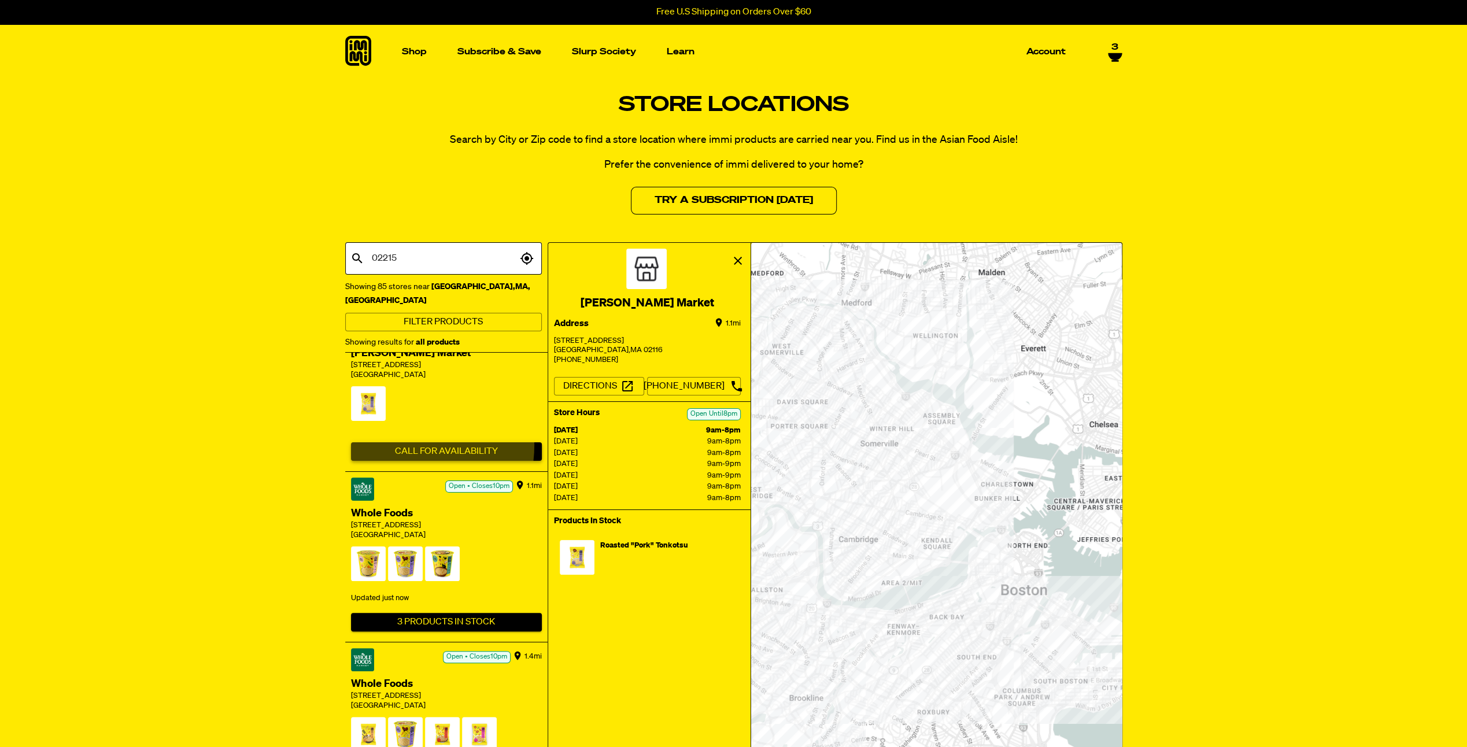
click at [398, 461] on button "Call For Availability" at bounding box center [446, 451] width 191 height 19
click at [733, 267] on button "view" at bounding box center [738, 261] width 20 height 19
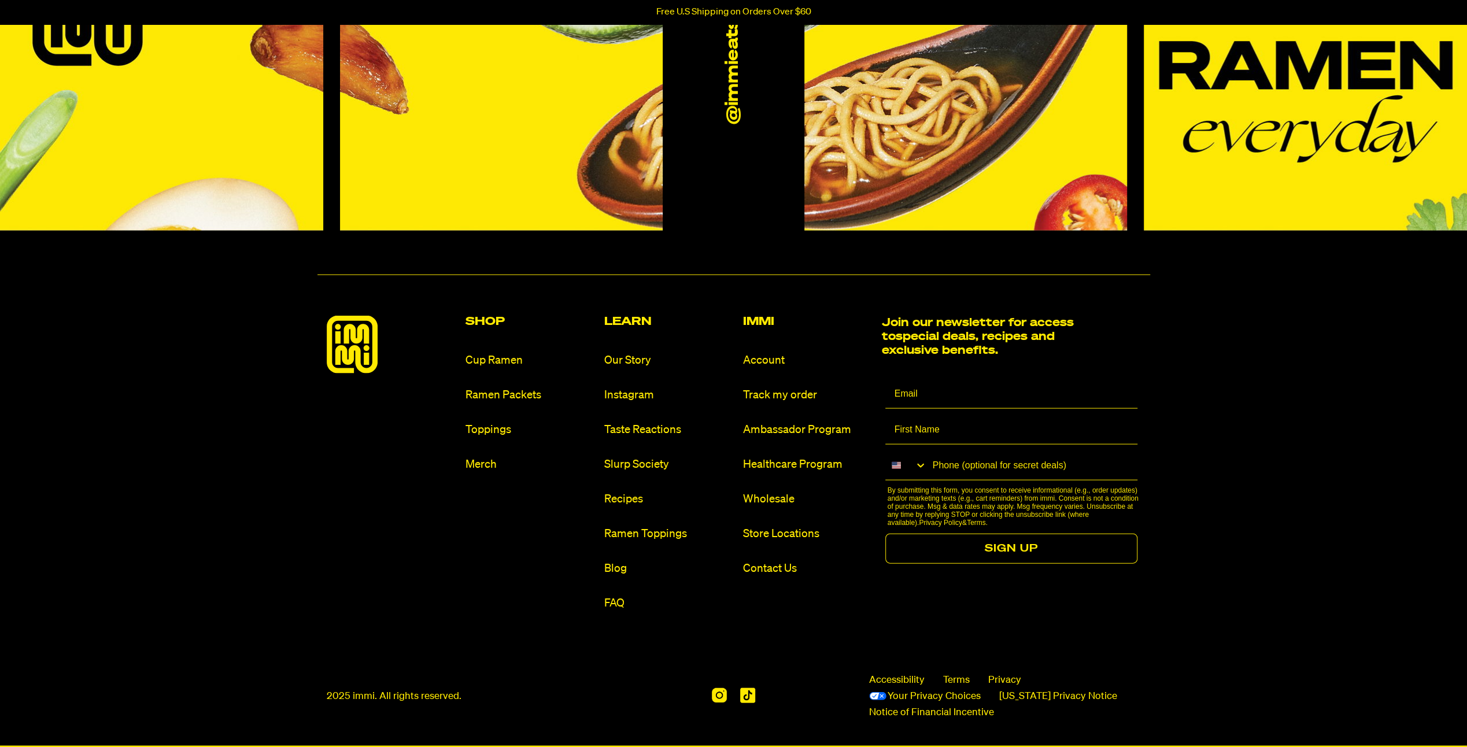
scroll to position [2306, 0]
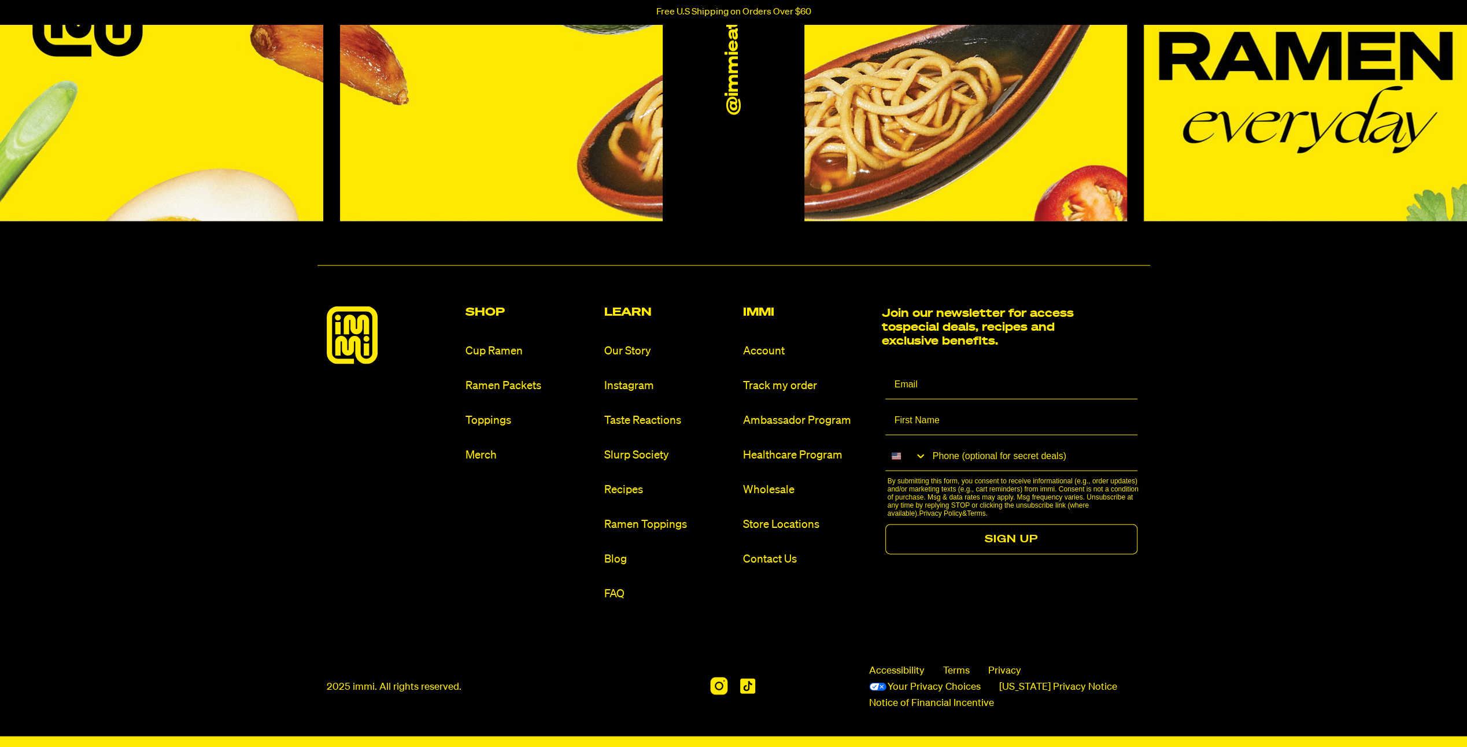
click at [721, 683] on img at bounding box center [720, 686] width 18 height 18
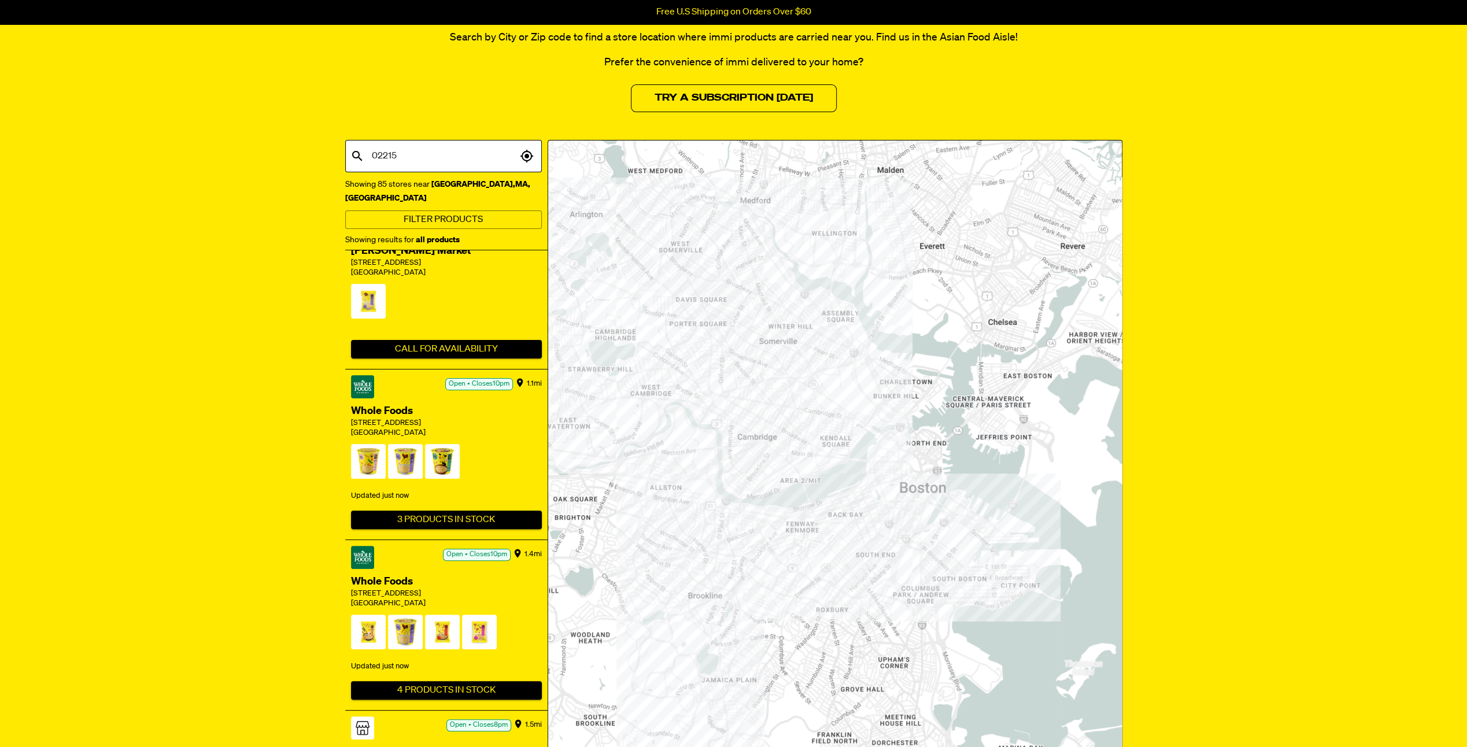
scroll to position [116, 0]
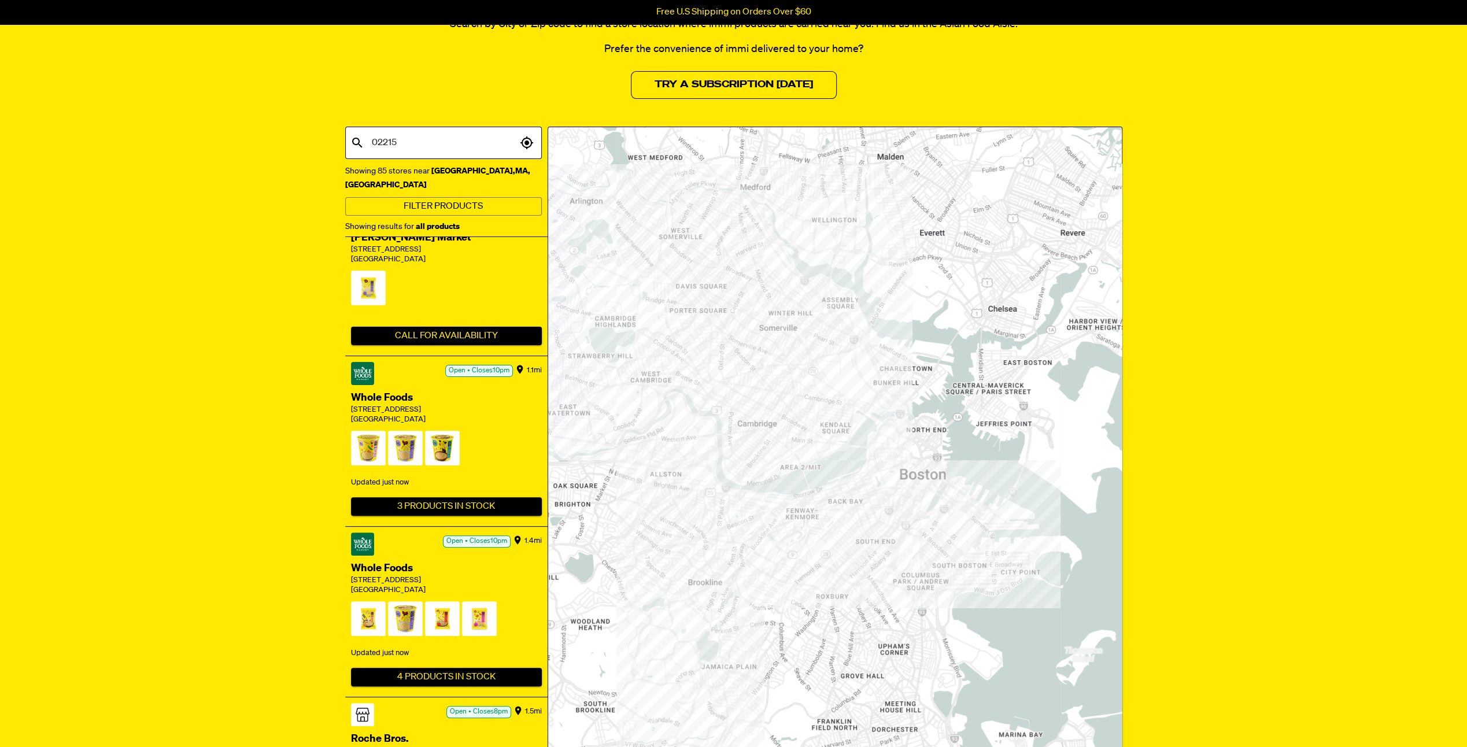
click at [426, 146] on input "02215" at bounding box center [443, 143] width 148 height 22
type input "02118"
click at [420, 174] on span "[GEOGRAPHIC_DATA], [GEOGRAPHIC_DATA], [GEOGRAPHIC_DATA]" at bounding box center [444, 188] width 178 height 42
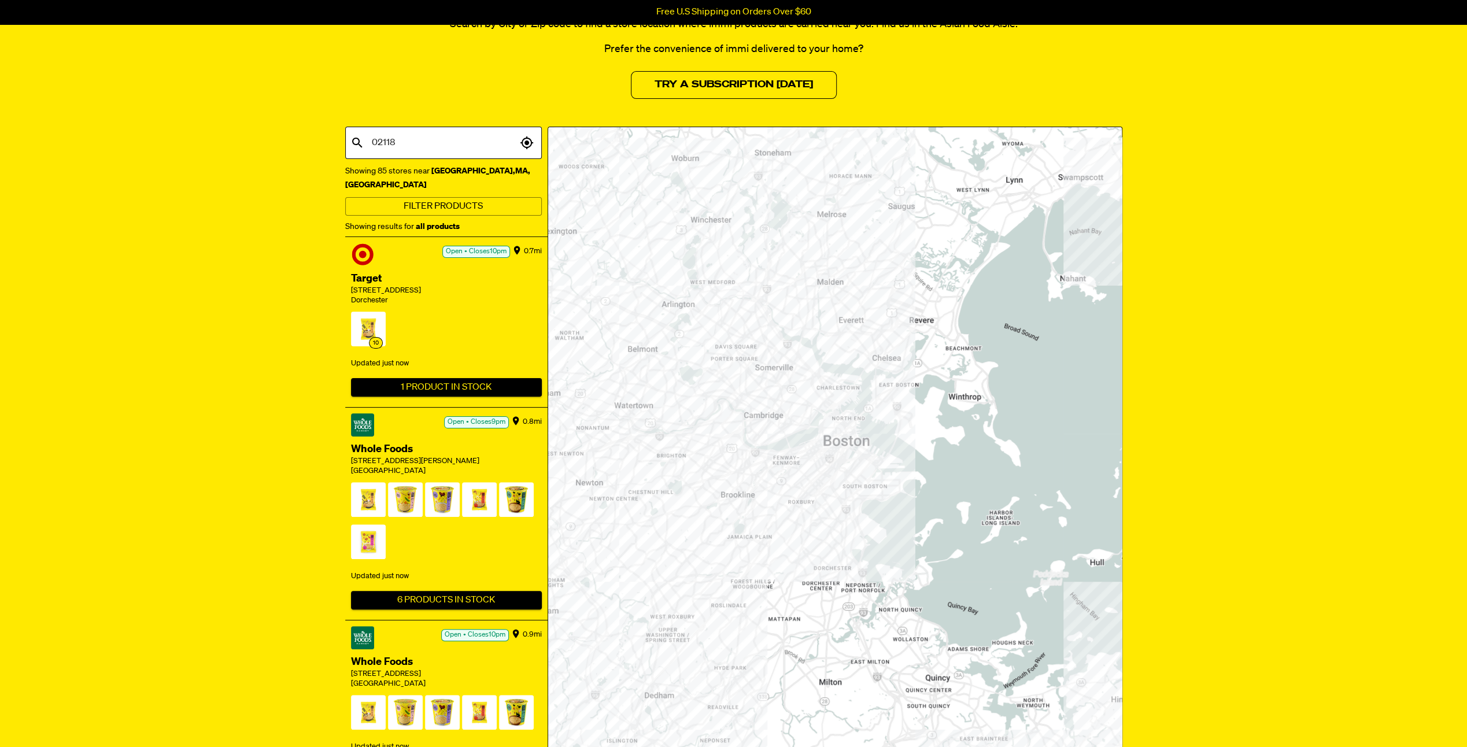
click at [371, 286] on div "[STREET_ADDRESS]" at bounding box center [446, 291] width 191 height 10
click at [835, 499] on div at bounding box center [835, 500] width 574 height 746
click at [426, 378] on button "1 Product In Stock" at bounding box center [446, 387] width 191 height 19
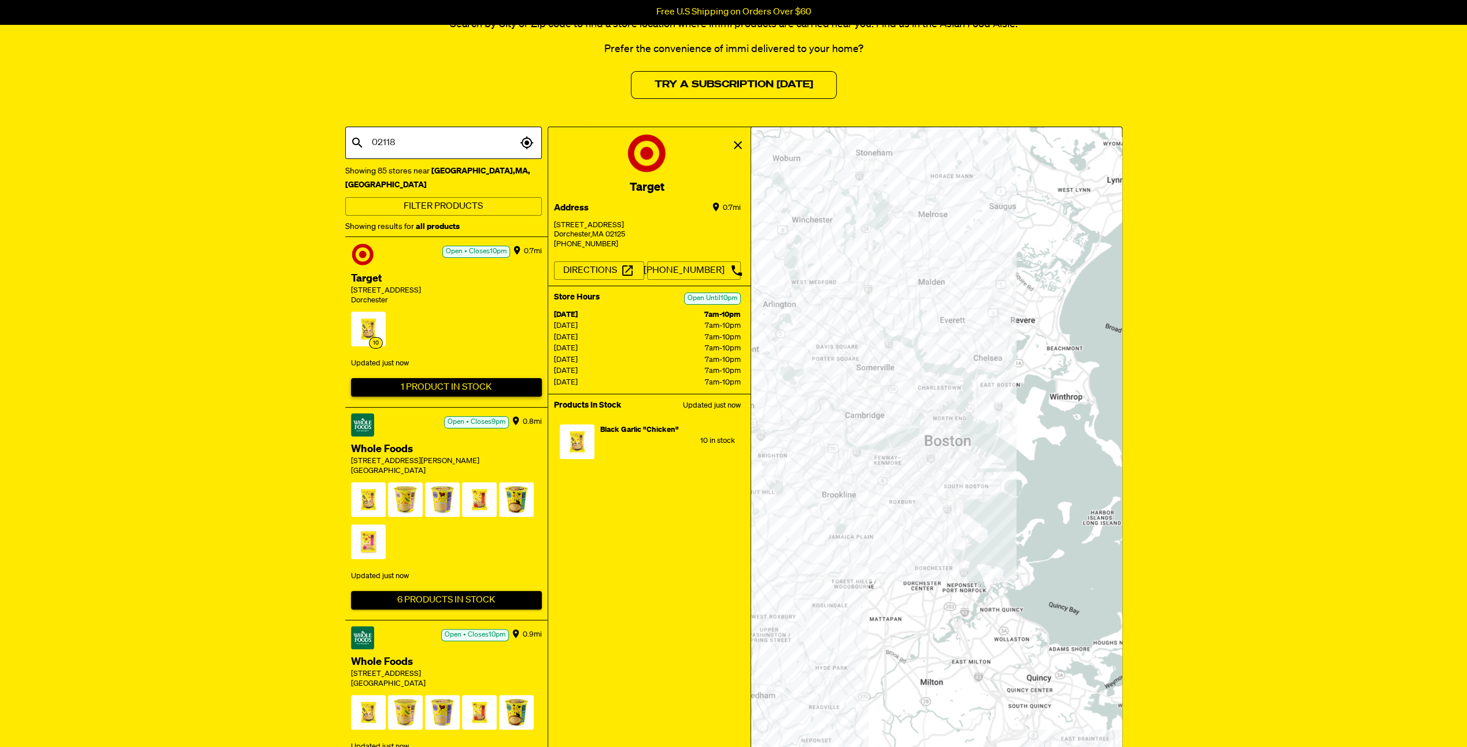
click at [426, 378] on button "1 Product In Stock" at bounding box center [446, 387] width 191 height 19
click at [735, 145] on icon "view" at bounding box center [738, 145] width 14 height 14
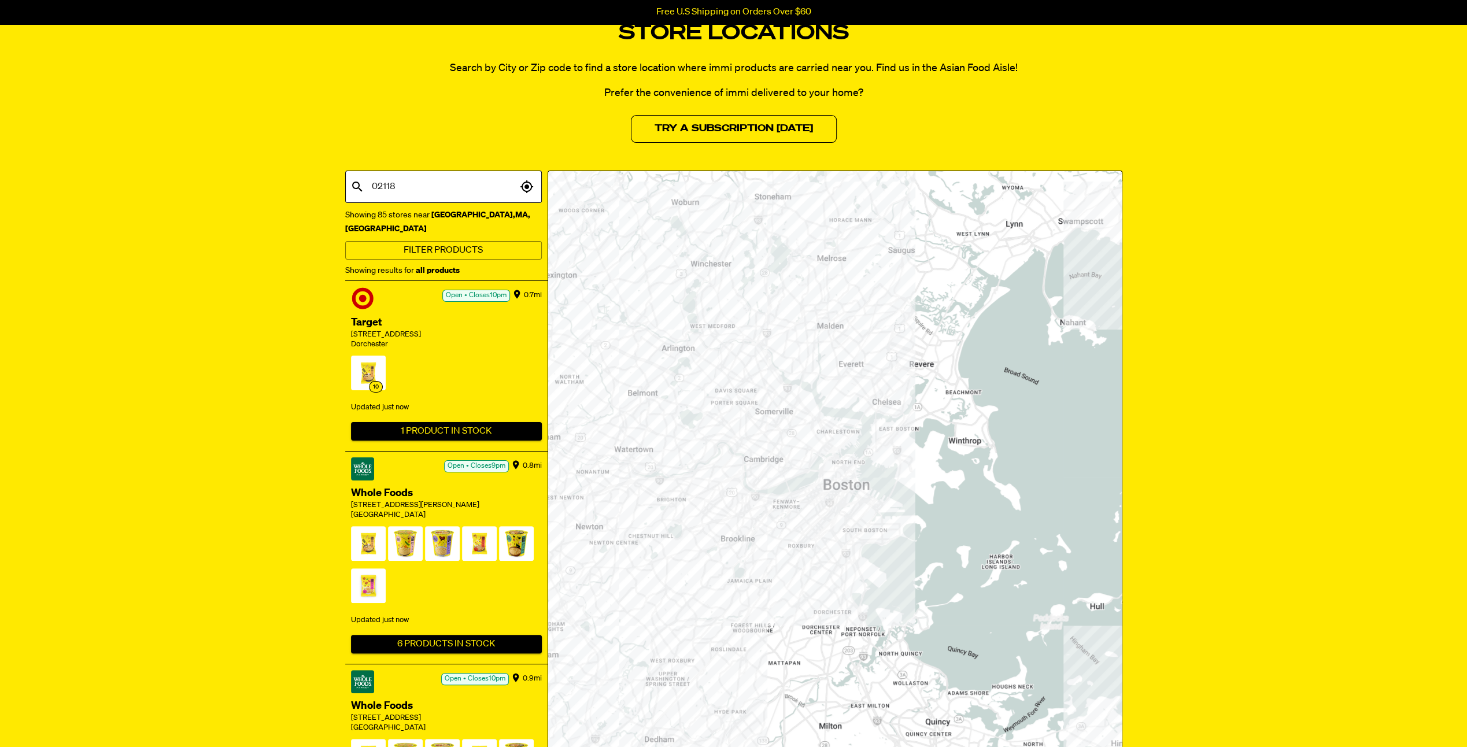
scroll to position [0, 0]
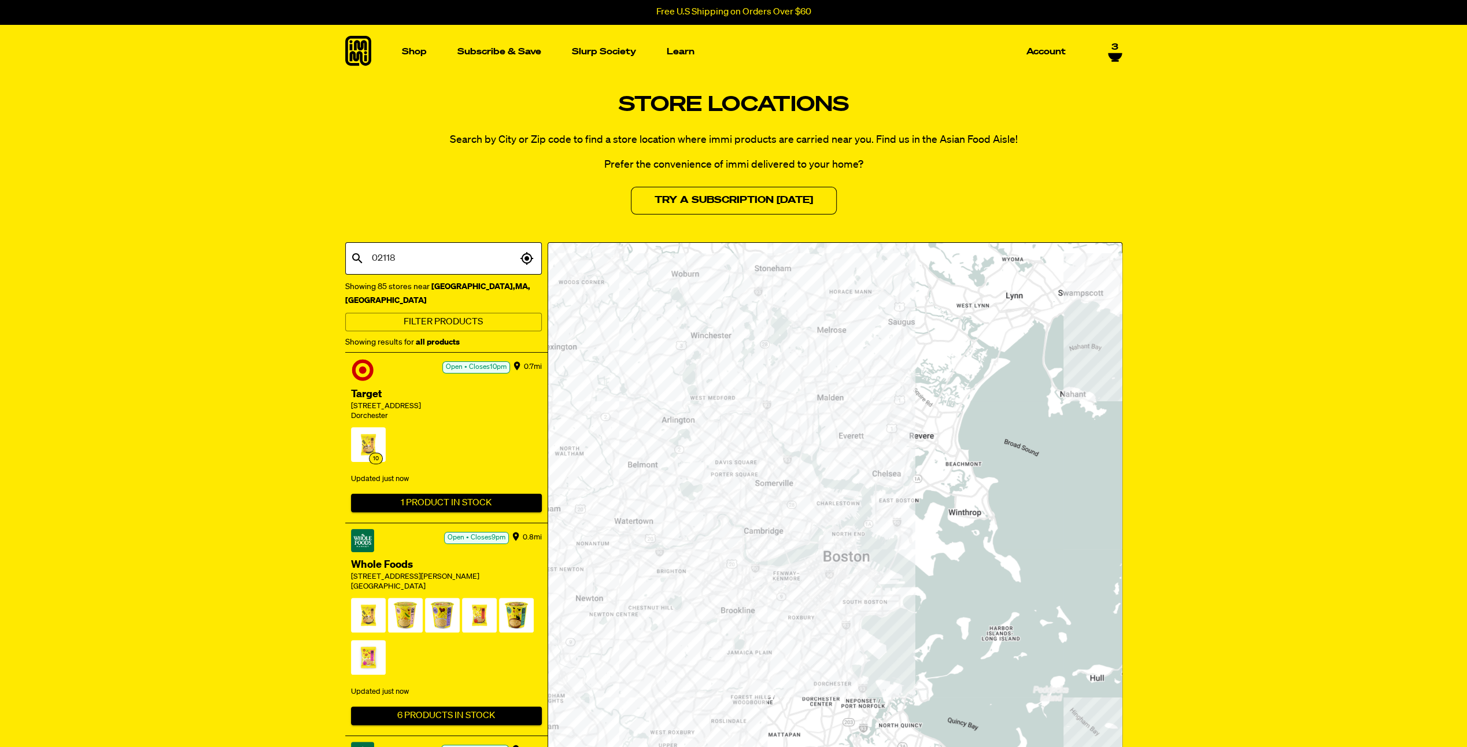
click at [1122, 51] on div "Shop Packets Cups new Toppings new Merch Subscribe & Save Slurp Society Learn O…" at bounding box center [734, 51] width 833 height 55
click at [1117, 51] on span "3" at bounding box center [1115, 47] width 7 height 10
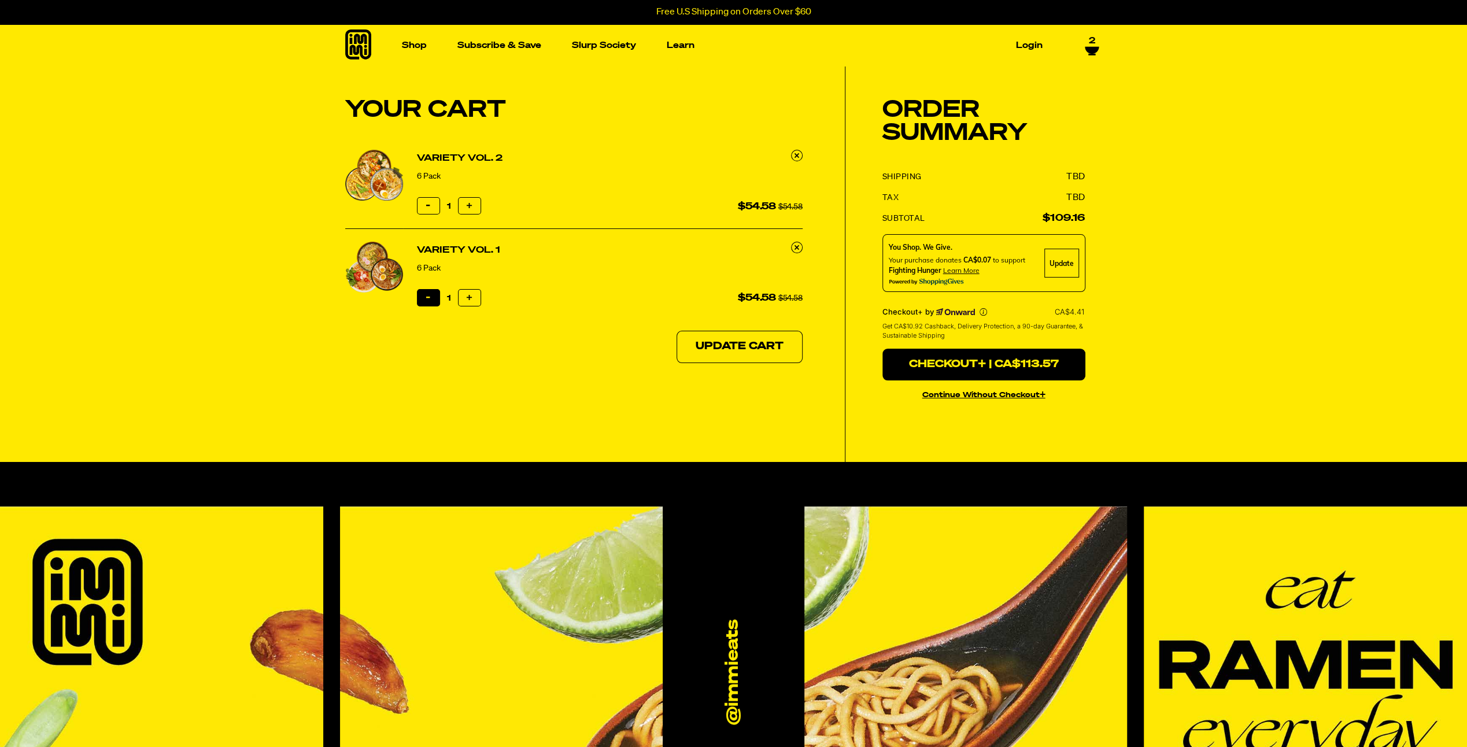
click at [425, 298] on button "Reduce item quantity by one" at bounding box center [428, 297] width 23 height 17
click at [796, 248] on icon at bounding box center [797, 247] width 5 height 5
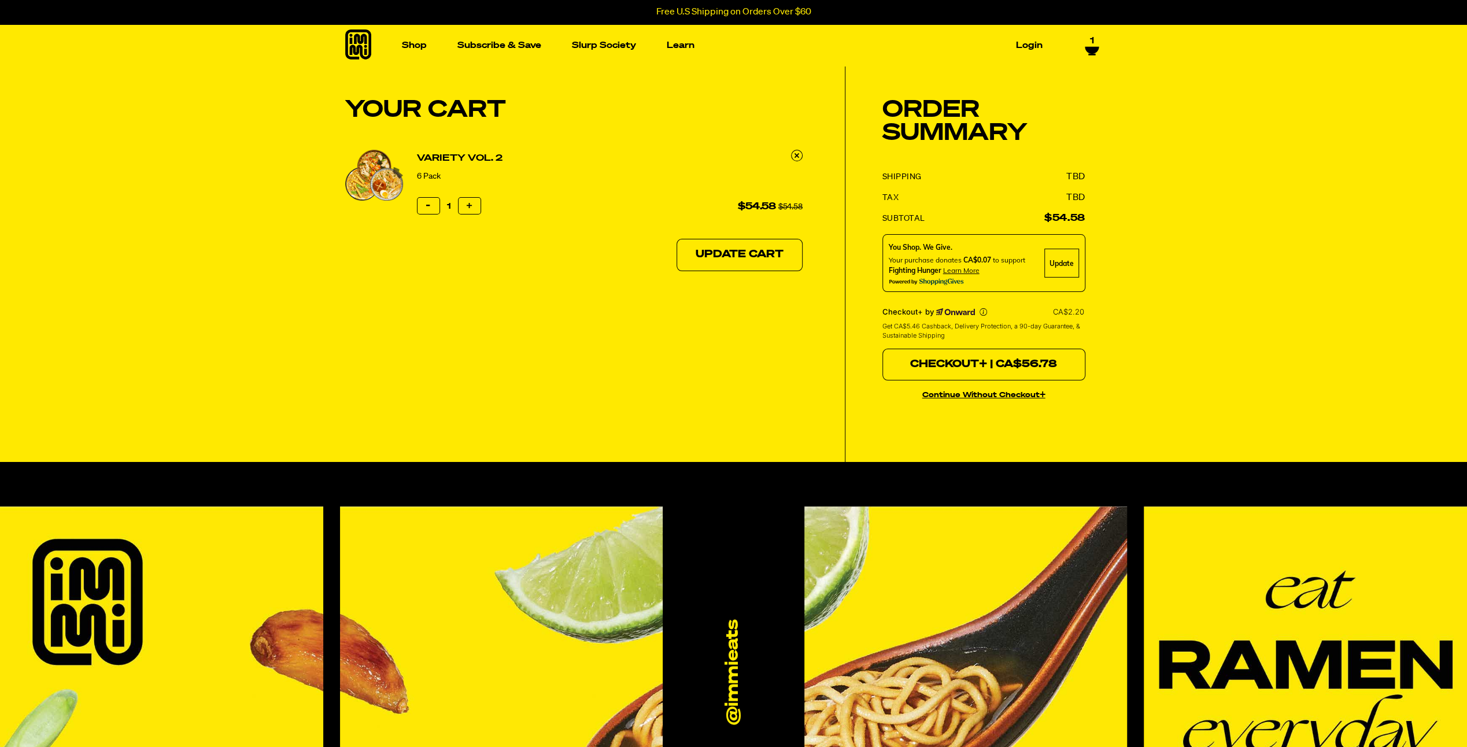
click at [966, 369] on button "Checkout+ | CA$56.78" at bounding box center [984, 365] width 203 height 32
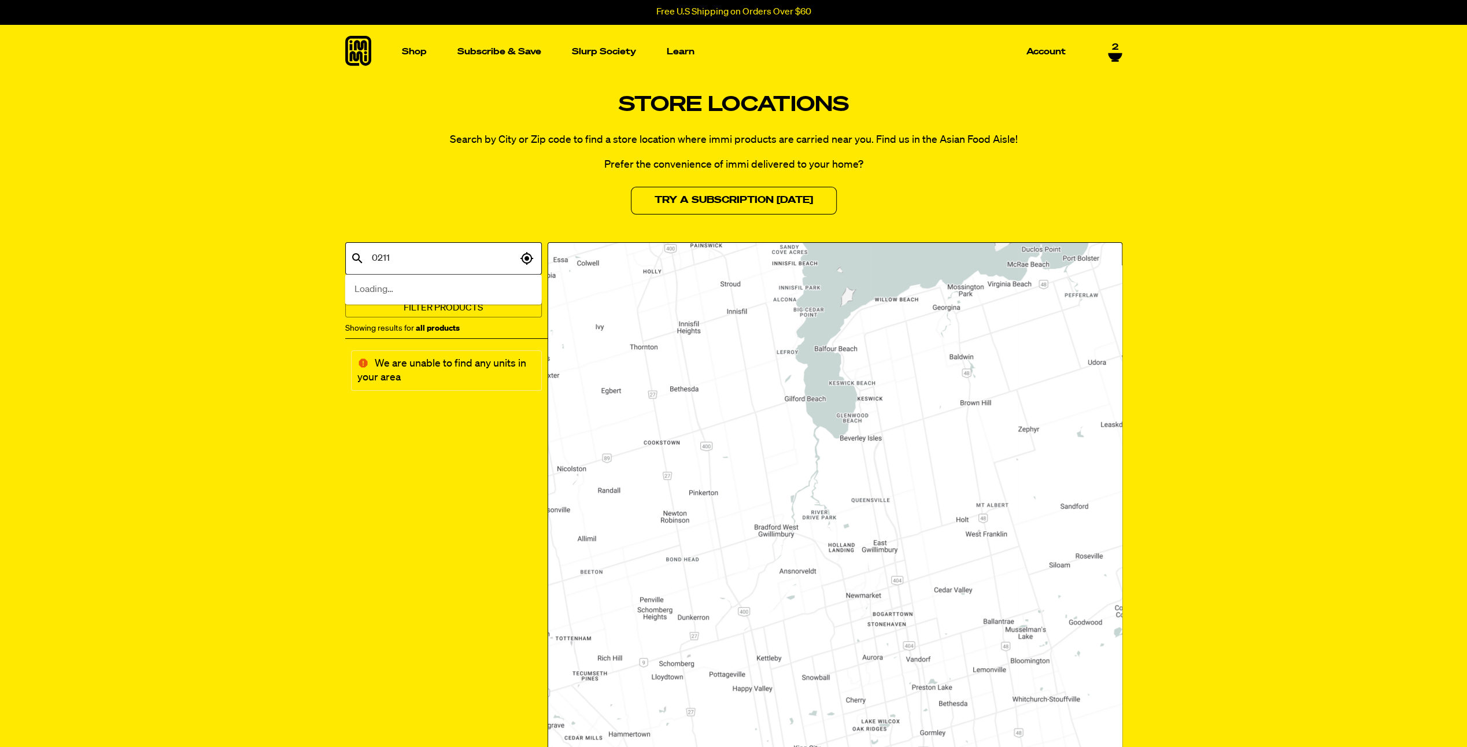
type input "02118"
click at [403, 286] on span "[GEOGRAPHIC_DATA], [GEOGRAPHIC_DATA], [GEOGRAPHIC_DATA]" at bounding box center [444, 304] width 178 height 42
